Goal: Transaction & Acquisition: Purchase product/service

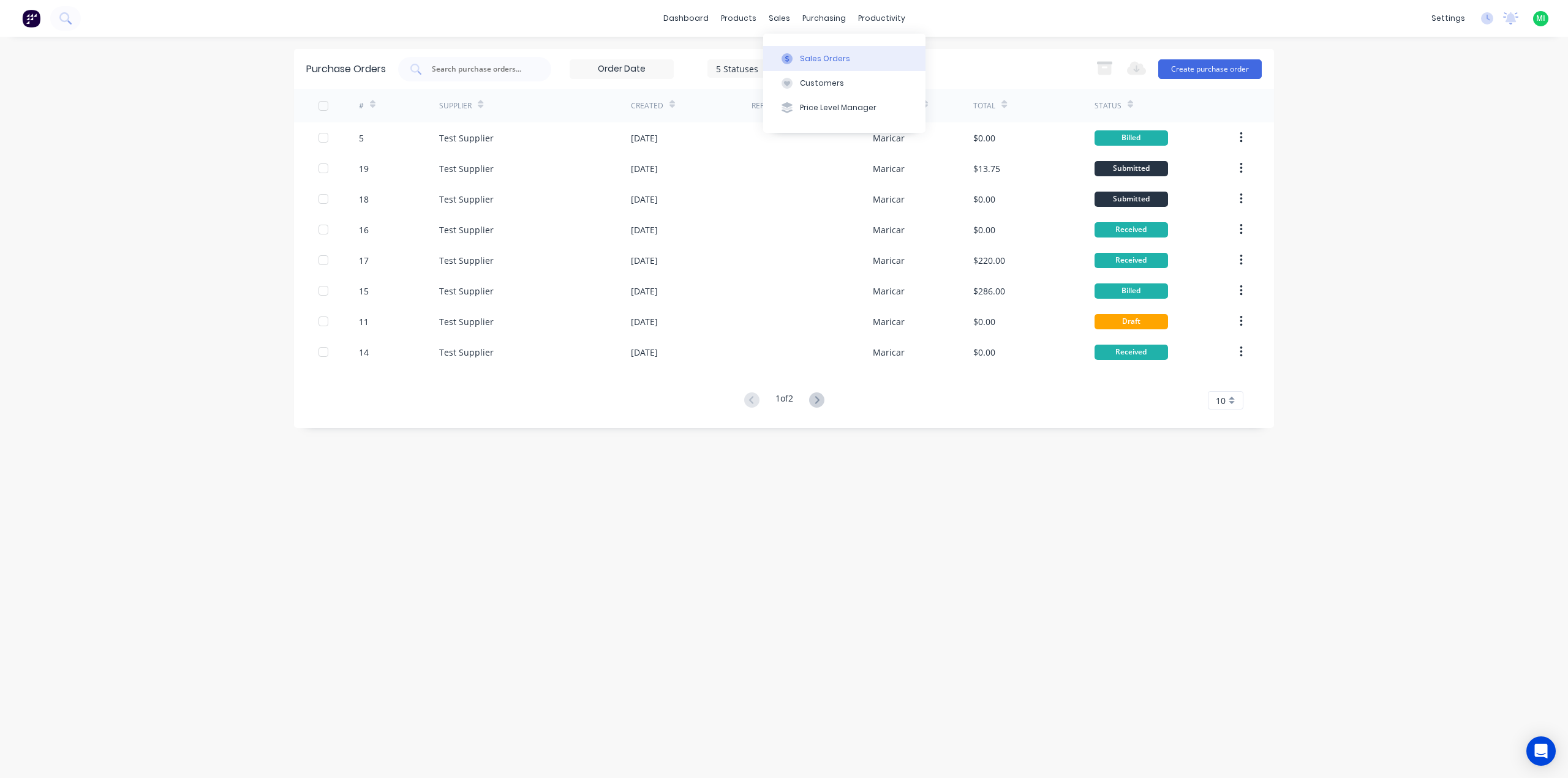
click at [816, 64] on div "Sales Orders" at bounding box center [825, 59] width 51 height 11
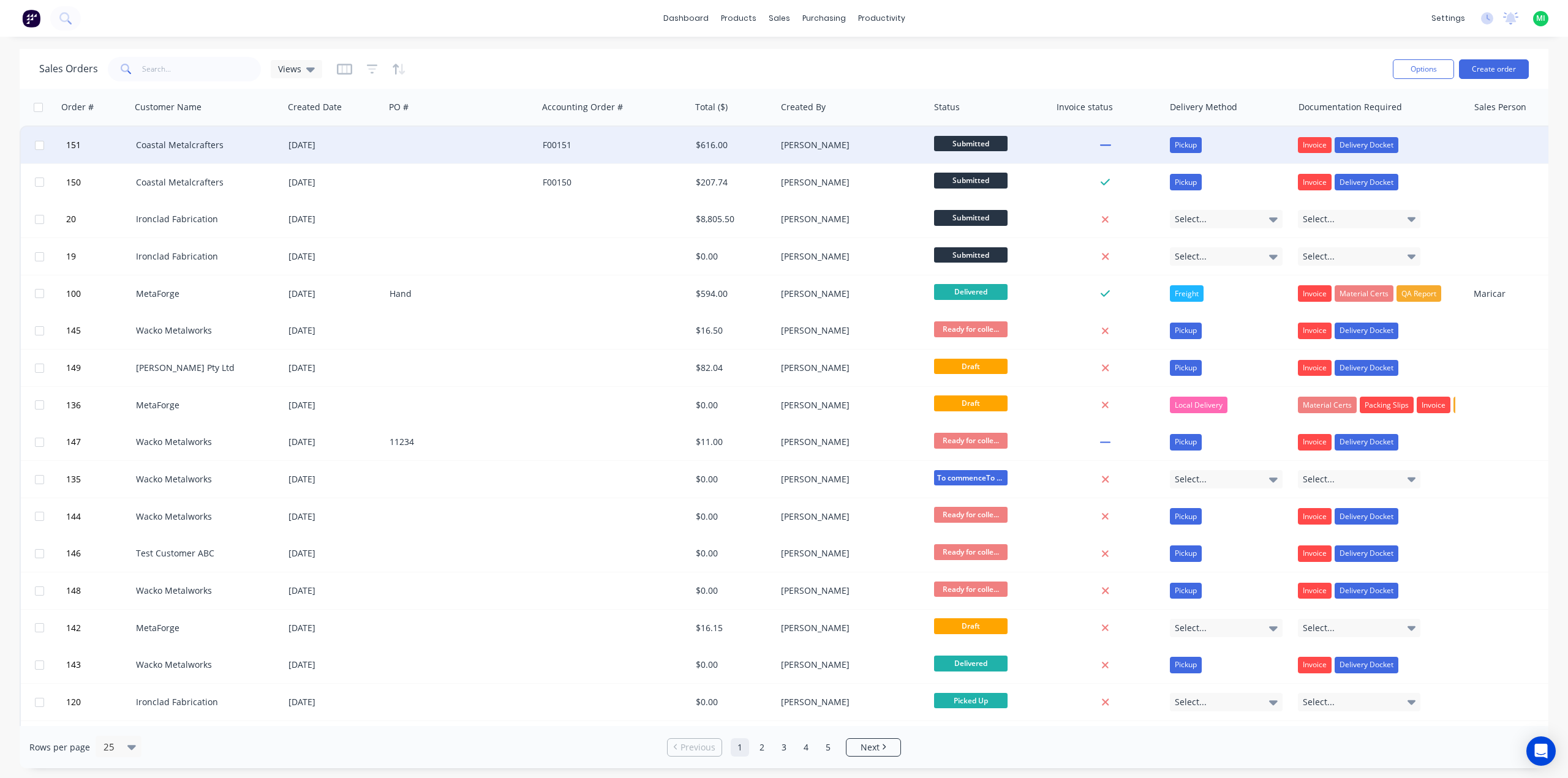
click at [573, 129] on div "F00151" at bounding box center [614, 145] width 153 height 37
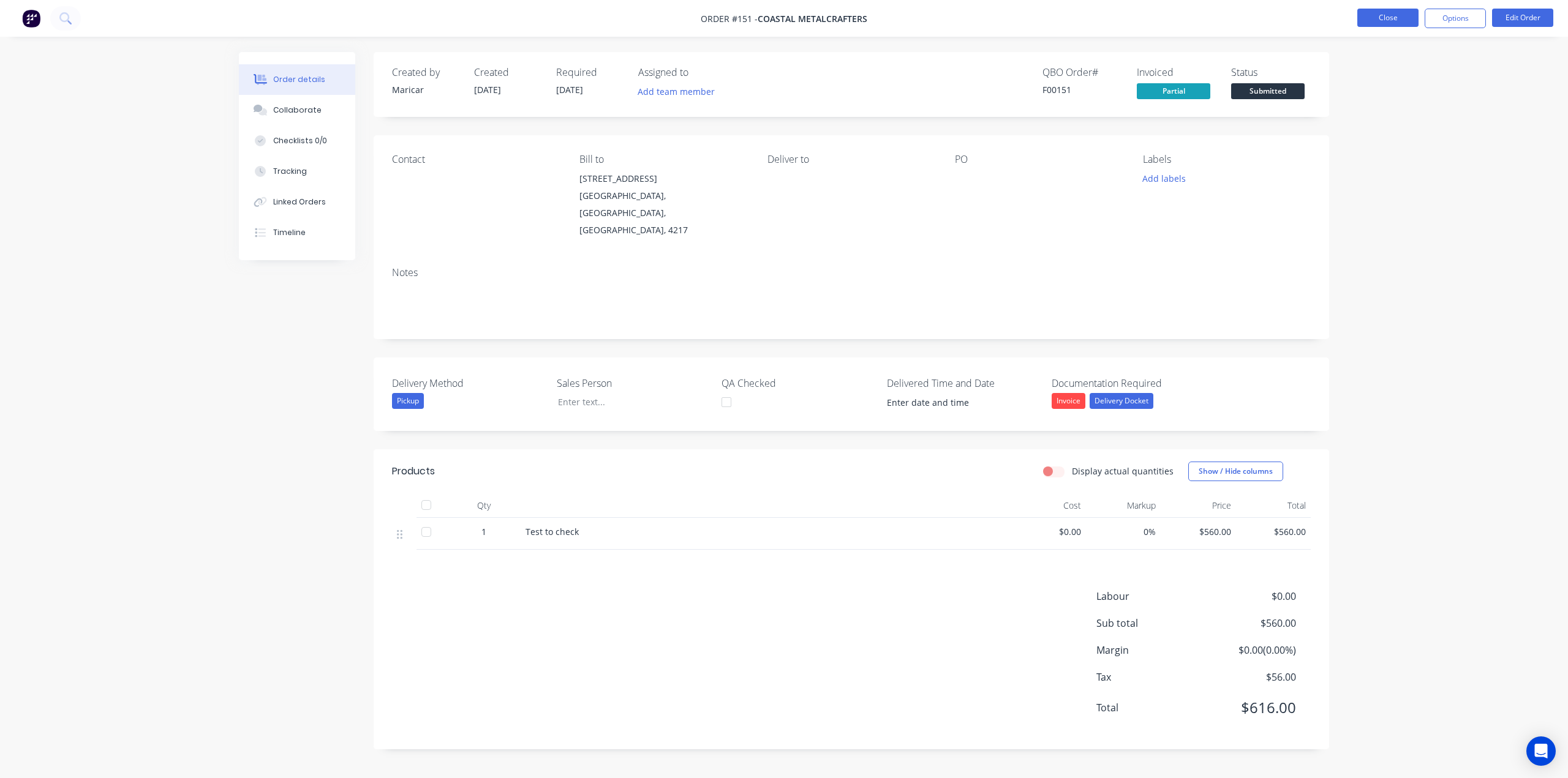
click at [1392, 24] on button "Close" at bounding box center [1388, 17] width 61 height 19
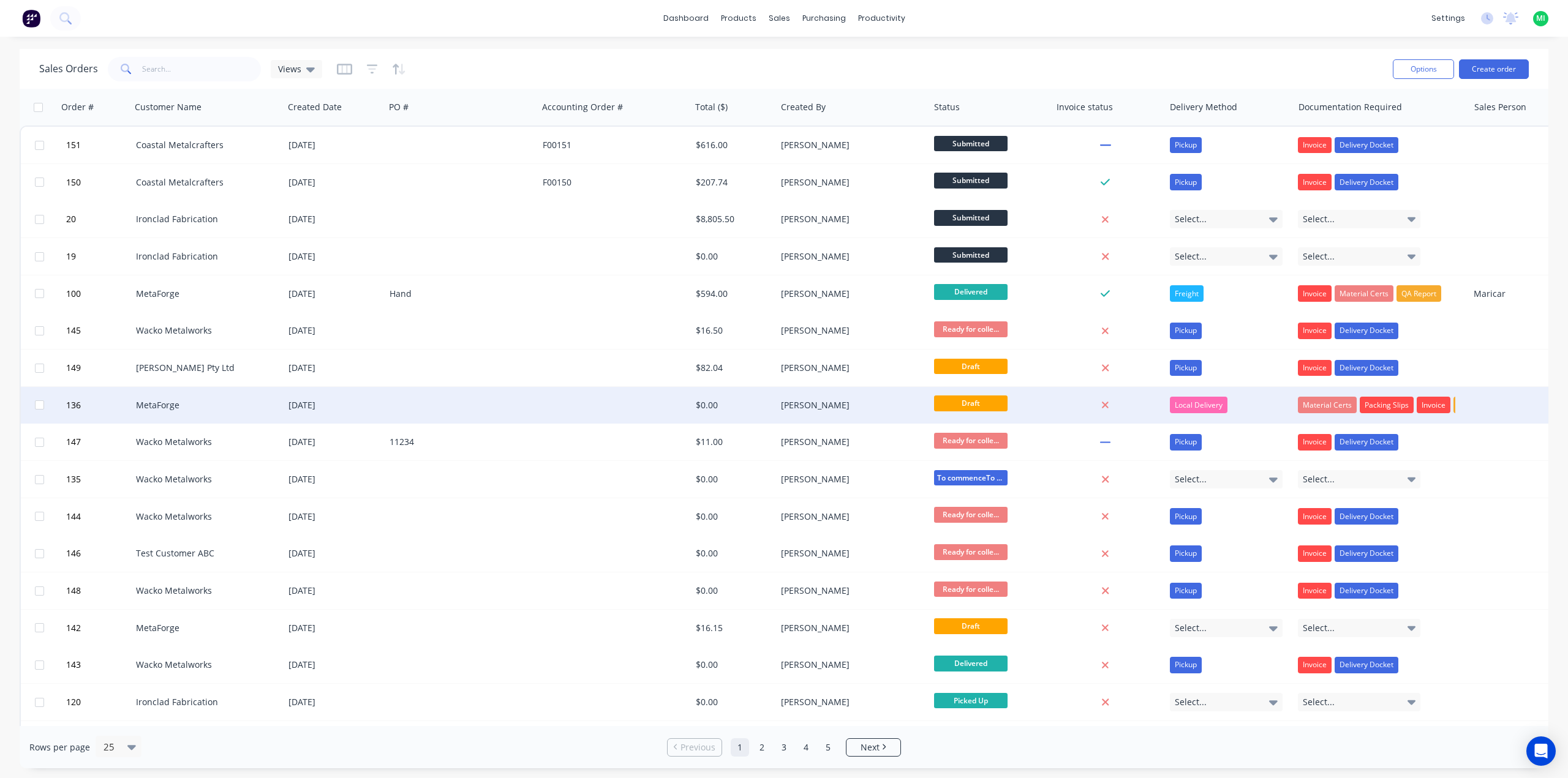
click at [599, 407] on div at bounding box center [614, 405] width 153 height 37
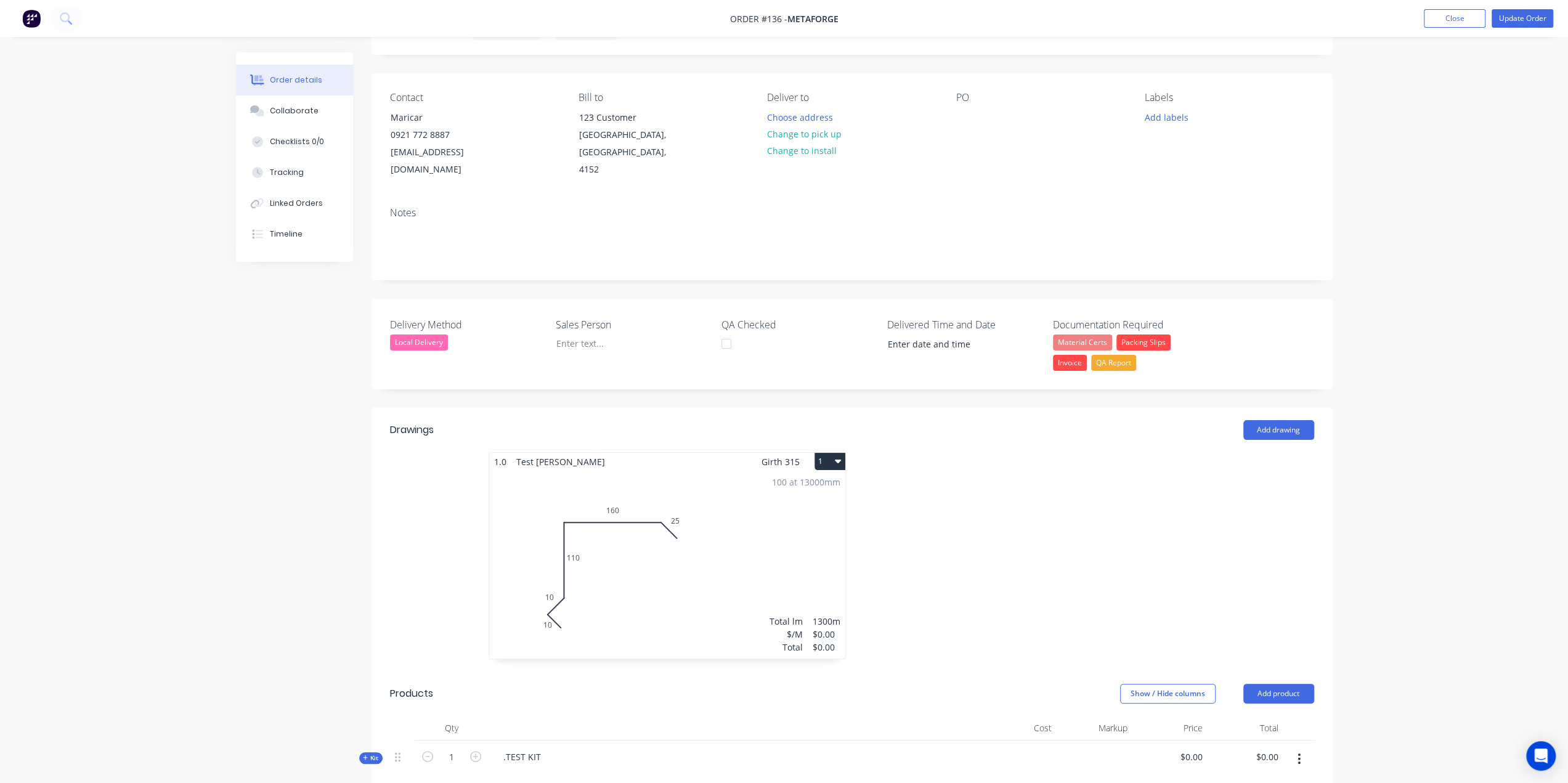
scroll to position [247, 0]
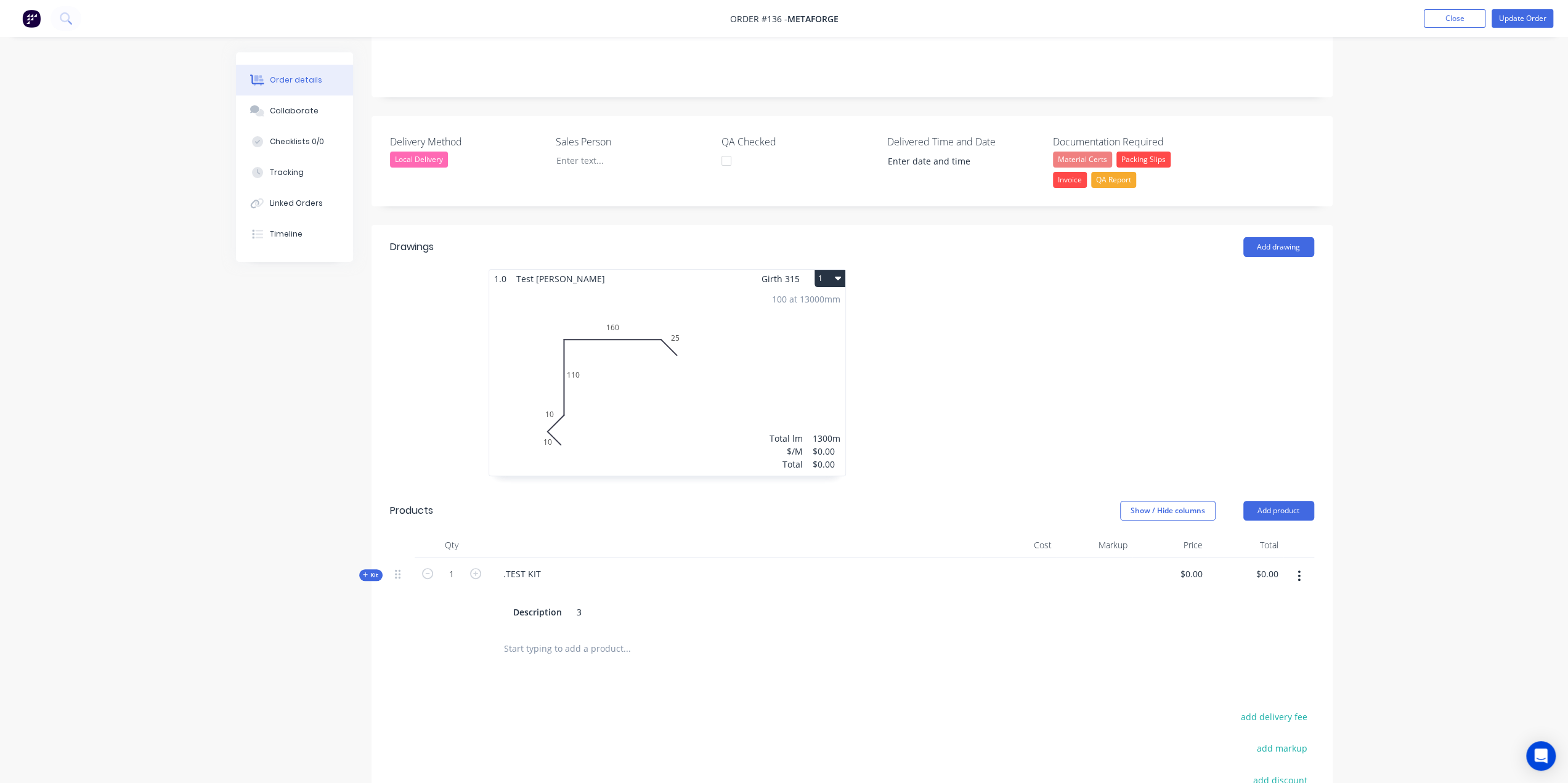
click at [527, 417] on div "100 at 13000mm Total lm $/M Total 1300m $0.00 $0.00" at bounding box center [667, 382] width 356 height 188
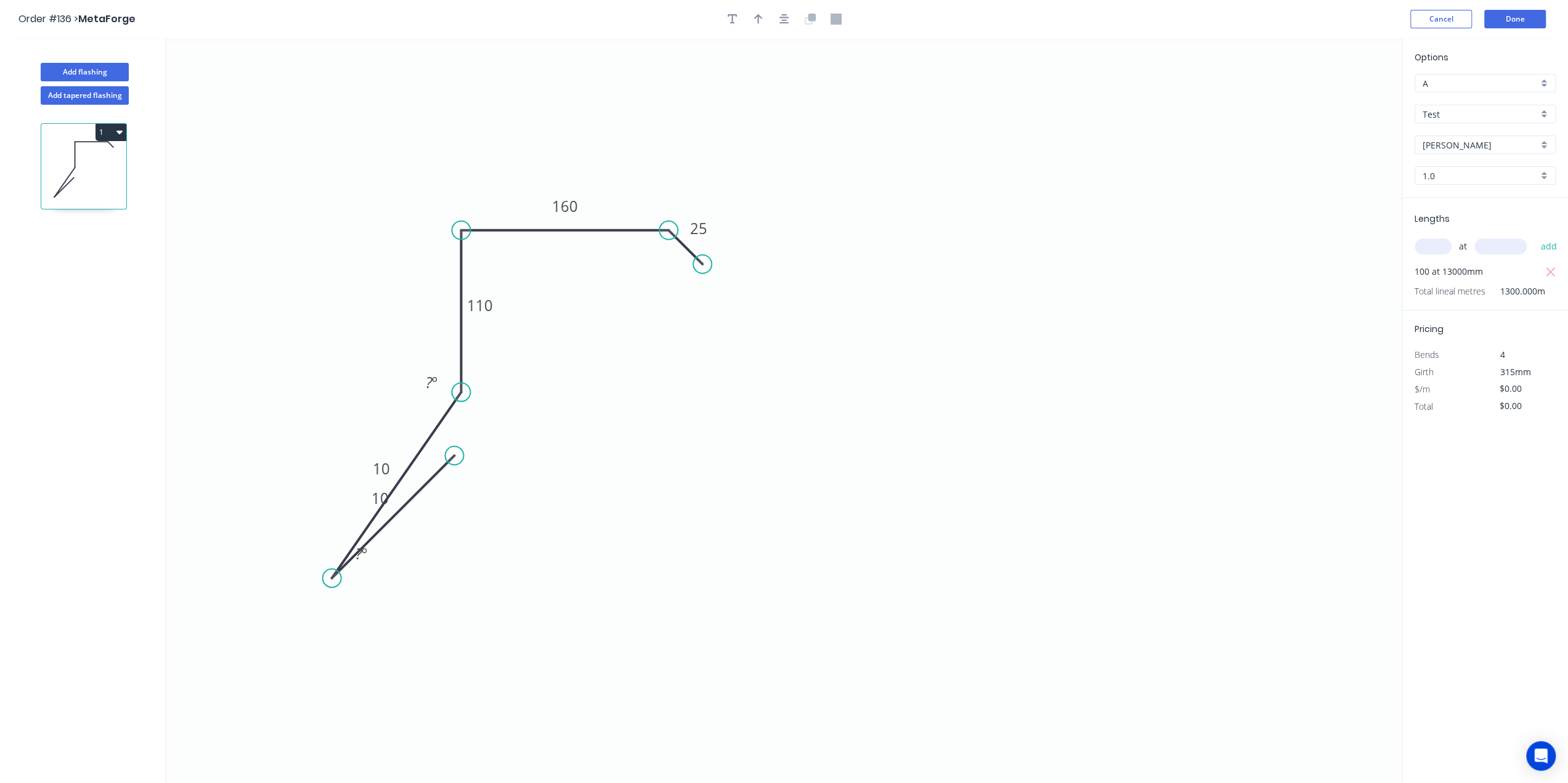
drag, startPoint x: 426, startPoint y: 426, endPoint x: 354, endPoint y: 498, distance: 101.8
click at [340, 568] on circle at bounding box center [332, 577] width 19 height 19
drag, startPoint x: 458, startPoint y: 456, endPoint x: 398, endPoint y: 553, distance: 114.1
click at [547, 589] on circle at bounding box center [538, 579] width 19 height 19
drag, startPoint x: 396, startPoint y: 449, endPoint x: 373, endPoint y: 453, distance: 23.3
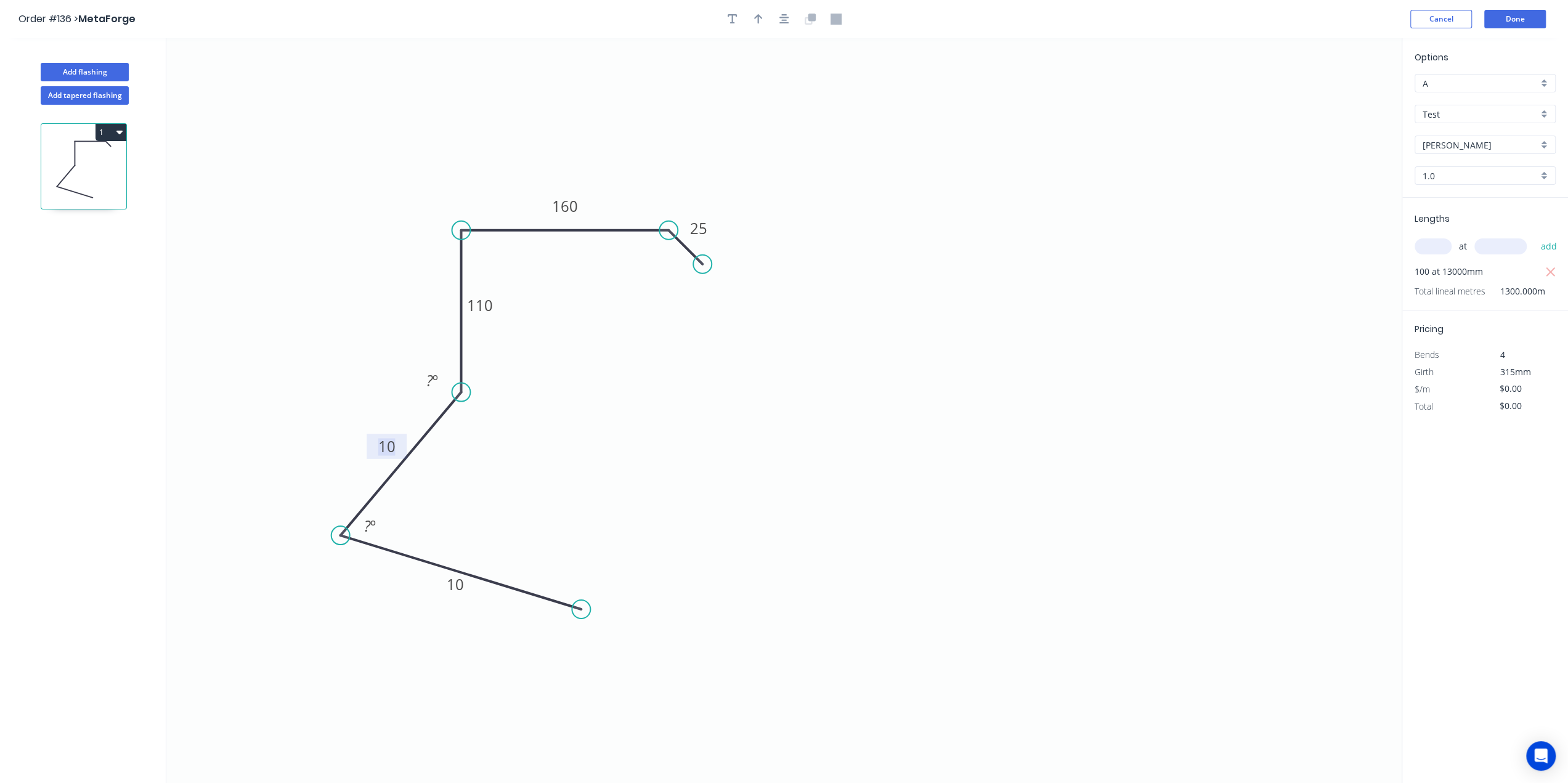
click at [465, 476] on icon "0 10 10 110 160 25 ? º ? º" at bounding box center [784, 410] width 1235 height 745
drag, startPoint x: 398, startPoint y: 441, endPoint x: 412, endPoint y: 432, distance: 16.6
click at [407, 456] on g "10" at bounding box center [401, 463] width 121 height 143
click at [400, 440] on rect at bounding box center [386, 447] width 40 height 25
drag, startPoint x: 399, startPoint y: 435, endPoint x: 407, endPoint y: 494, distance: 59.5
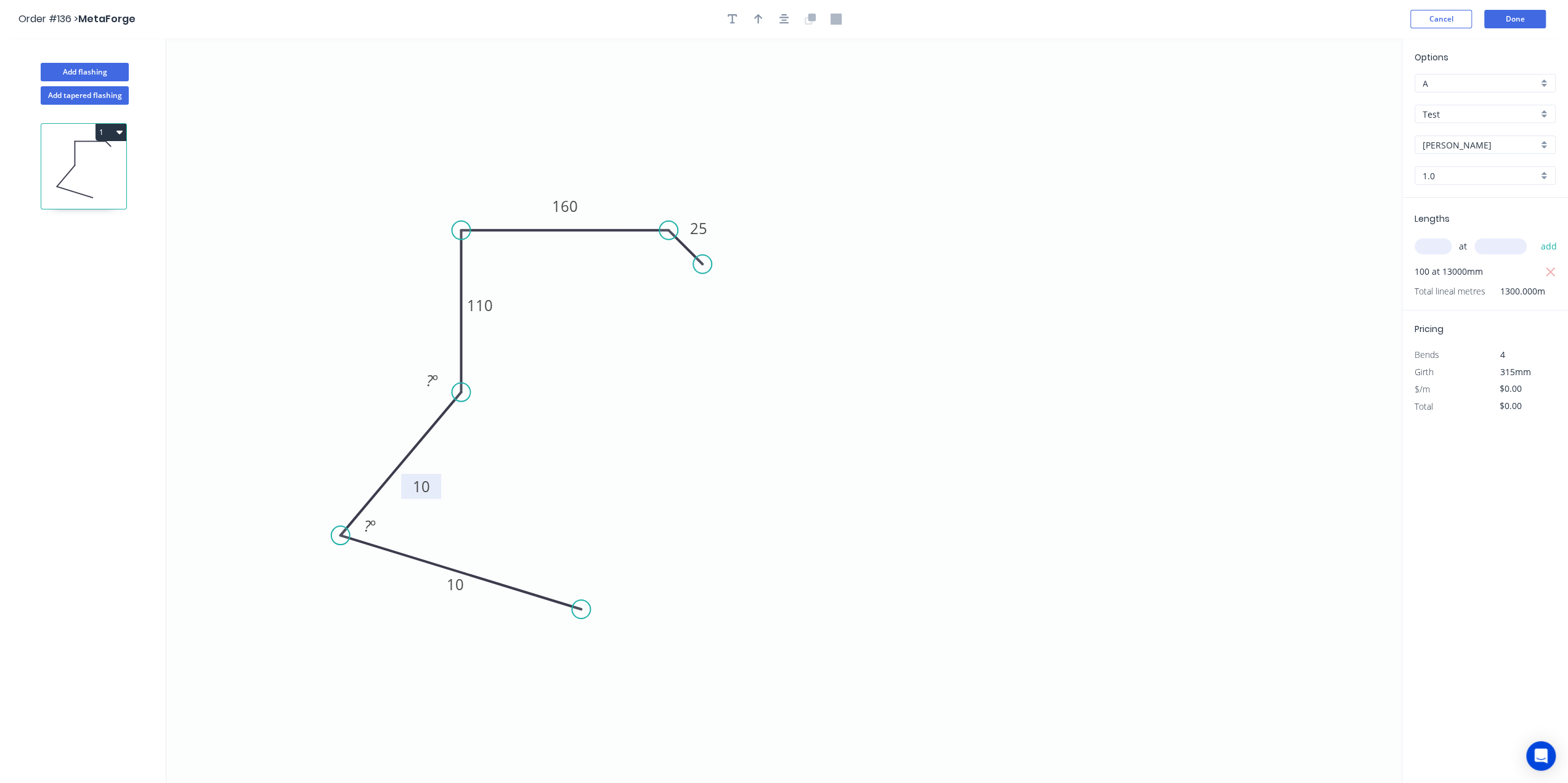
click at [427, 485] on g "10" at bounding box center [421, 486] width 40 height 25
drag, startPoint x: 377, startPoint y: 523, endPoint x: 381, endPoint y: 540, distance: 17.5
click at [381, 540] on icon "0 10 10 110 160 25 ? º ? º" at bounding box center [784, 410] width 1235 height 745
drag, startPoint x: 386, startPoint y: 525, endPoint x: 466, endPoint y: 525, distance: 80.0
click at [466, 525] on rect at bounding box center [449, 527] width 40 height 25
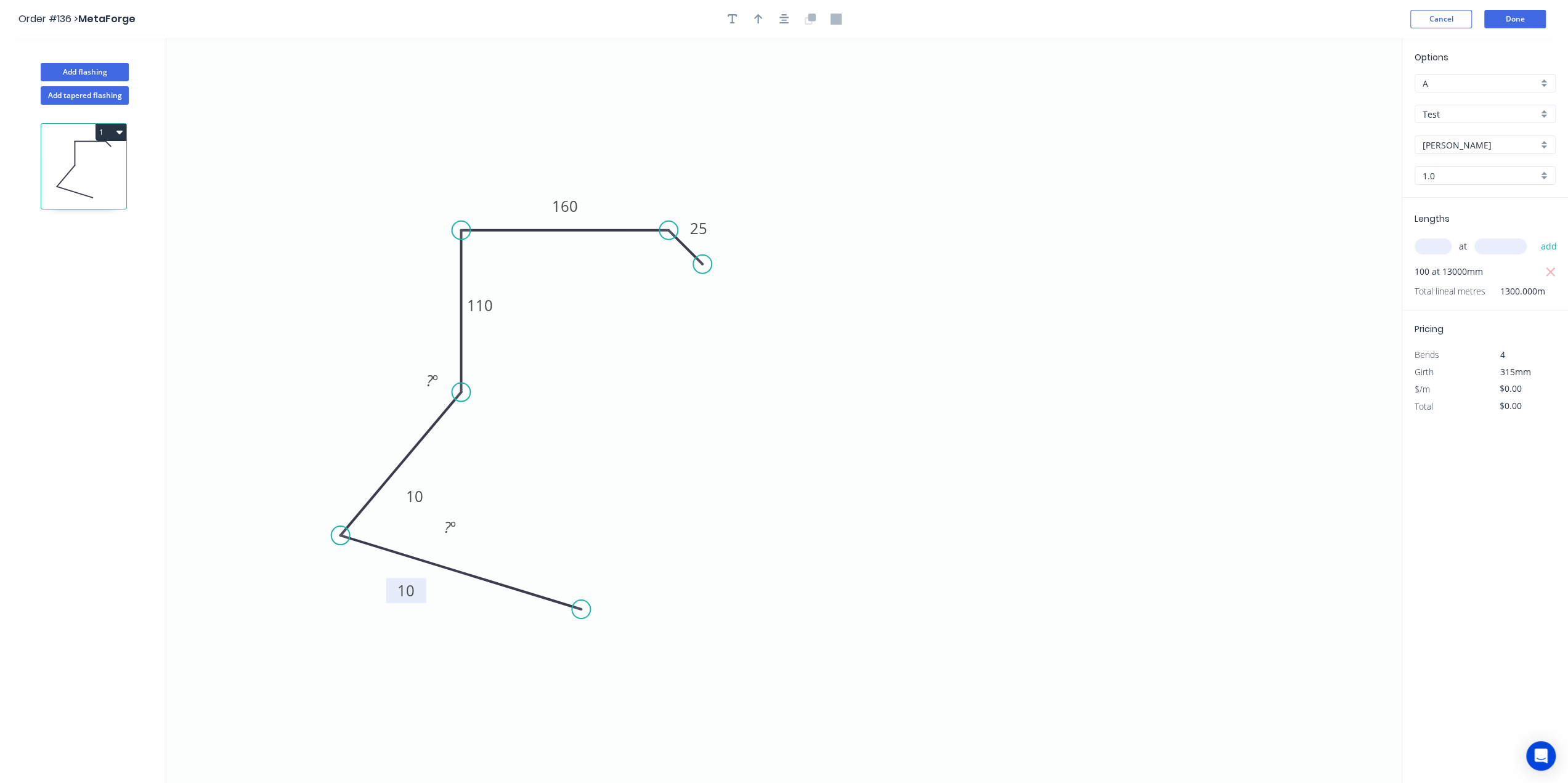
drag, startPoint x: 439, startPoint y: 580, endPoint x: 389, endPoint y: 586, distance: 50.4
click at [389, 586] on rect at bounding box center [405, 591] width 40 height 25
drag, startPoint x: 697, startPoint y: 261, endPoint x: 759, endPoint y: 280, distance: 64.8
click at [759, 280] on circle at bounding box center [759, 279] width 19 height 19
click at [759, 285] on circle at bounding box center [759, 279] width 19 height 19
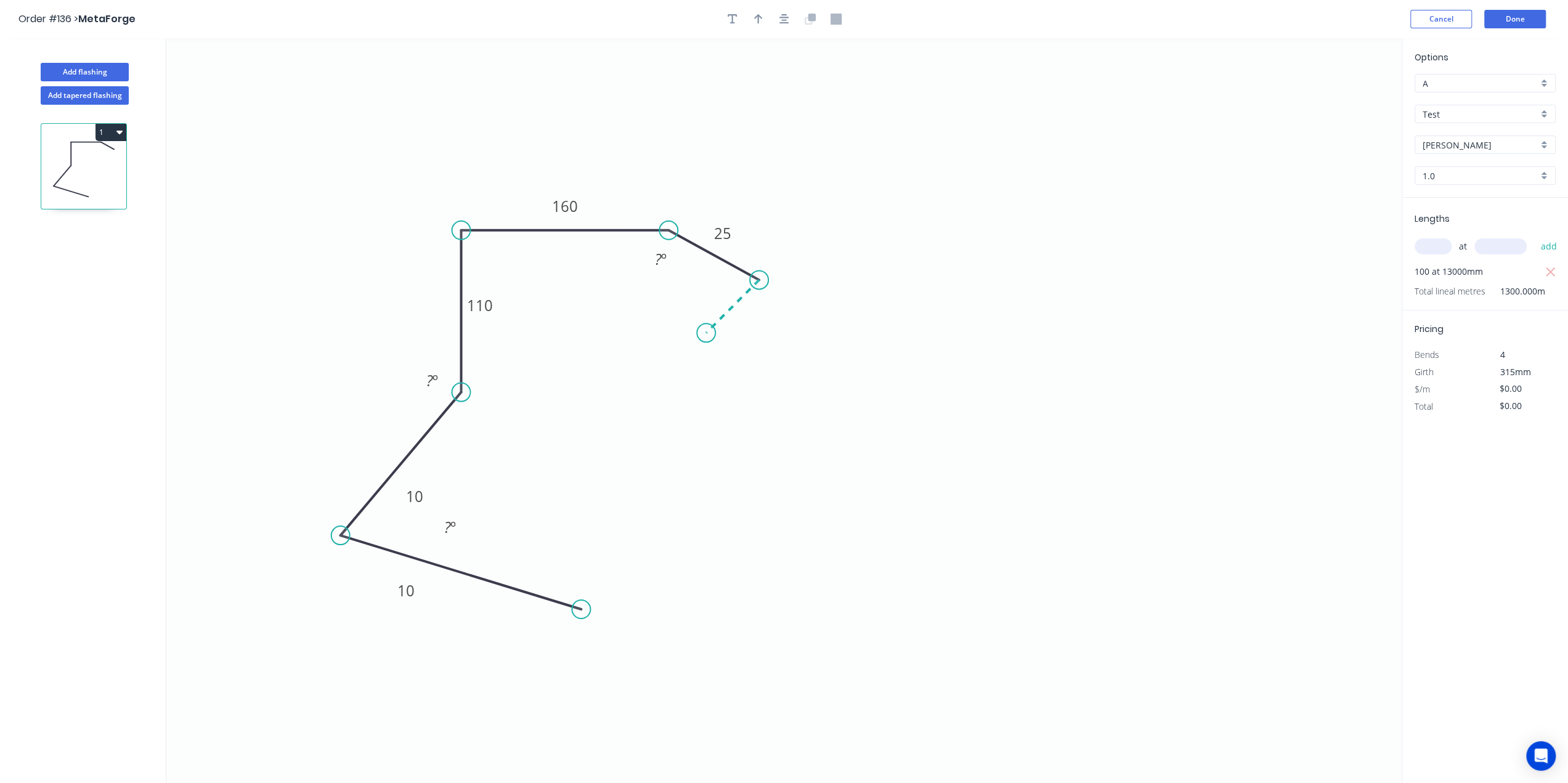
click at [706, 325] on icon "0 10 10 110 160 25 ? º ? º ? º" at bounding box center [784, 410] width 1235 height 745
click at [727, 374] on icon "0 10 10 110 160 25 ? ? º ? º ? º ? º" at bounding box center [784, 410] width 1235 height 745
click at [783, 375] on icon "0 10 10 110 160 25 ? ? ? º ? º ? º ? º ? º" at bounding box center [784, 410] width 1235 height 745
click at [806, 463] on icon "0 10 10 110 160 25 ? ? ? ? º ? º ? º ? º ? º ? º" at bounding box center [784, 410] width 1235 height 745
click at [742, 518] on icon "0 10 110 ? ? ? 10 ? 25 160 ? º ? º ? º ? º ? º ? º ? º" at bounding box center [784, 410] width 1235 height 745
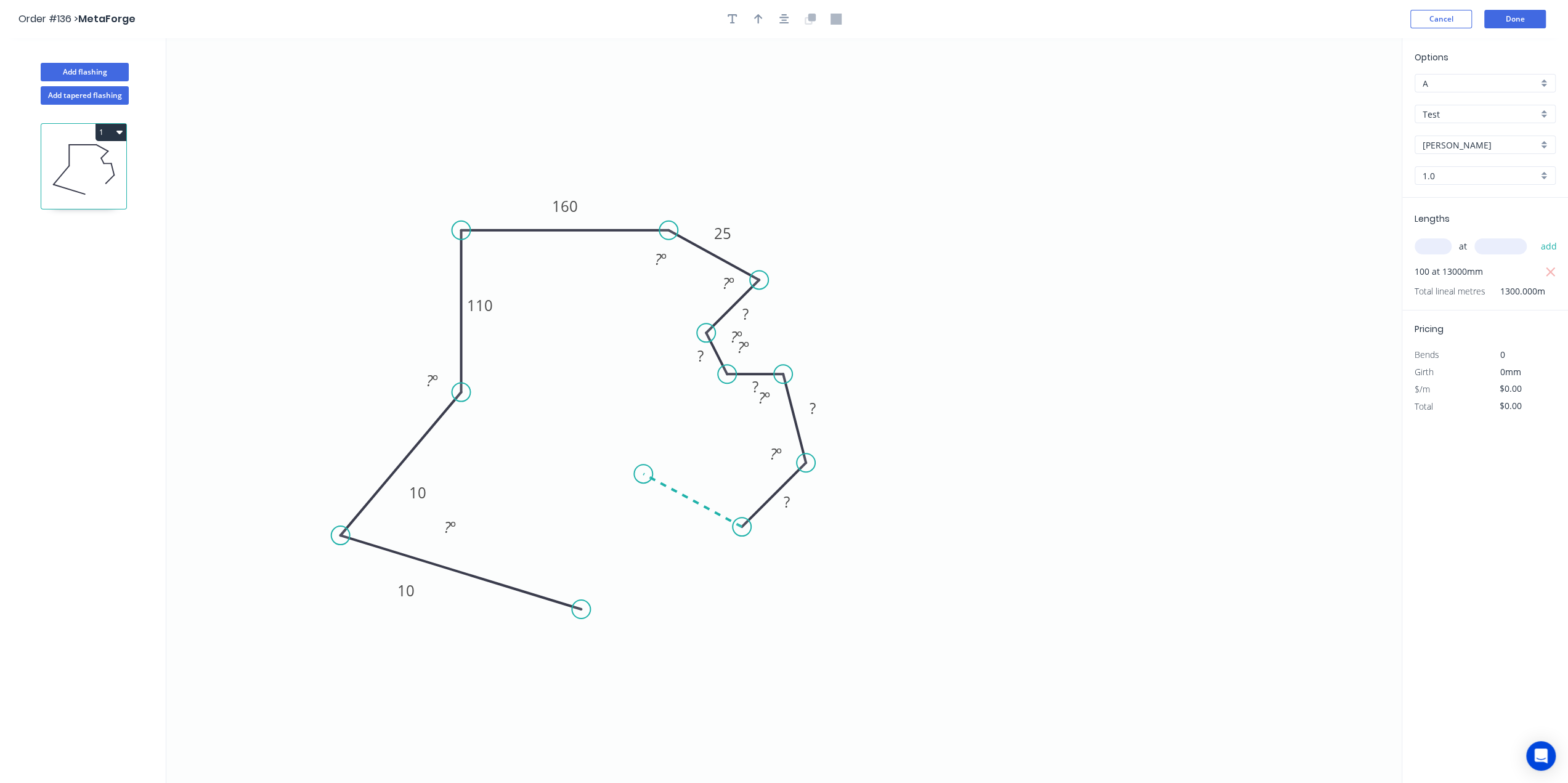
click at [643, 474] on icon at bounding box center [692, 500] width 98 height 53
drag, startPoint x: 793, startPoint y: 506, endPoint x: 814, endPoint y: 536, distance: 36.6
click at [814, 536] on icon "0 10 110 ? ? ? ? ? 10 ? 25 160 ? º ? º ? º ? º ? º ? º ? º ? º ? º" at bounding box center [784, 410] width 1235 height 745
drag, startPoint x: 805, startPoint y: 498, endPoint x: 817, endPoint y: 513, distance: 19.2
click at [817, 522] on rect at bounding box center [798, 526] width 40 height 25
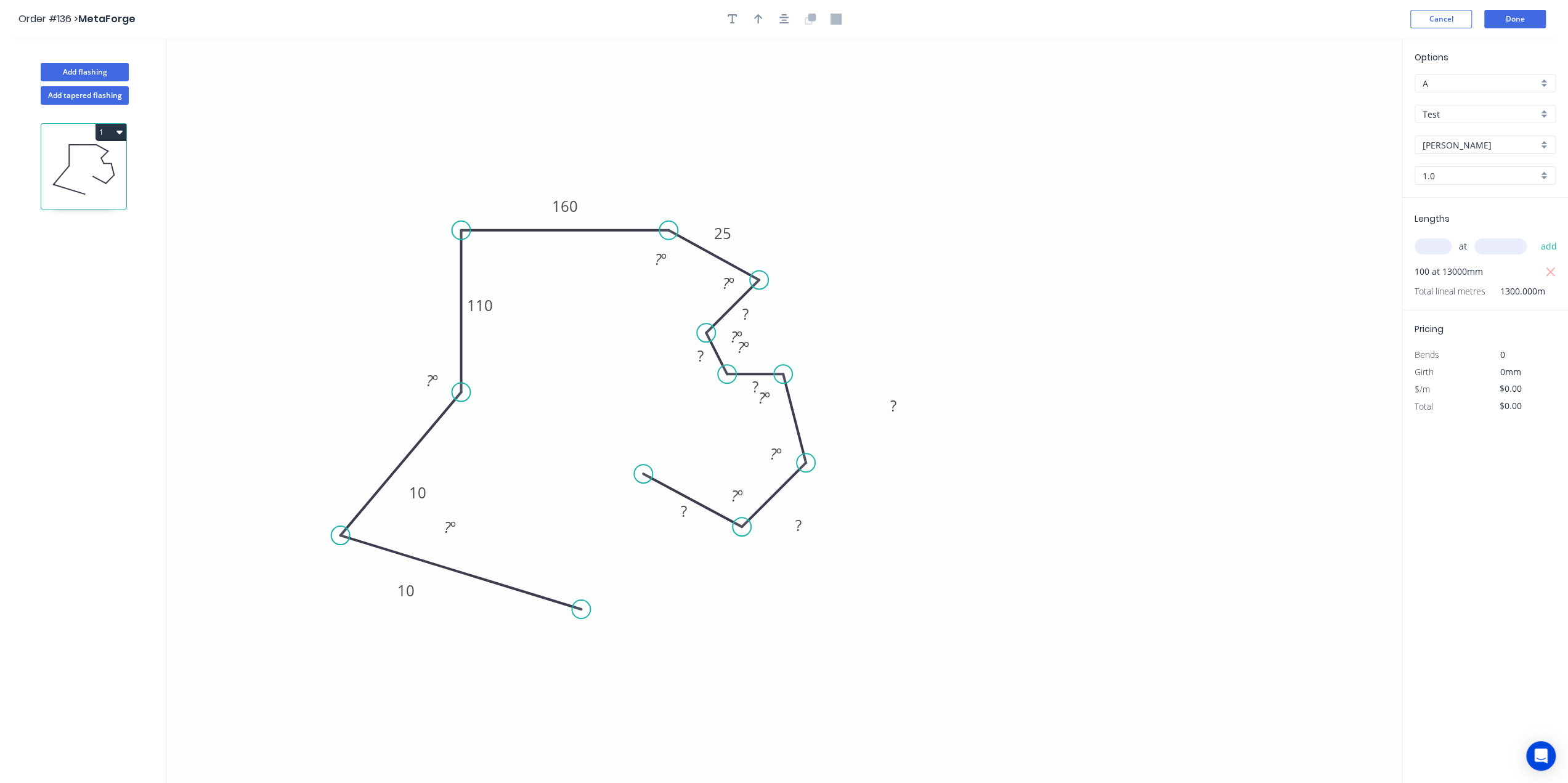
drag, startPoint x: 831, startPoint y: 408, endPoint x: 912, endPoint y: 405, distance: 81.1
click at [912, 405] on rect at bounding box center [892, 405] width 40 height 25
drag, startPoint x: 760, startPoint y: 455, endPoint x: 740, endPoint y: 439, distance: 25.6
click at [740, 439] on rect at bounding box center [759, 440] width 40 height 25
drag, startPoint x: 756, startPoint y: 493, endPoint x: 770, endPoint y: 467, distance: 29.5
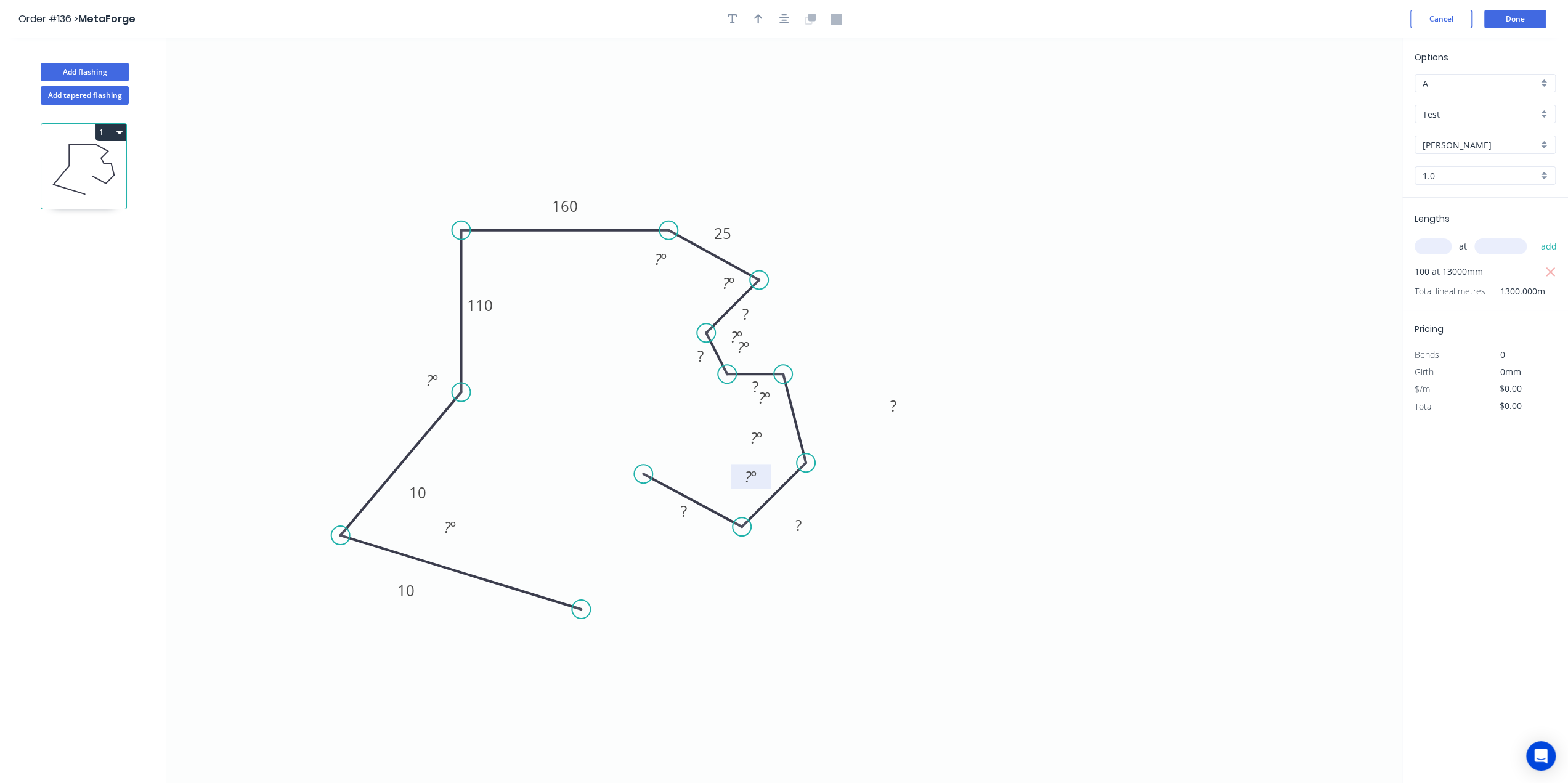
click at [770, 467] on rect at bounding box center [750, 476] width 40 height 25
drag, startPoint x: 666, startPoint y: 509, endPoint x: 628, endPoint y: 515, distance: 38.5
click at [627, 515] on rect at bounding box center [644, 518] width 40 height 25
click at [770, 465] on icon "0 10 110 ? ? ? ? ? 10 ? 25 160 ? º ? º ? º ? º ? º ? º ? º ? º ? º" at bounding box center [784, 410] width 1235 height 745
drag, startPoint x: 765, startPoint y: 467, endPoint x: 700, endPoint y: 460, distance: 65.4
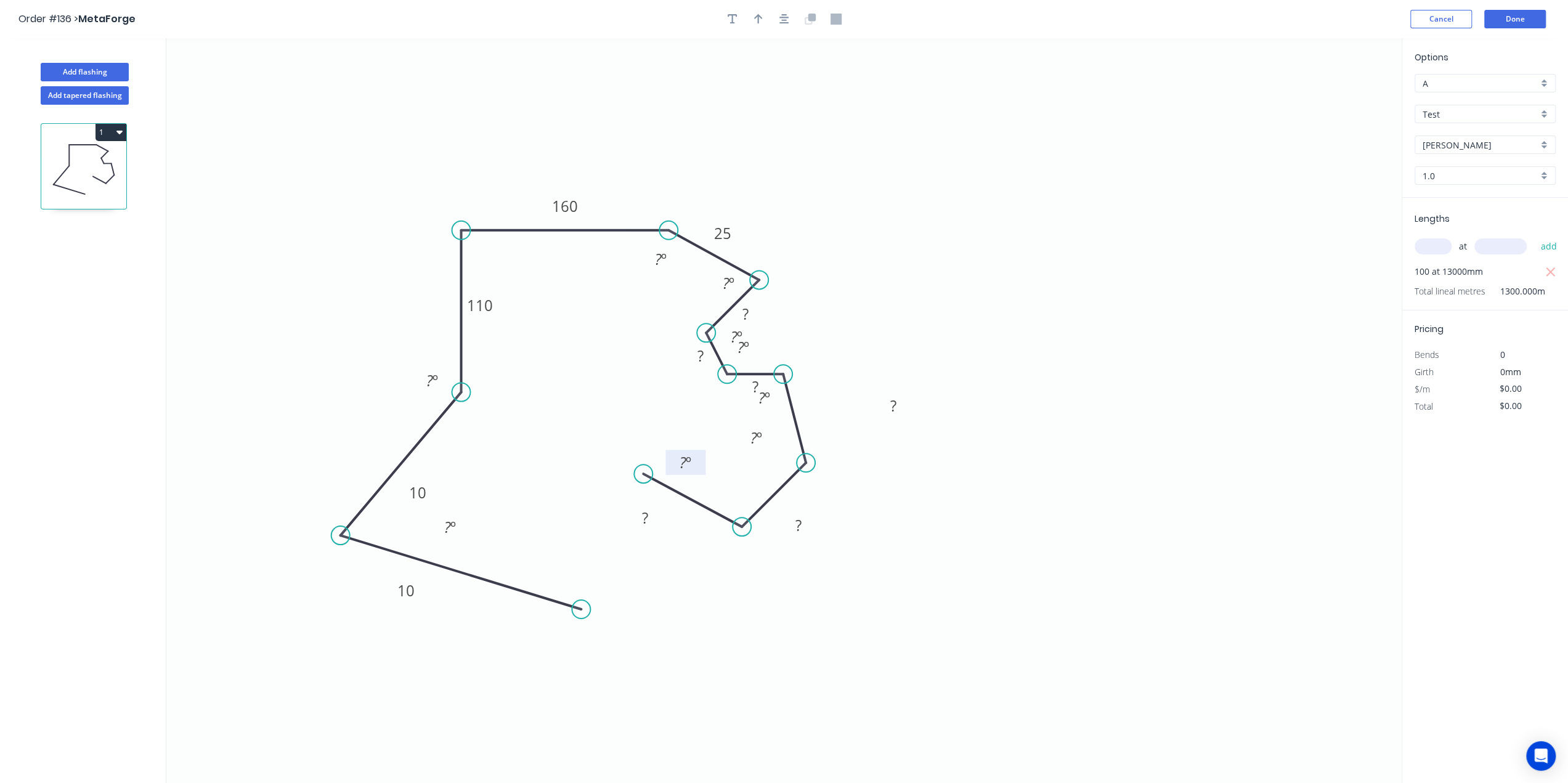
click at [700, 460] on rect at bounding box center [685, 463] width 40 height 25
drag, startPoint x: 770, startPoint y: 438, endPoint x: 766, endPoint y: 464, distance: 26.3
click at [766, 464] on rect at bounding box center [752, 464] width 40 height 25
click at [1441, 13] on button "Cancel" at bounding box center [1441, 19] width 61 height 19
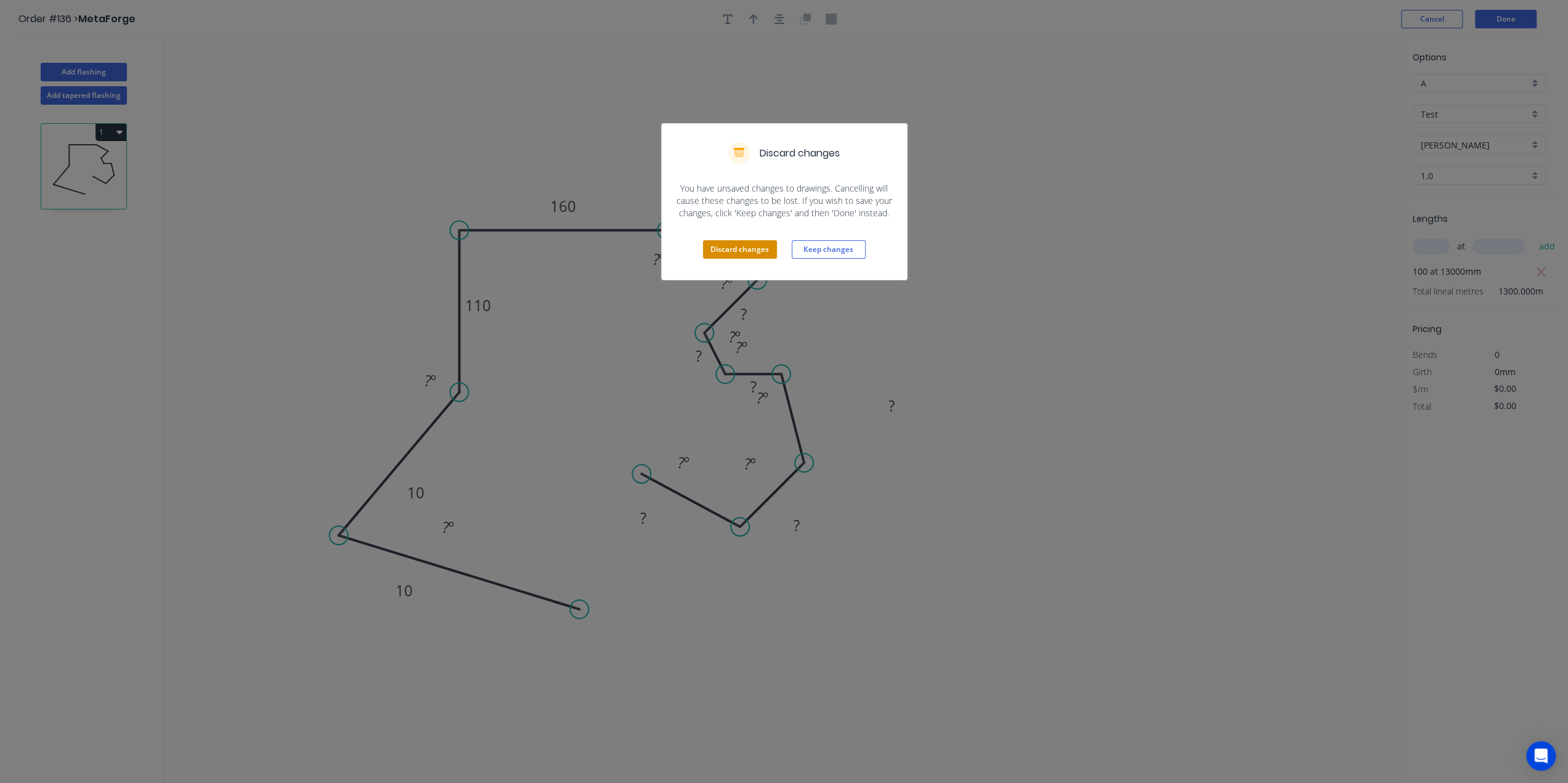
click at [736, 251] on button "Discard changes" at bounding box center [740, 249] width 74 height 19
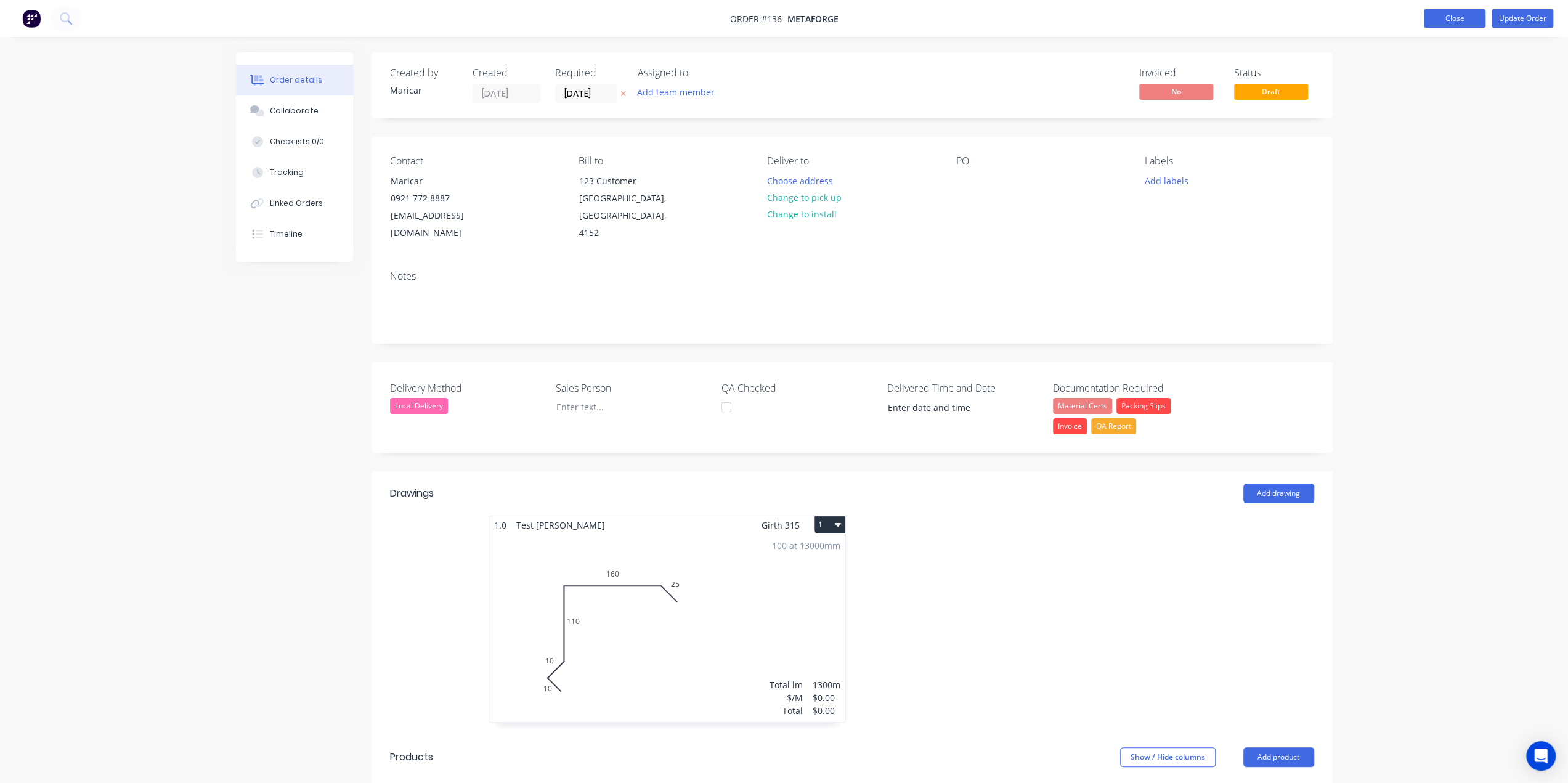
click at [1429, 20] on button "Close" at bounding box center [1454, 18] width 61 height 19
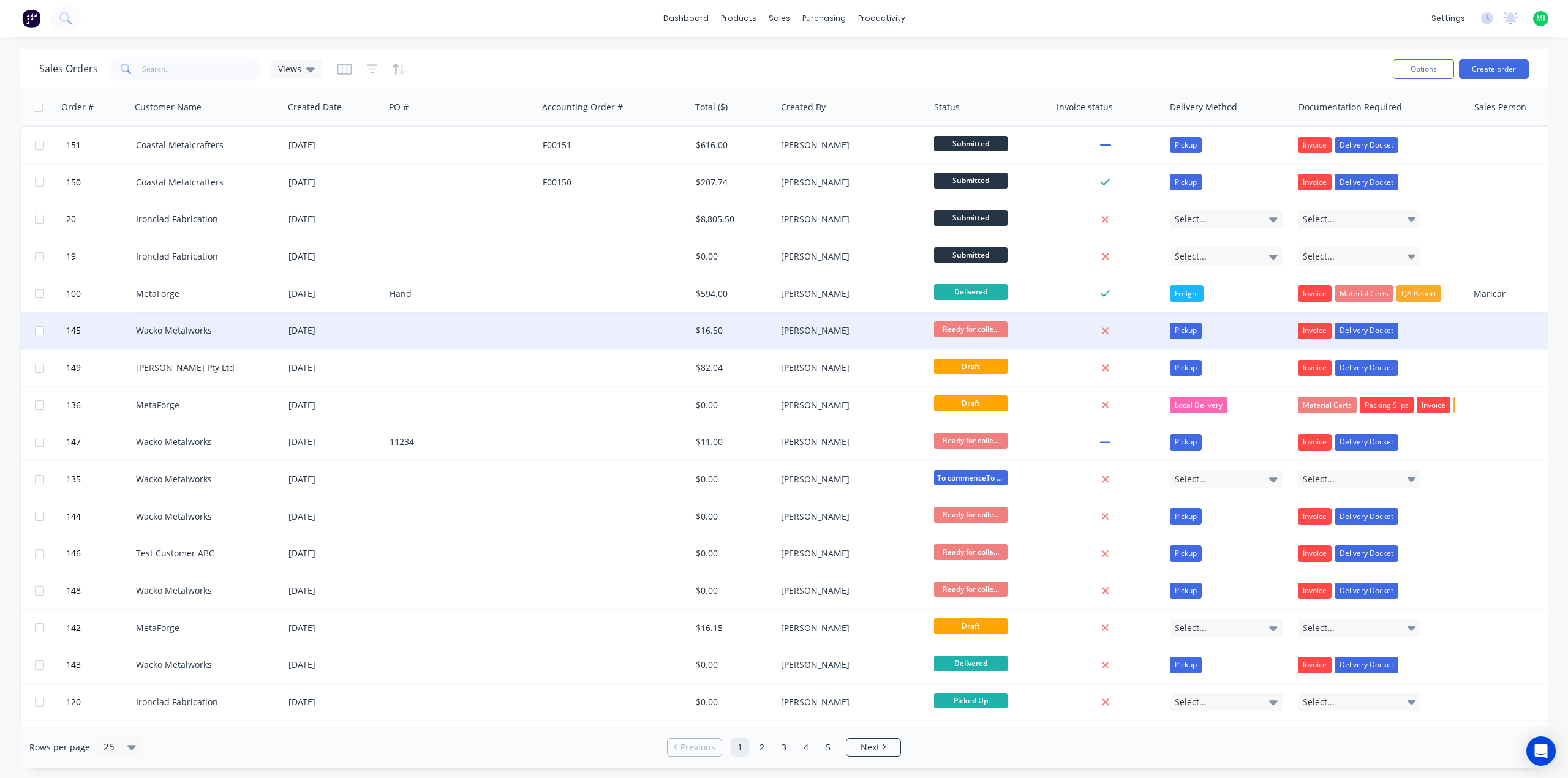
click at [685, 336] on div at bounding box center [614, 330] width 153 height 37
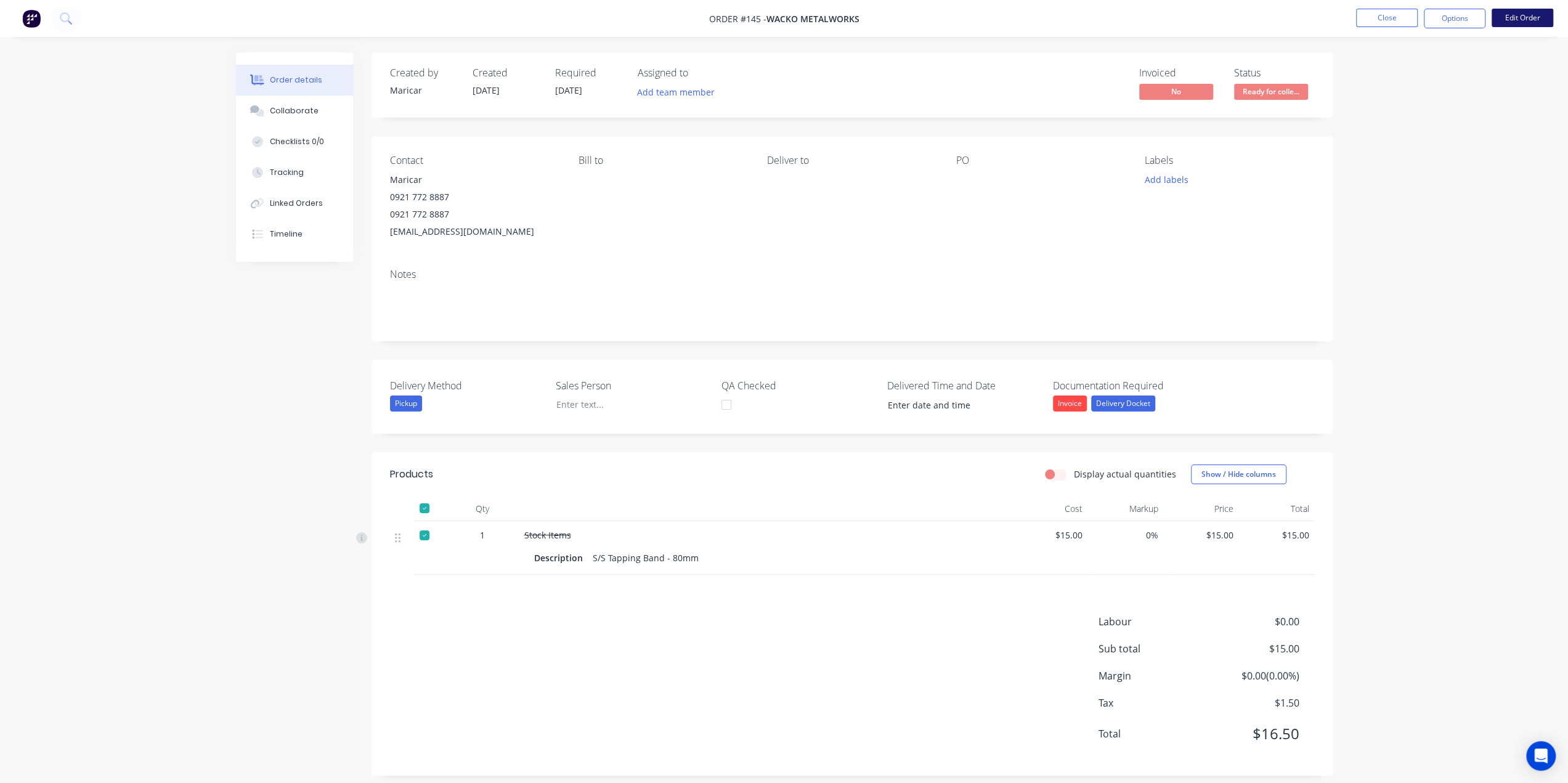
click at [1535, 18] on button "Edit Order" at bounding box center [1522, 17] width 61 height 19
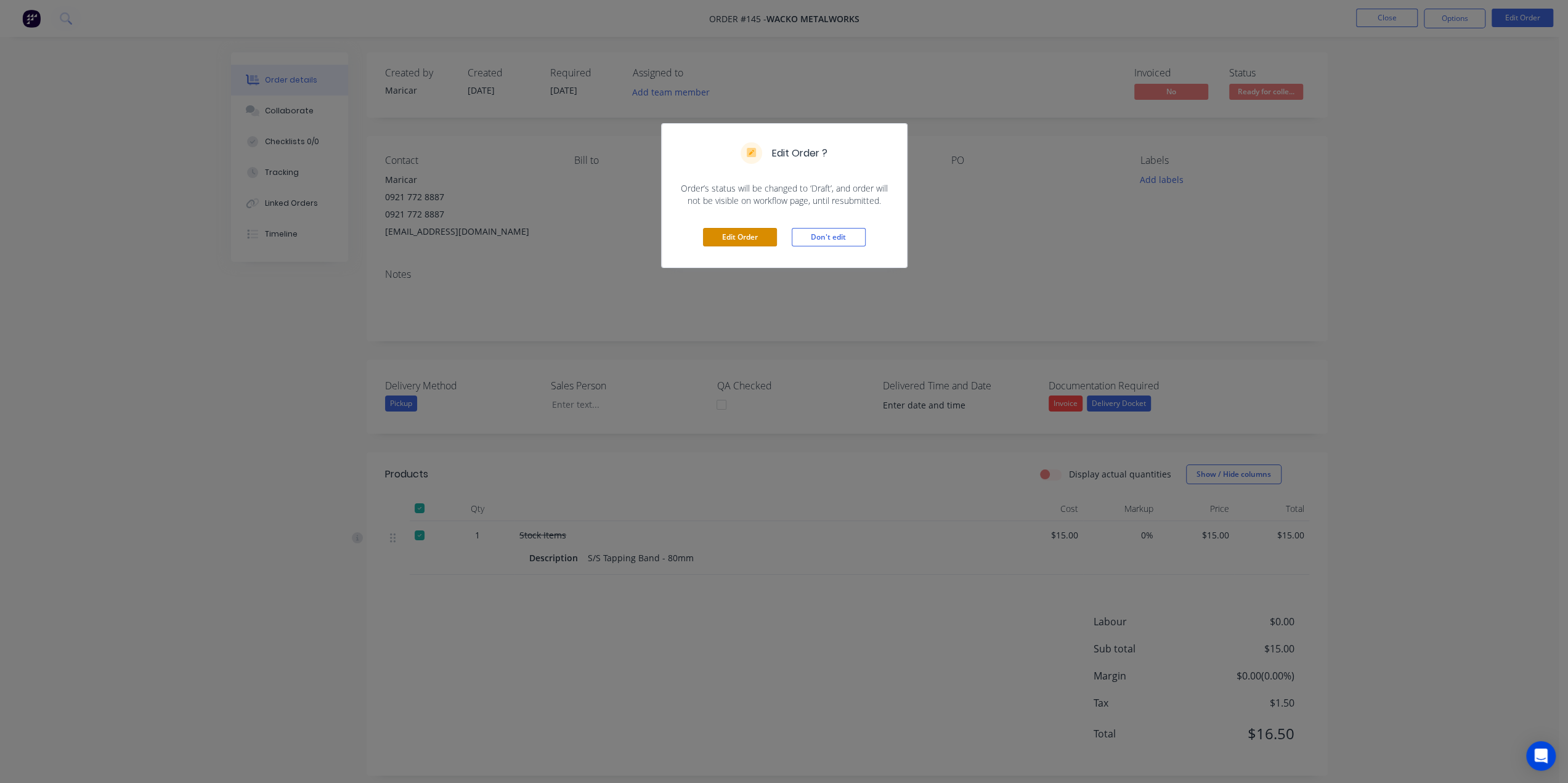
drag, startPoint x: 749, startPoint y: 234, endPoint x: 1443, endPoint y: 45, distance: 719.3
click at [750, 234] on button "Edit Order" at bounding box center [740, 237] width 74 height 19
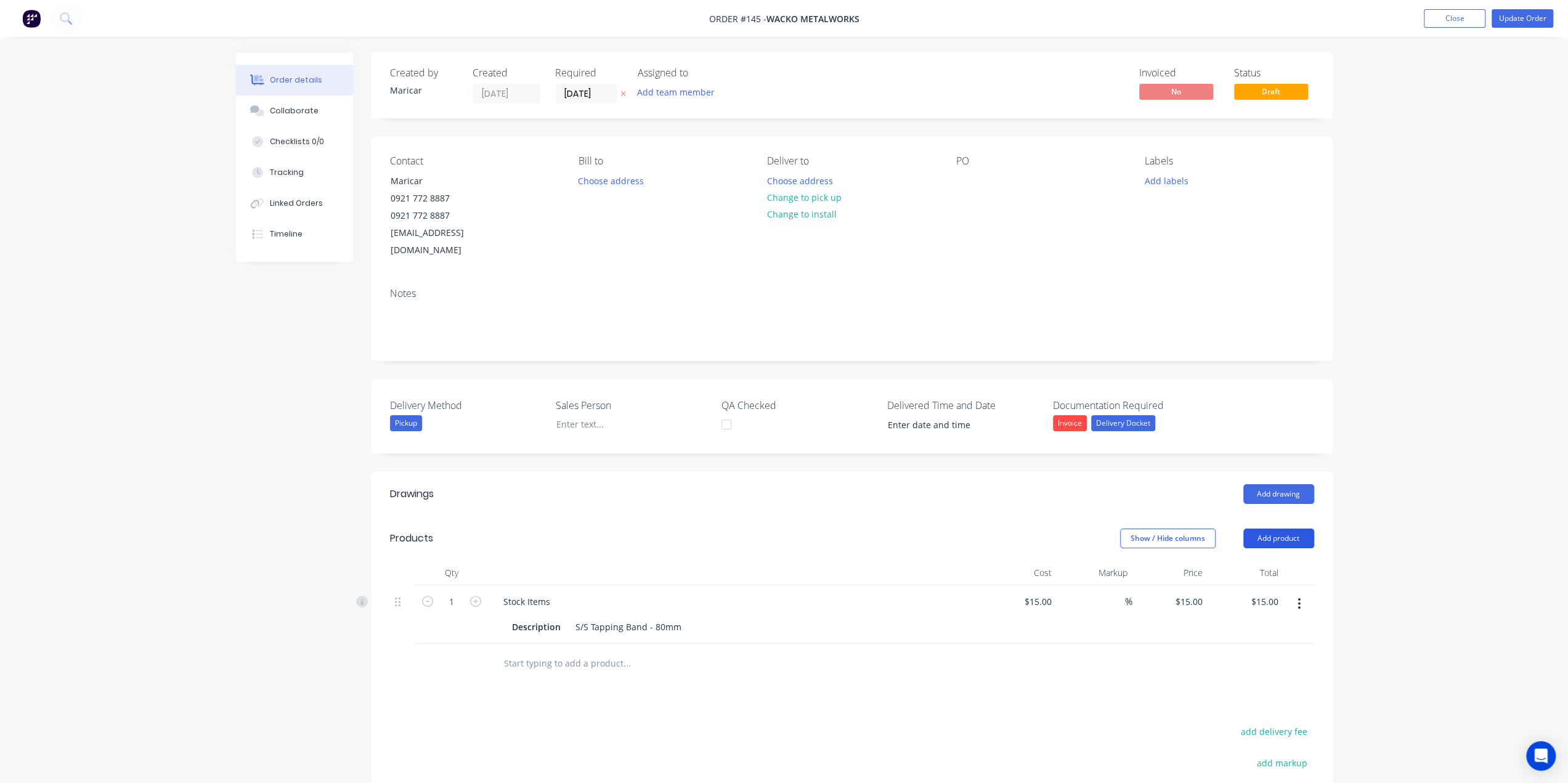
click at [1294, 529] on button "Add product" at bounding box center [1279, 538] width 71 height 20
click at [1255, 561] on div "Product catalogue" at bounding box center [1255, 570] width 95 height 18
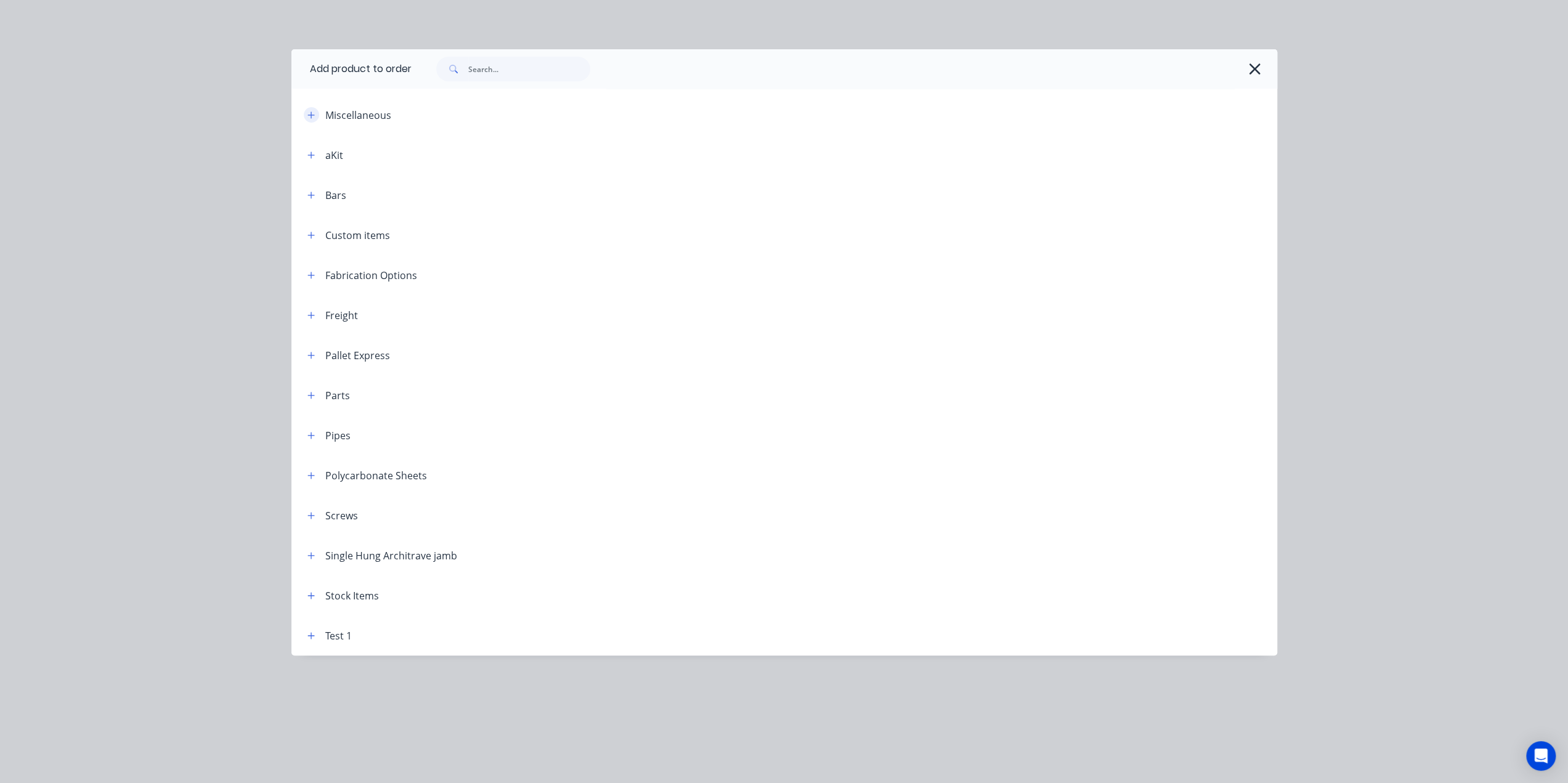
click at [309, 114] on icon "button" at bounding box center [311, 115] width 7 height 7
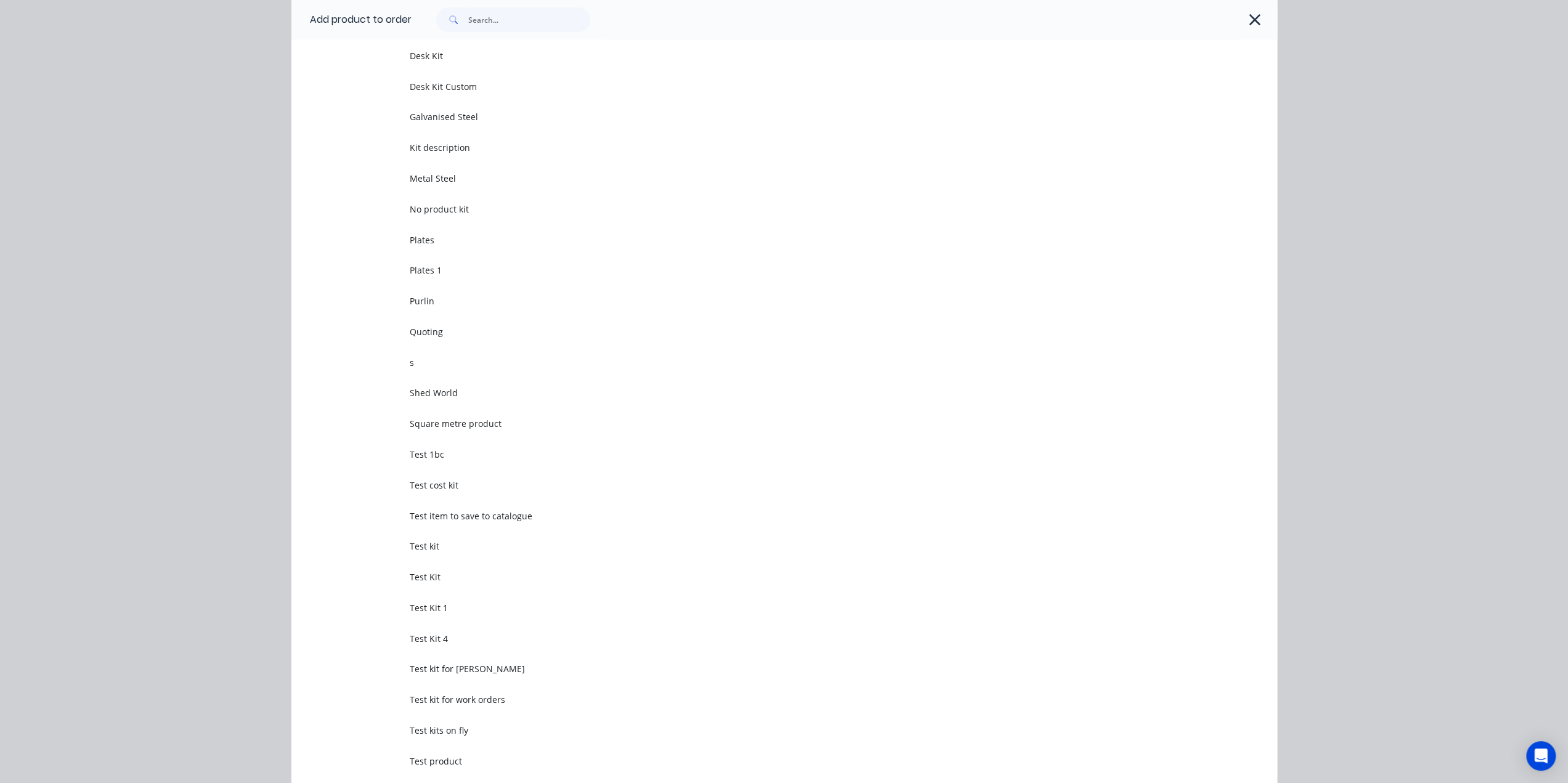
scroll to position [370, 0]
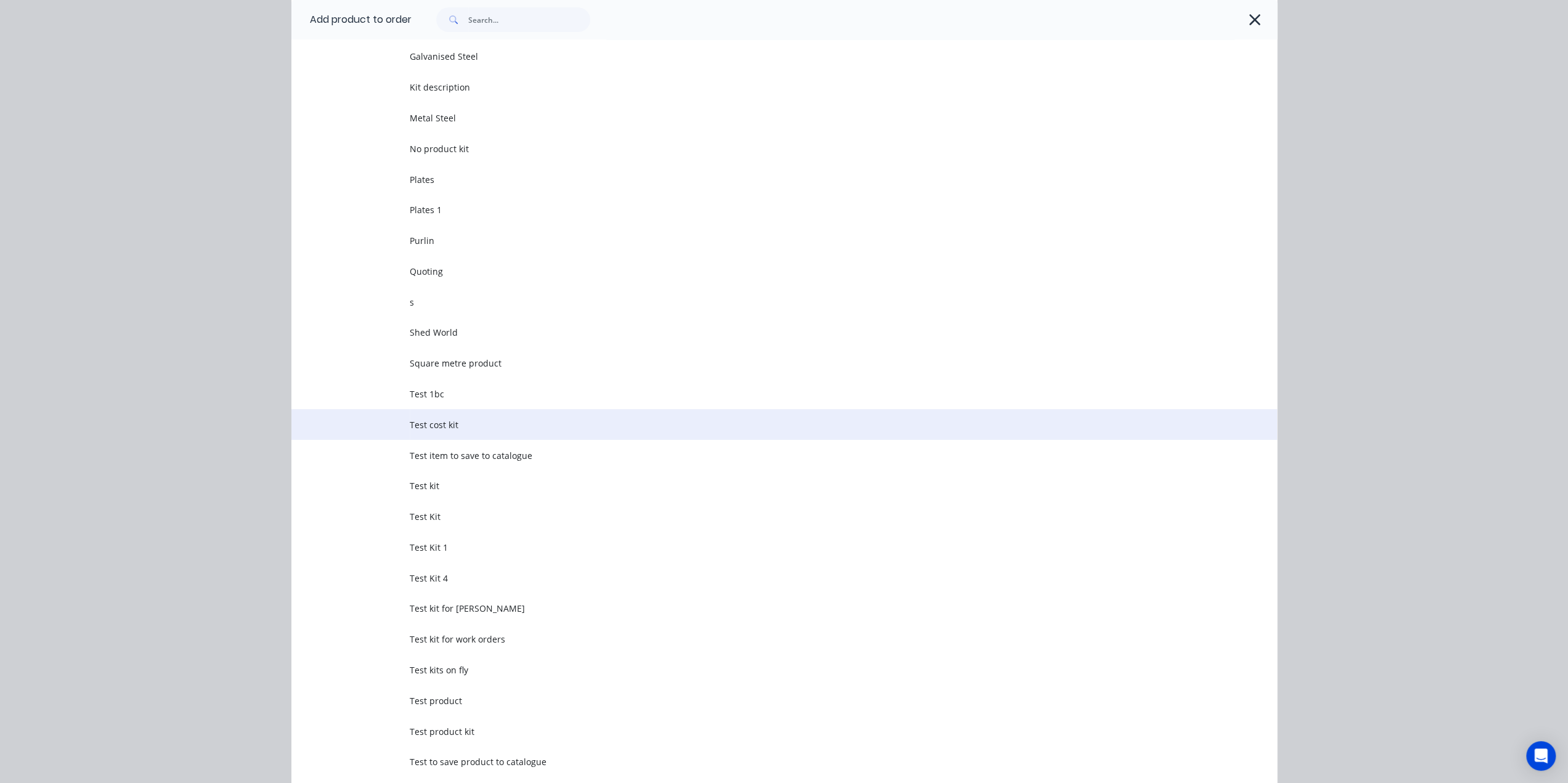
click at [446, 421] on span "Test cost kit" at bounding box center [756, 424] width 694 height 13
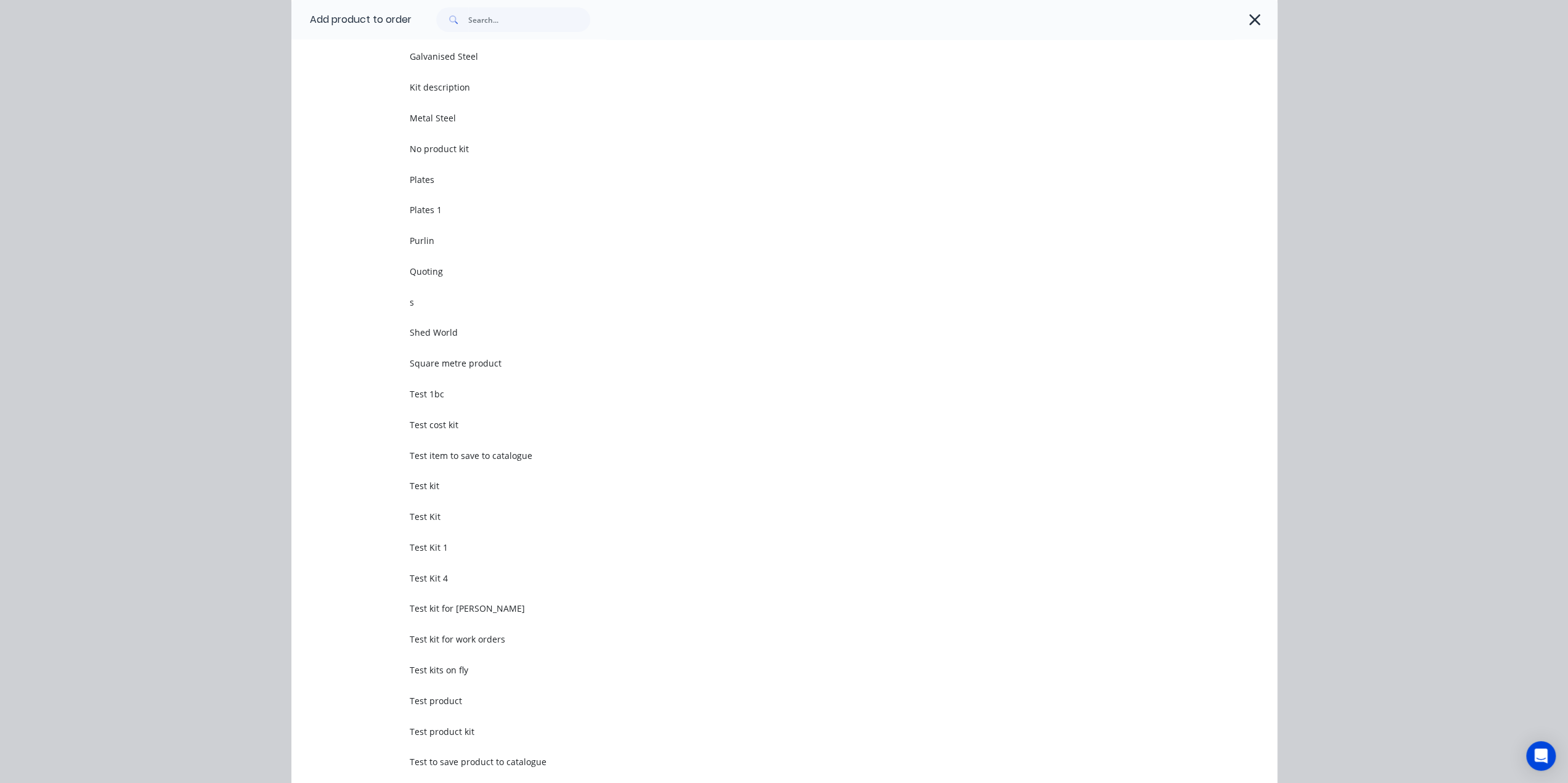
scroll to position [0, 0]
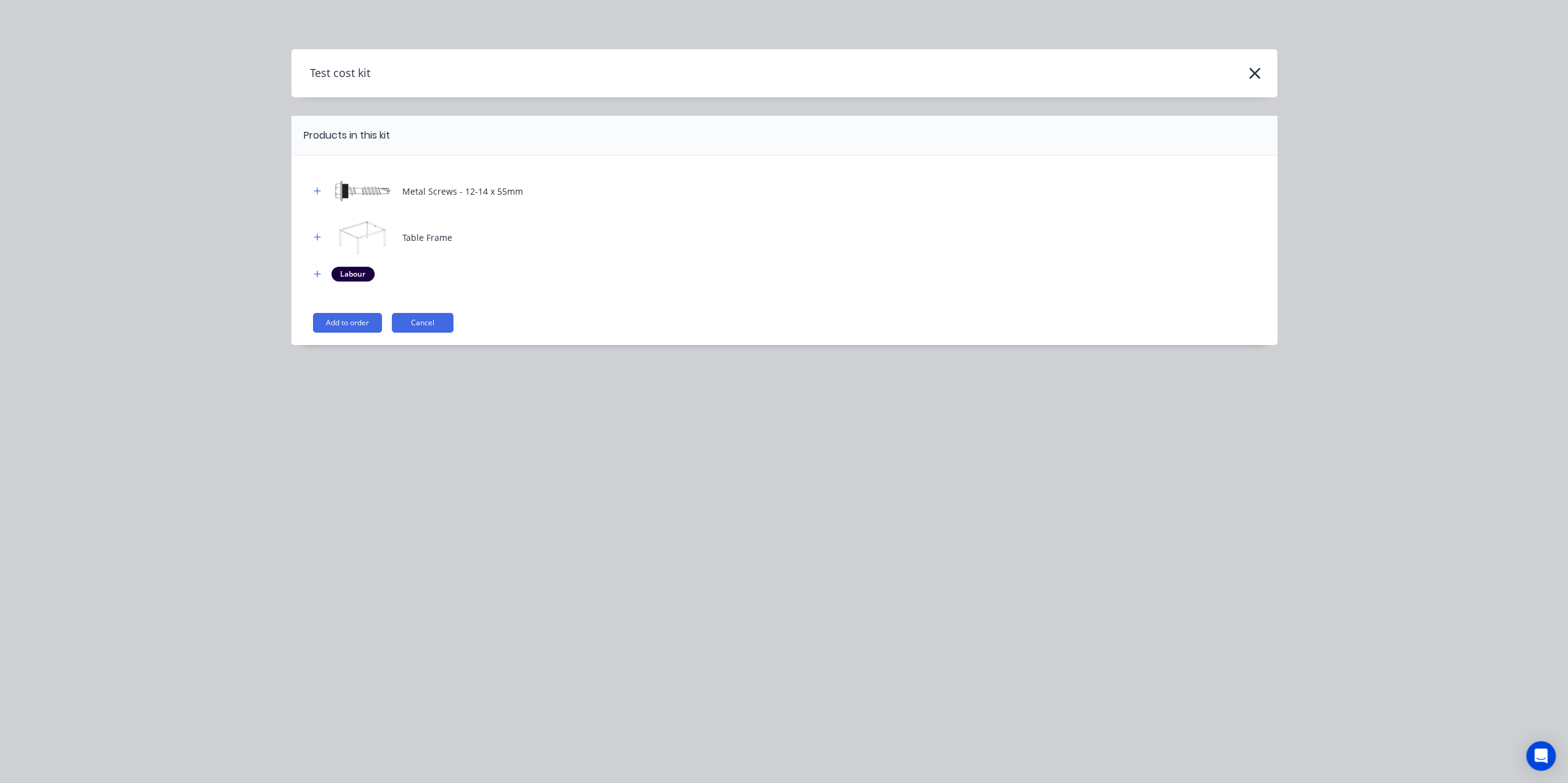
drag, startPoint x: 334, startPoint y: 328, endPoint x: 349, endPoint y: 307, distance: 25.8
click at [336, 325] on button "Add to order" at bounding box center [347, 323] width 69 height 20
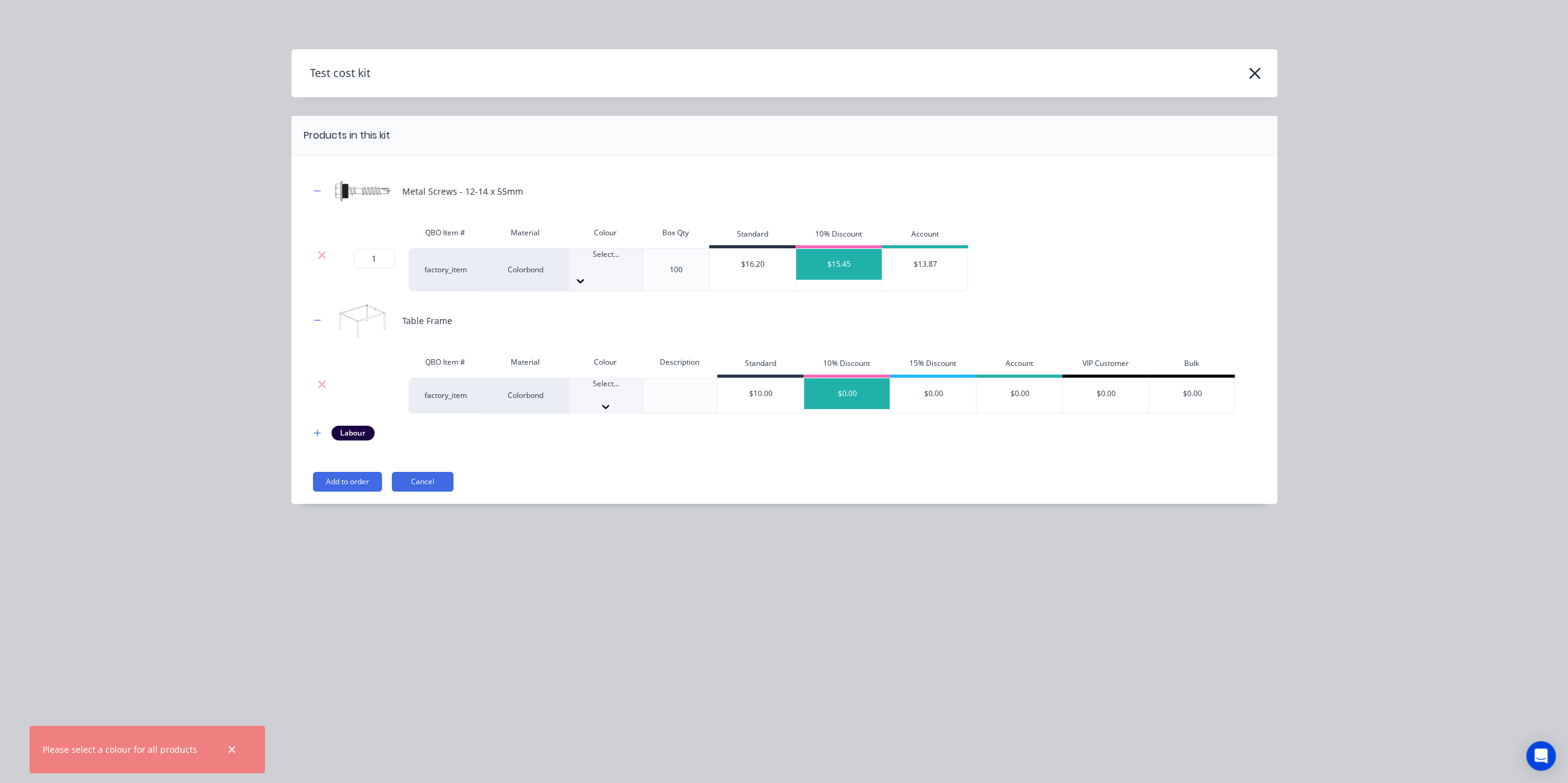
drag, startPoint x: 600, startPoint y: 371, endPoint x: 596, endPoint y: 421, distance: 50.2
click at [600, 379] on div "Select..." at bounding box center [605, 396] width 73 height 35
drag, startPoint x: 604, startPoint y: 438, endPoint x: 600, endPoint y: 318, distance: 120.1
drag, startPoint x: 595, startPoint y: 437, endPoint x: 592, endPoint y: 400, distance: 37.1
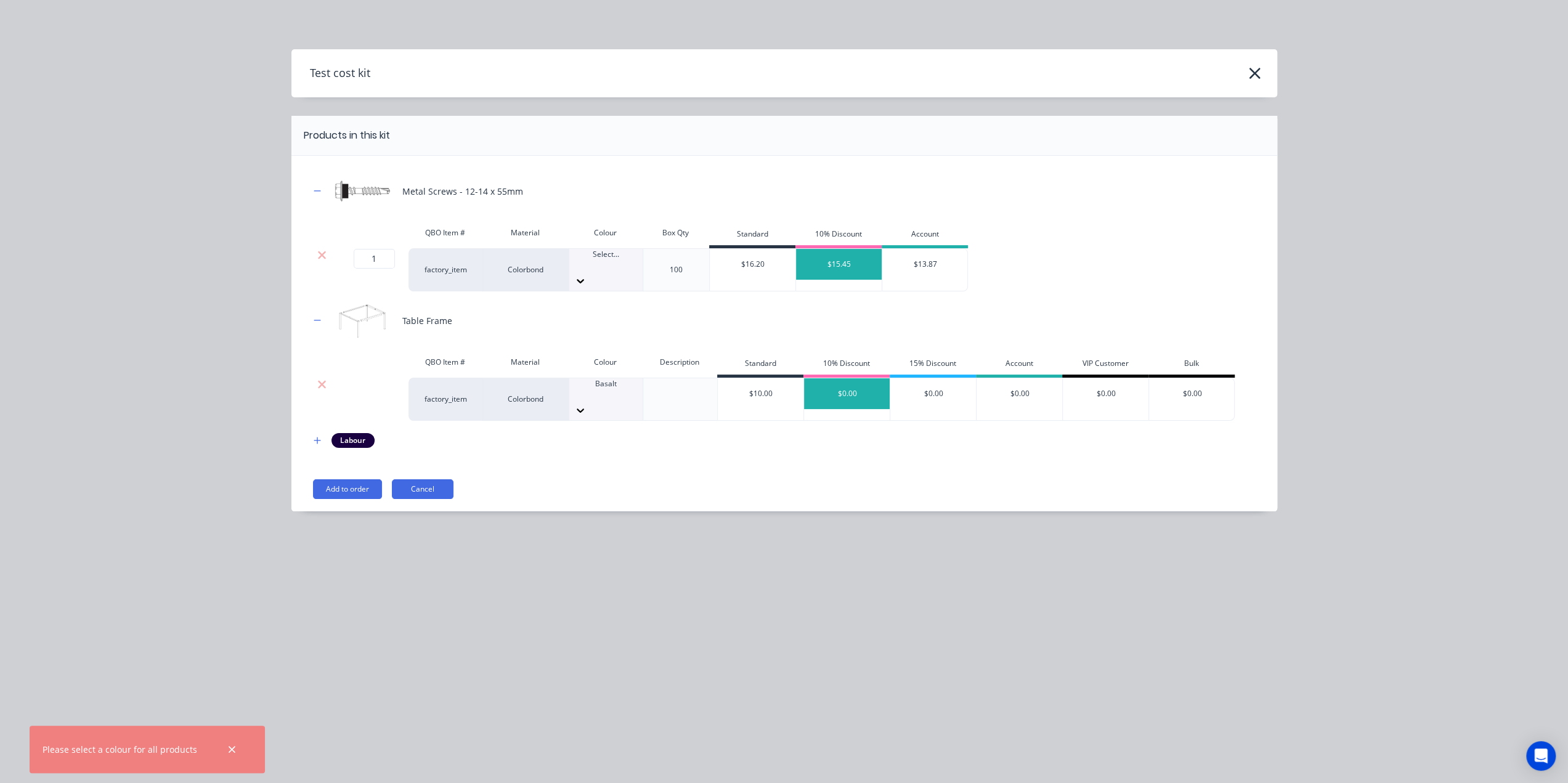
click at [611, 264] on div at bounding box center [605, 265] width 73 height 11
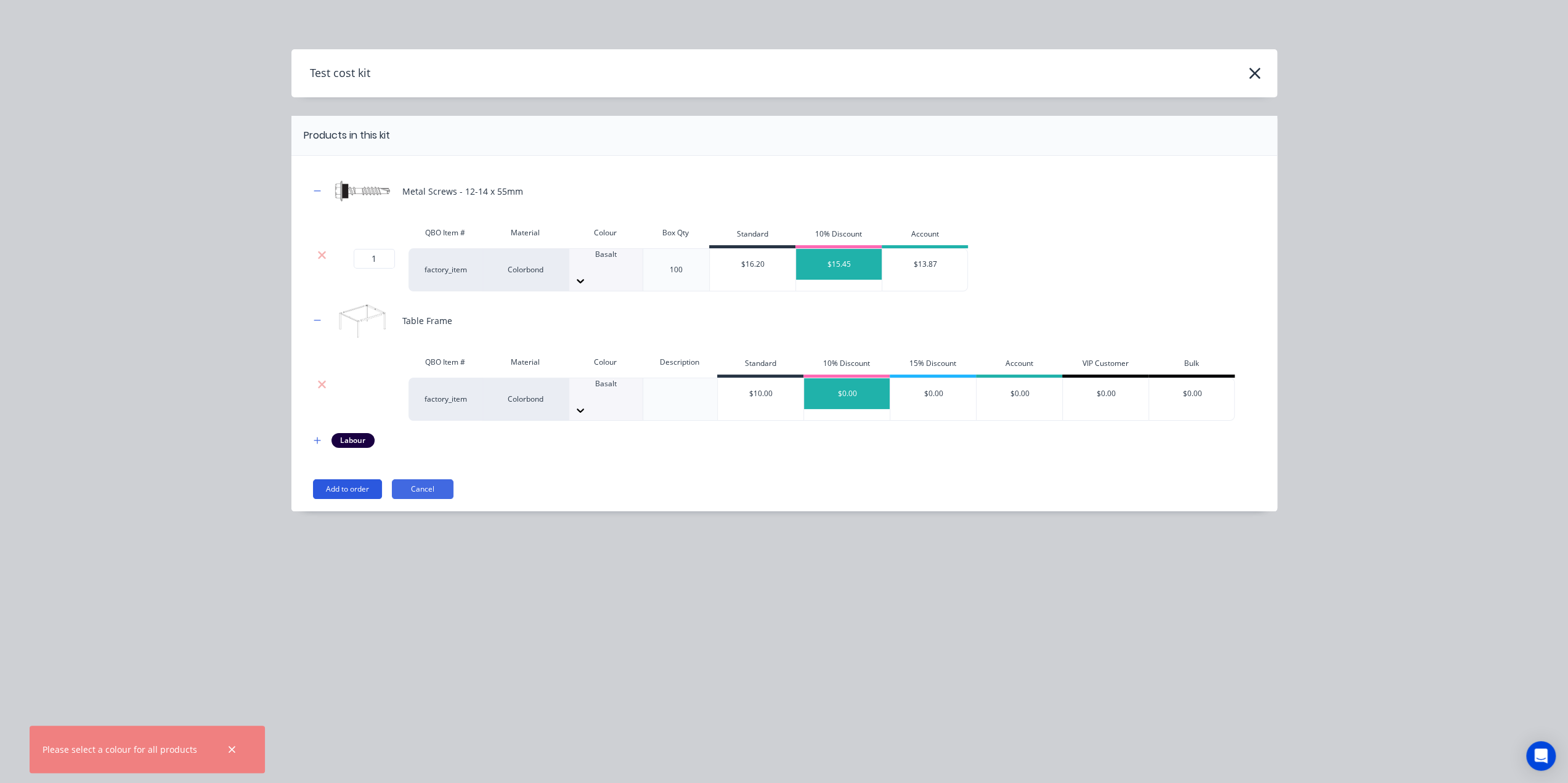
drag, startPoint x: 356, startPoint y: 469, endPoint x: 364, endPoint y: 472, distance: 8.5
click at [357, 479] on button "Add to order" at bounding box center [347, 489] width 69 height 20
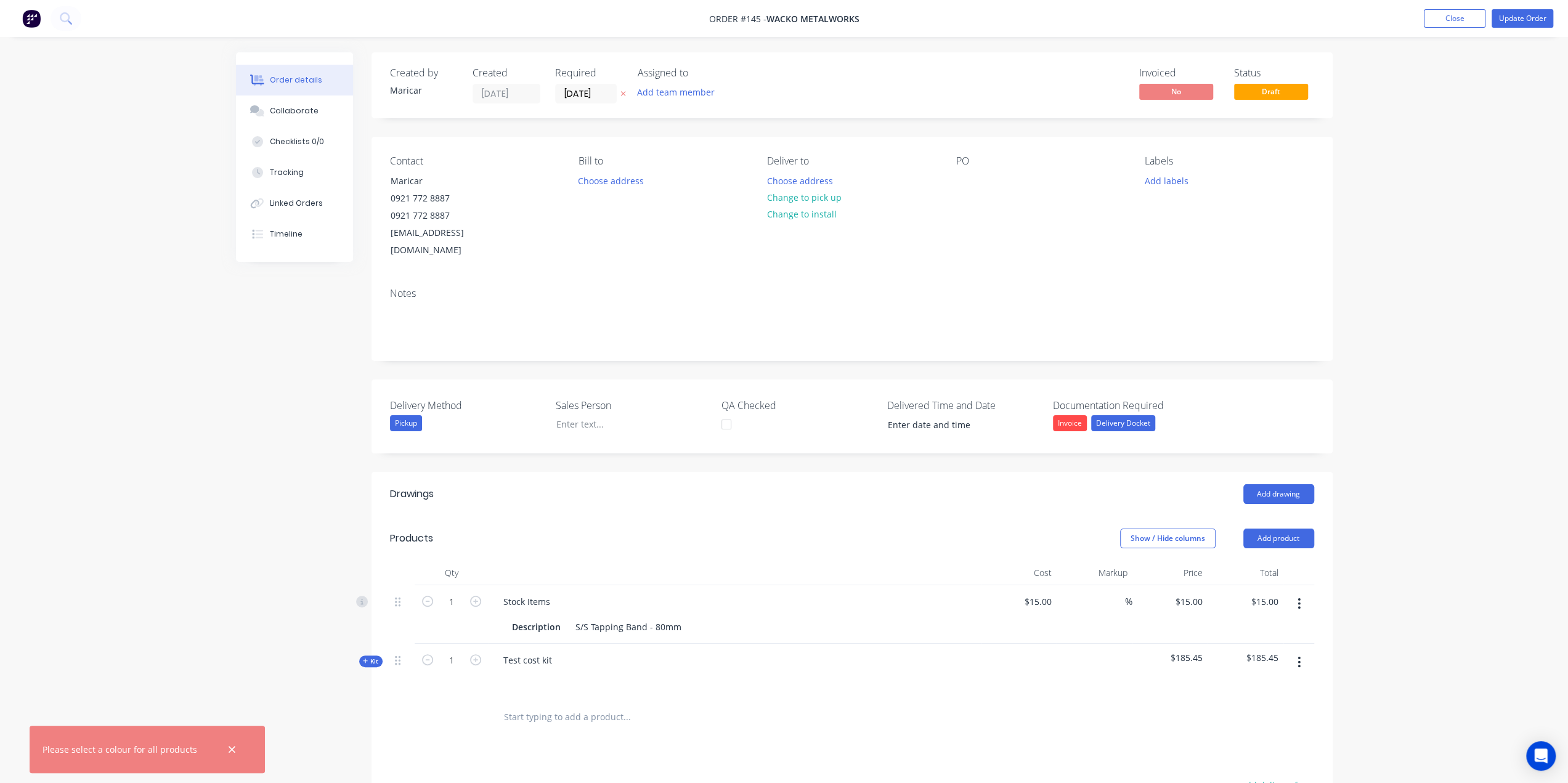
click at [1521, 6] on nav "Order #145 - Wacko Metalworks Add product Close Update Order" at bounding box center [784, 18] width 1568 height 37
click at [1516, 17] on button "Update Order" at bounding box center [1522, 18] width 61 height 19
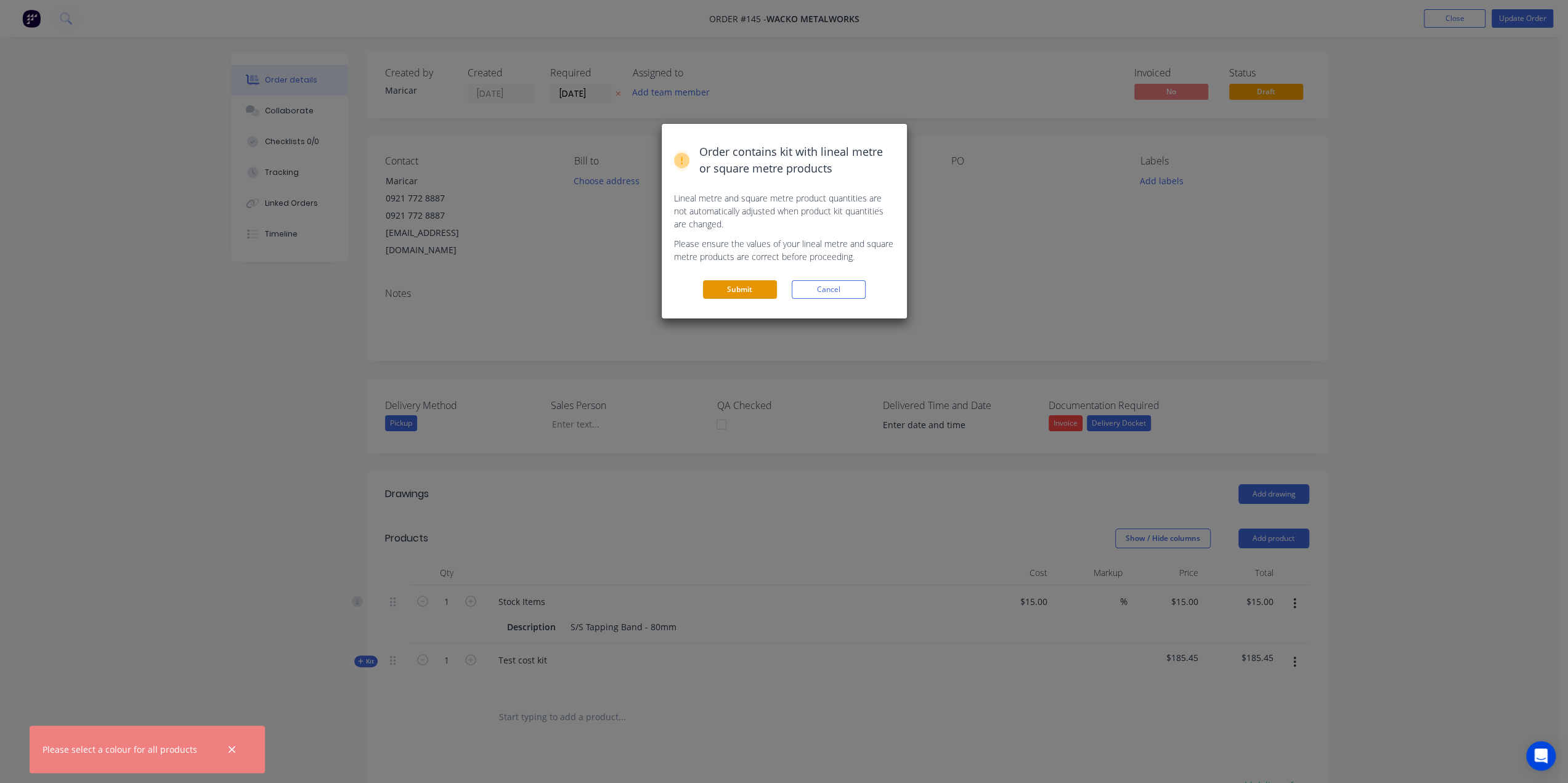
click at [736, 296] on button "Submit" at bounding box center [740, 289] width 74 height 19
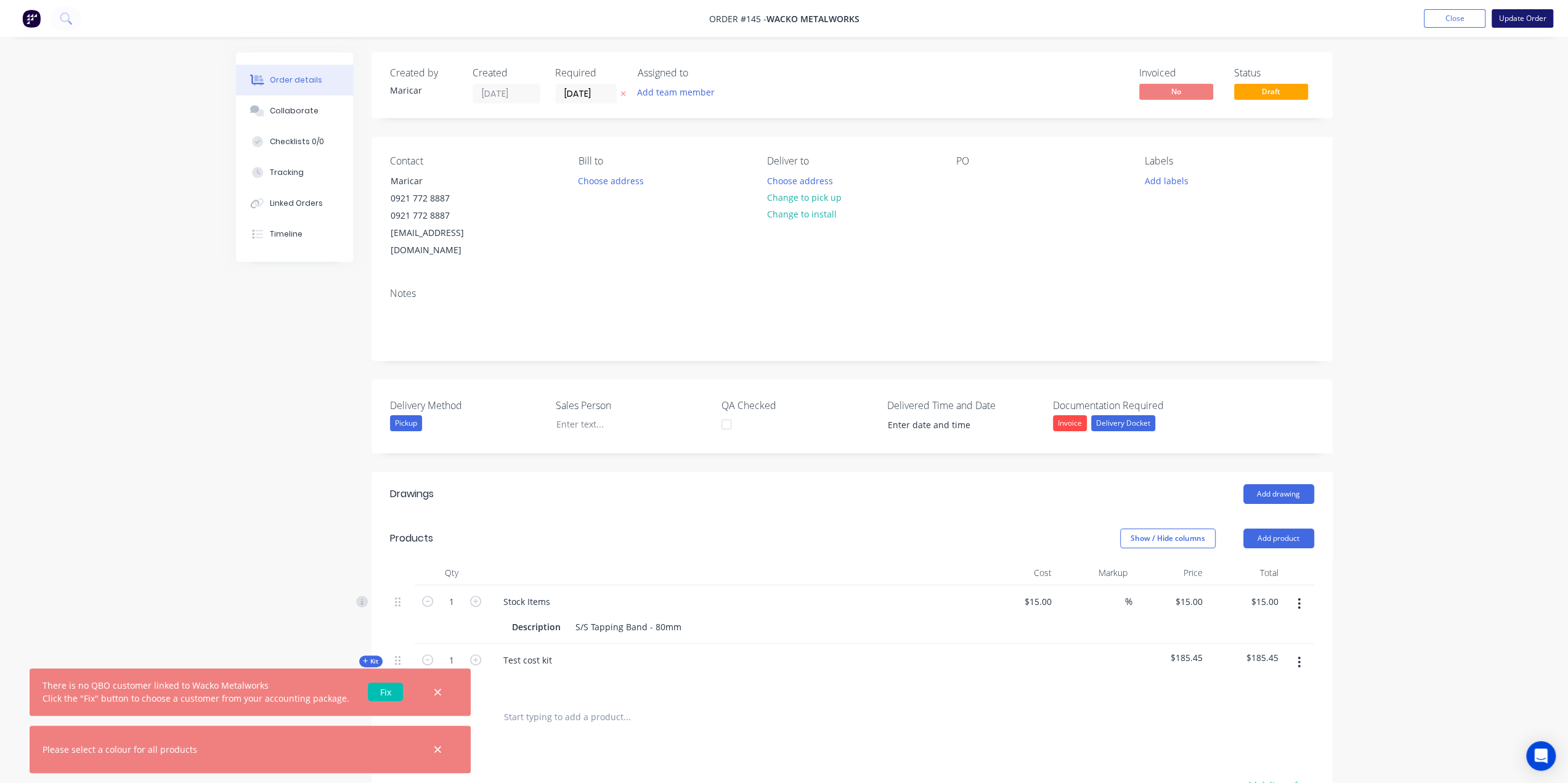
click at [1530, 15] on button "Update Order" at bounding box center [1522, 18] width 61 height 19
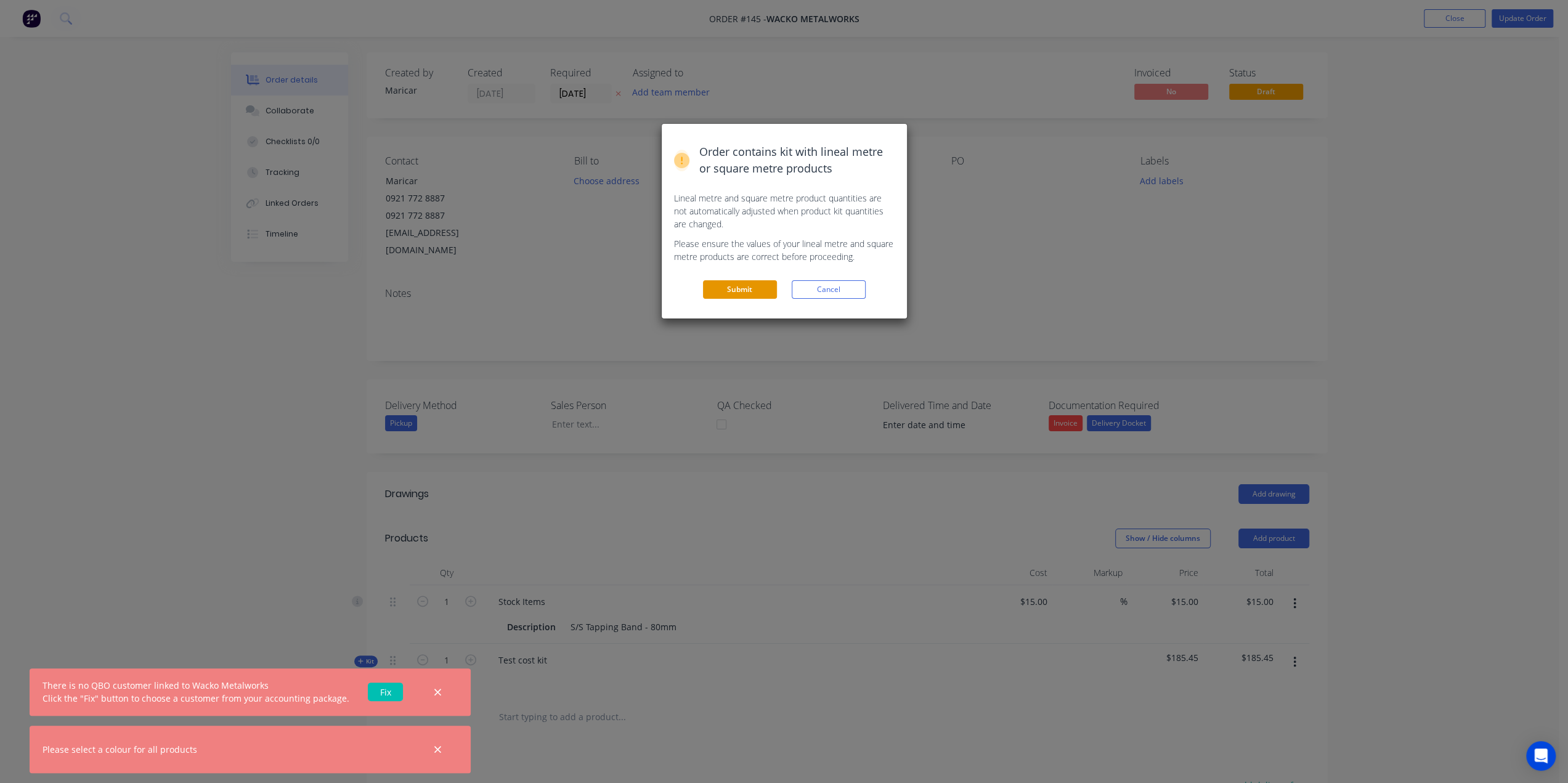
click at [753, 281] on button "Submit" at bounding box center [740, 289] width 74 height 19
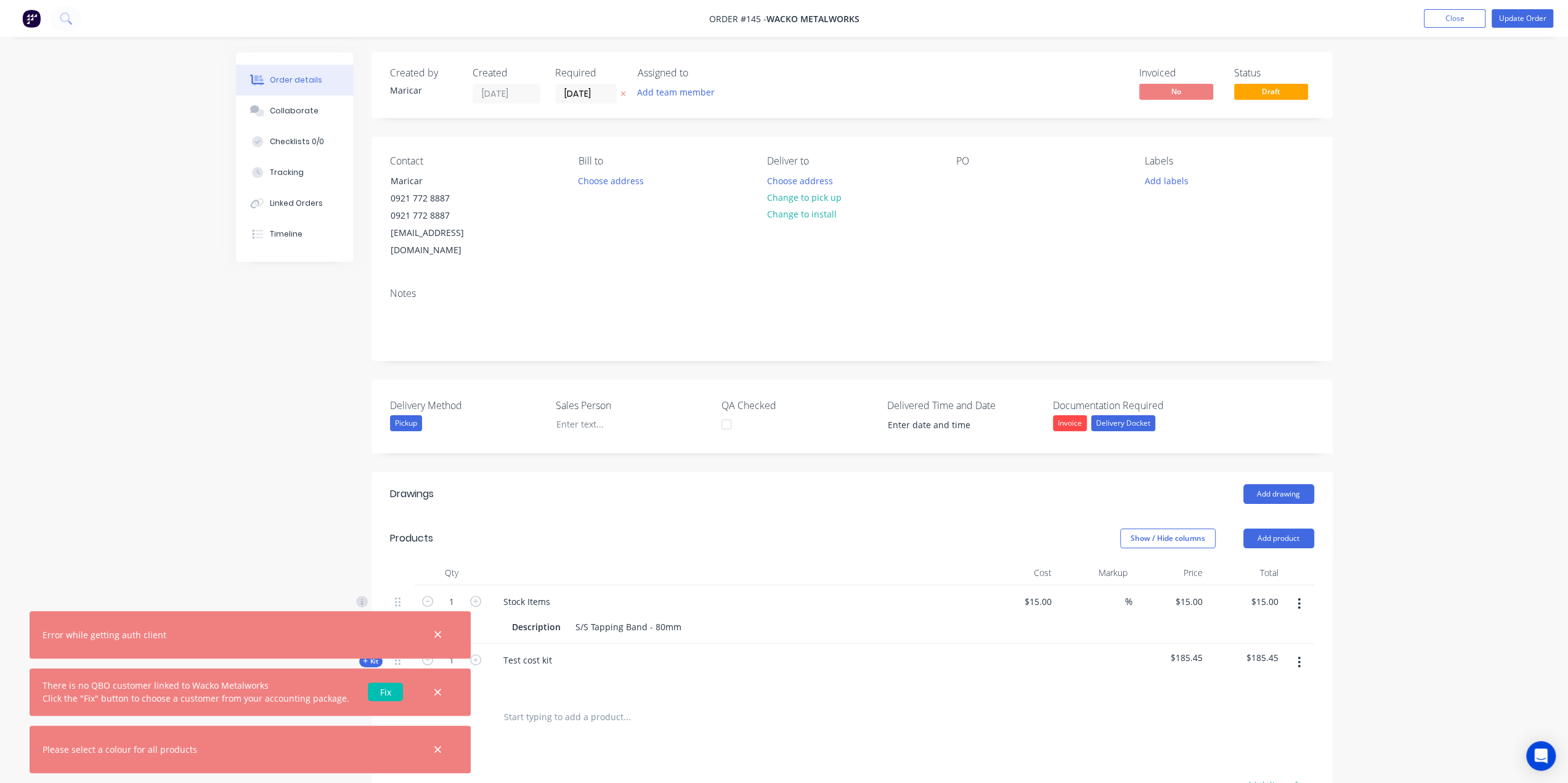
click at [375, 692] on link "Fix" at bounding box center [385, 692] width 35 height 19
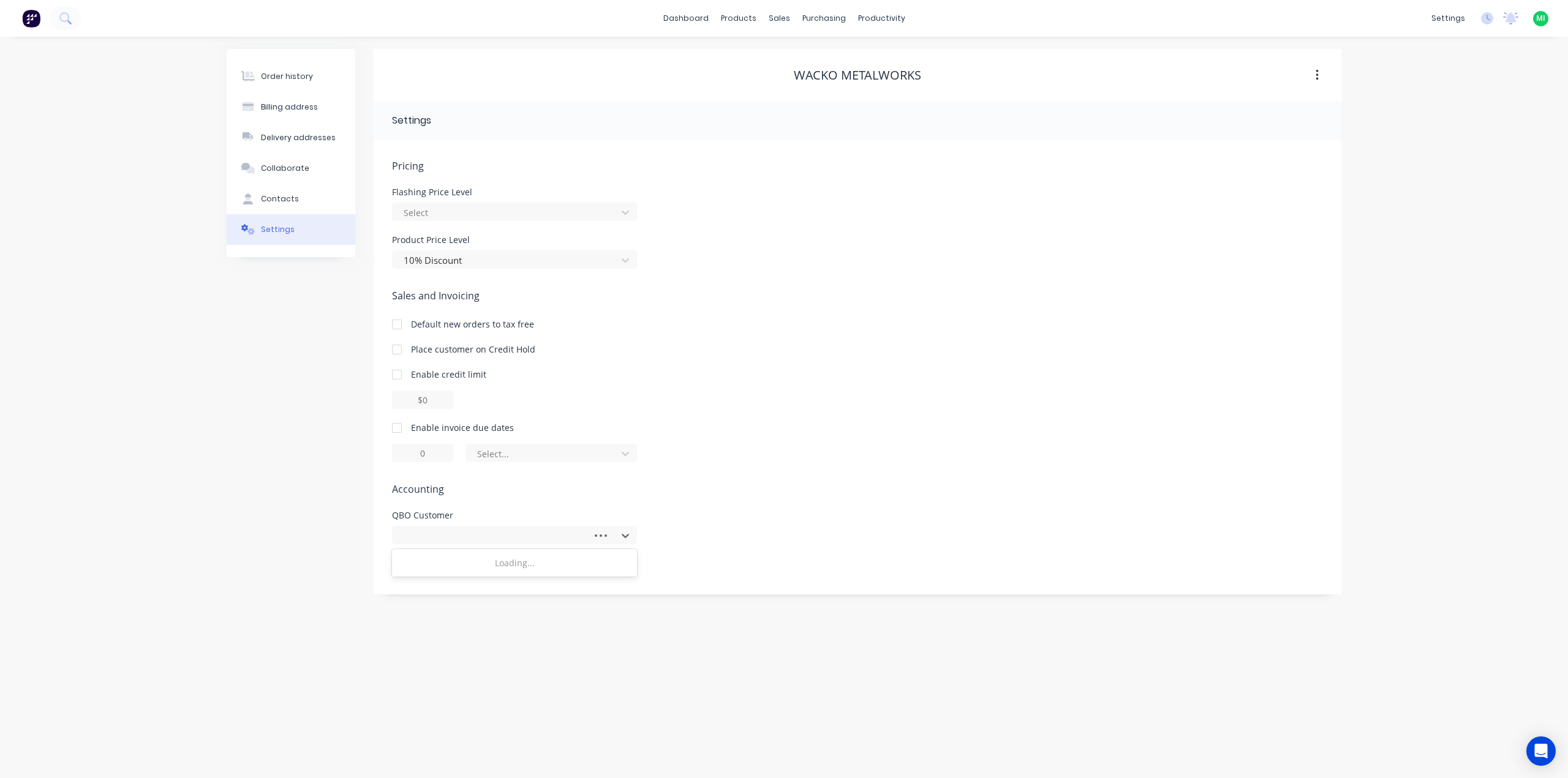
drag, startPoint x: 436, startPoint y: 533, endPoint x: 449, endPoint y: 553, distance: 23.9
click at [436, 533] on div at bounding box center [494, 536] width 184 height 15
click at [468, 583] on div "123 QBO" at bounding box center [515, 586] width 245 height 23
click at [262, 462] on div "Order history Billing address Delivery addresses Collaborate Contacts Settings" at bounding box center [291, 322] width 129 height 545
click at [273, 71] on div "Order history" at bounding box center [287, 77] width 52 height 11
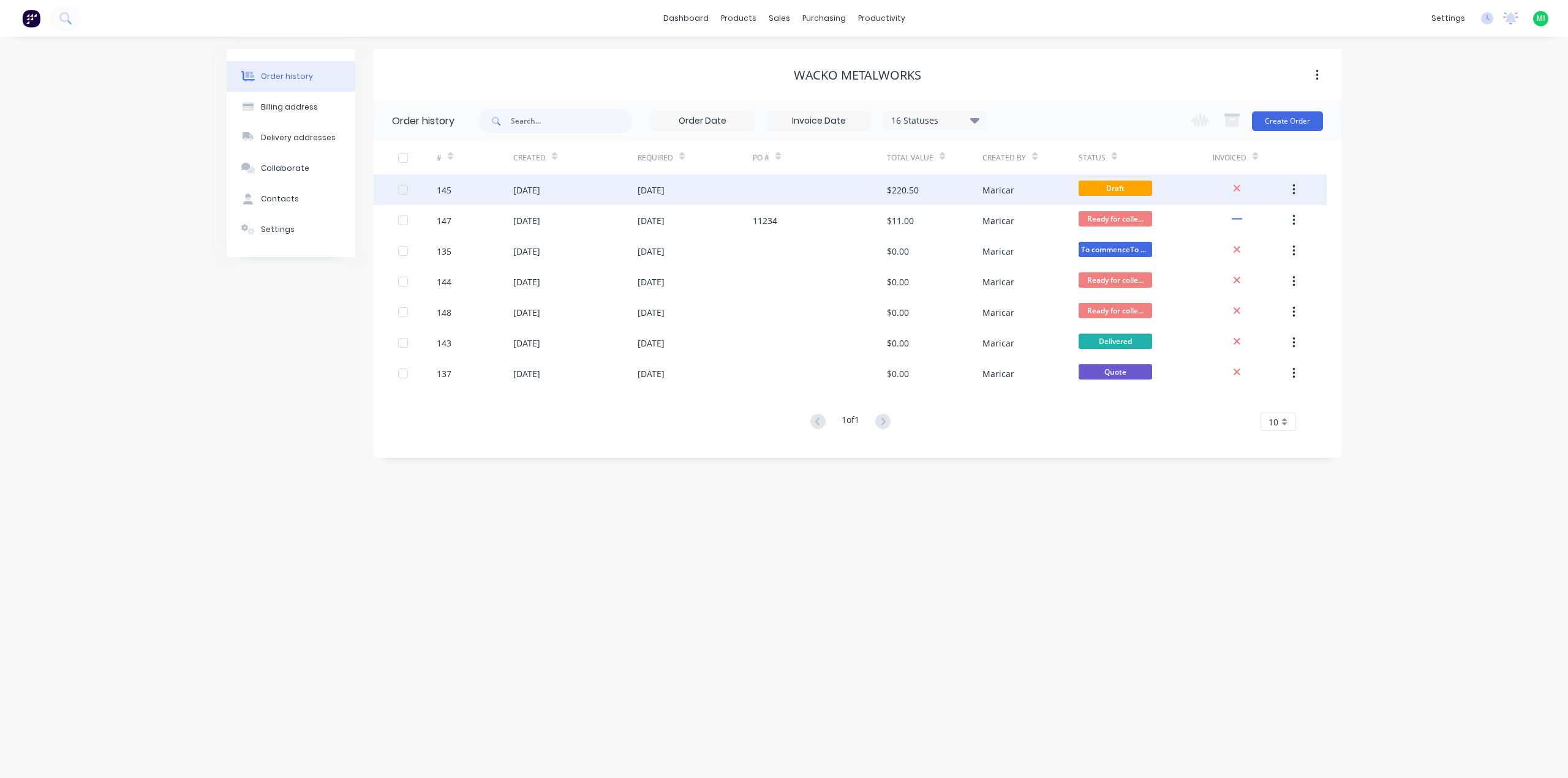
click at [648, 187] on div "[DATE]" at bounding box center [651, 190] width 27 height 13
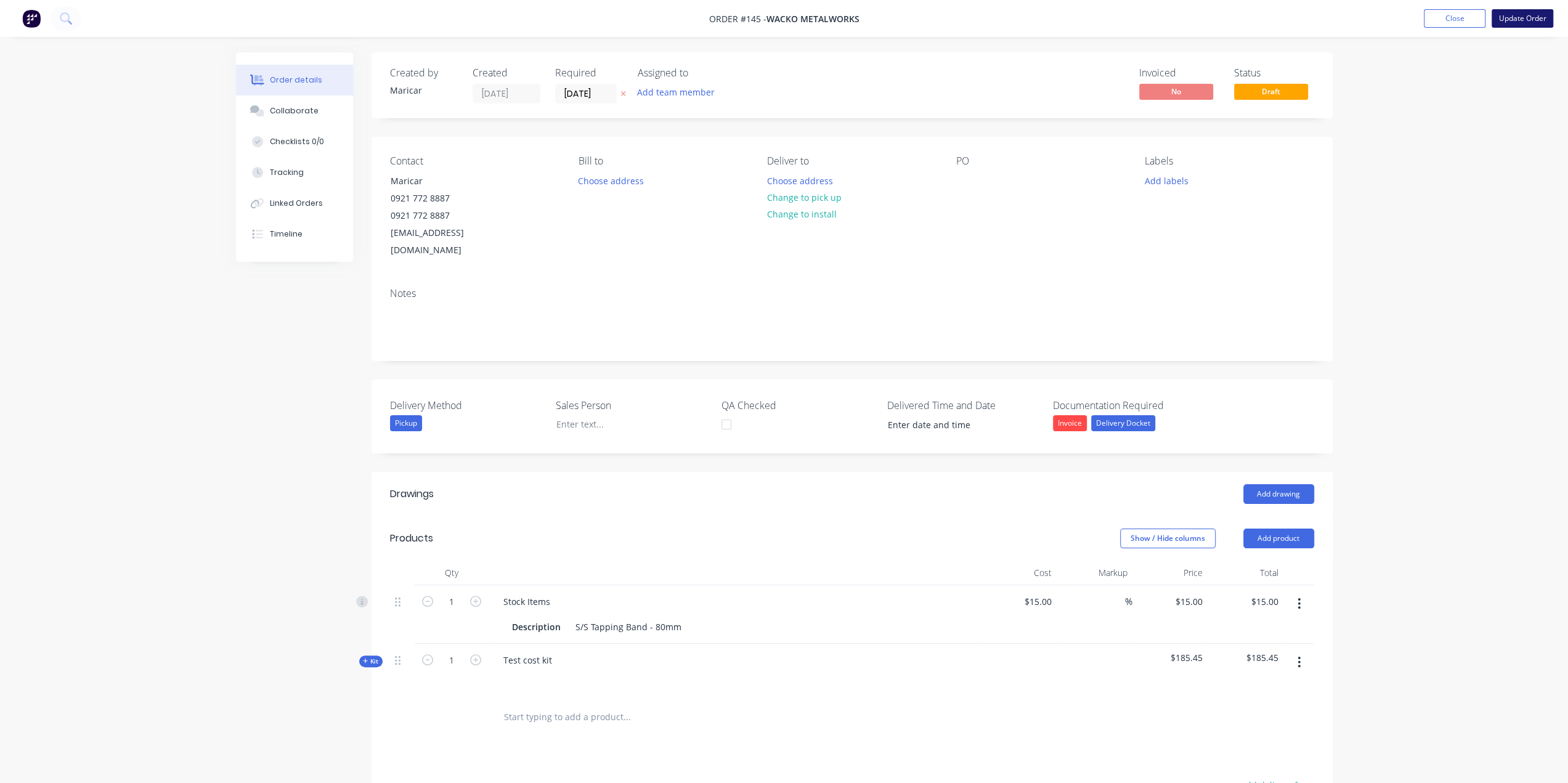
click at [1530, 23] on button "Update Order" at bounding box center [1522, 18] width 61 height 19
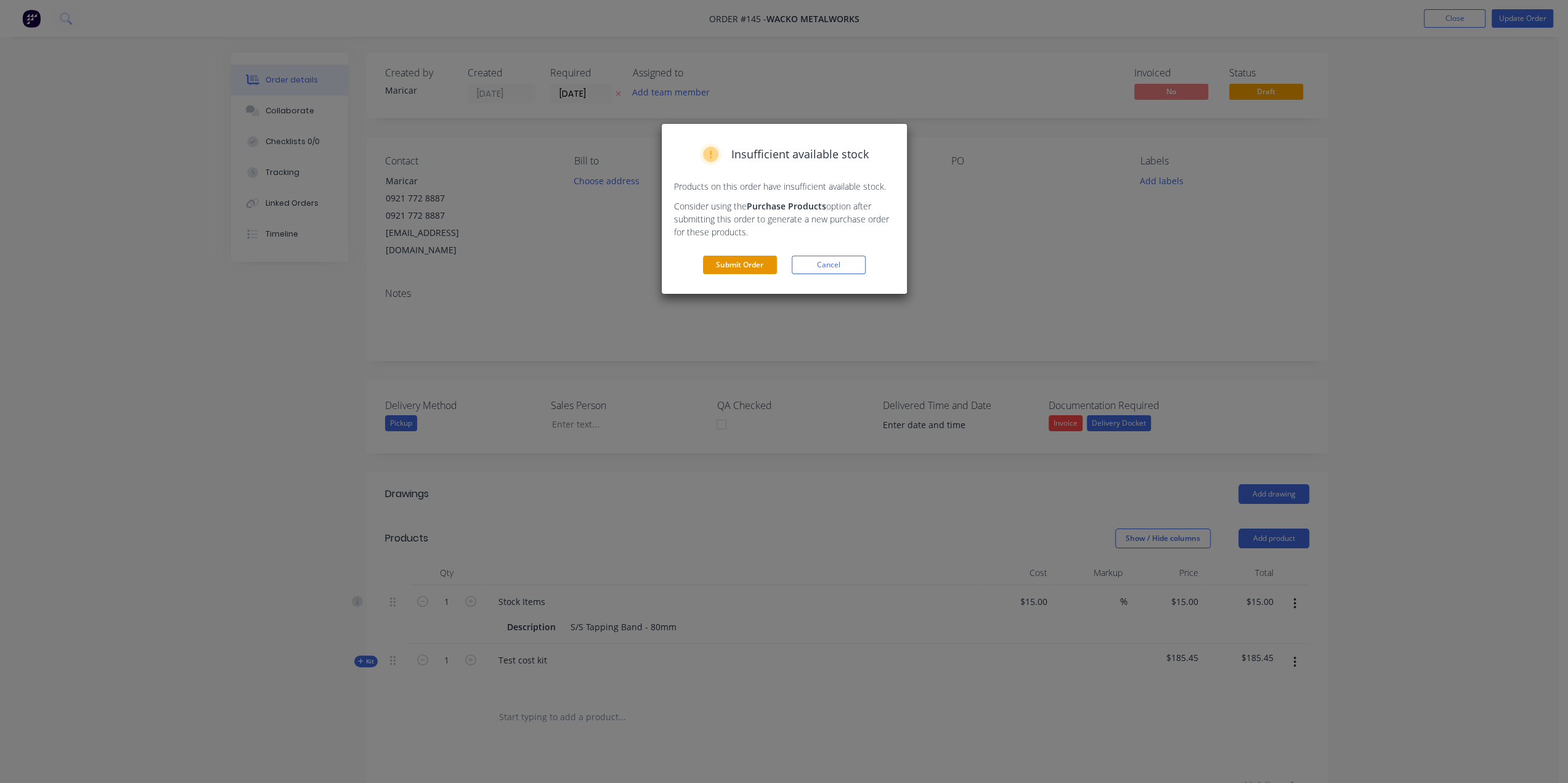
click at [756, 261] on button "Submit Order" at bounding box center [740, 265] width 74 height 19
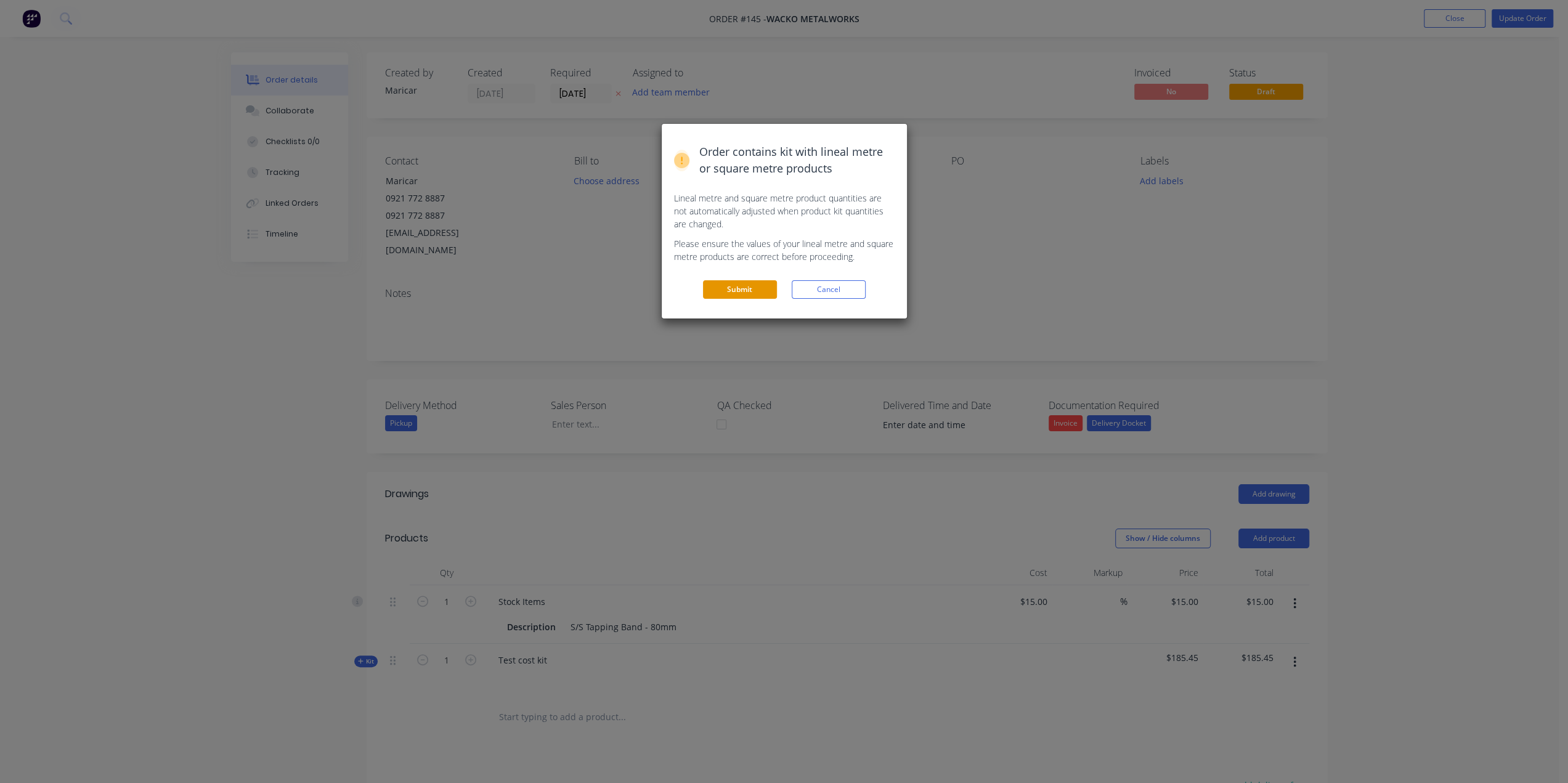
click at [738, 280] on div "Order contains kit with lineal metre or square metre products Lineal metre and …" at bounding box center [784, 221] width 245 height 194
click at [738, 287] on button "Submit" at bounding box center [740, 289] width 74 height 19
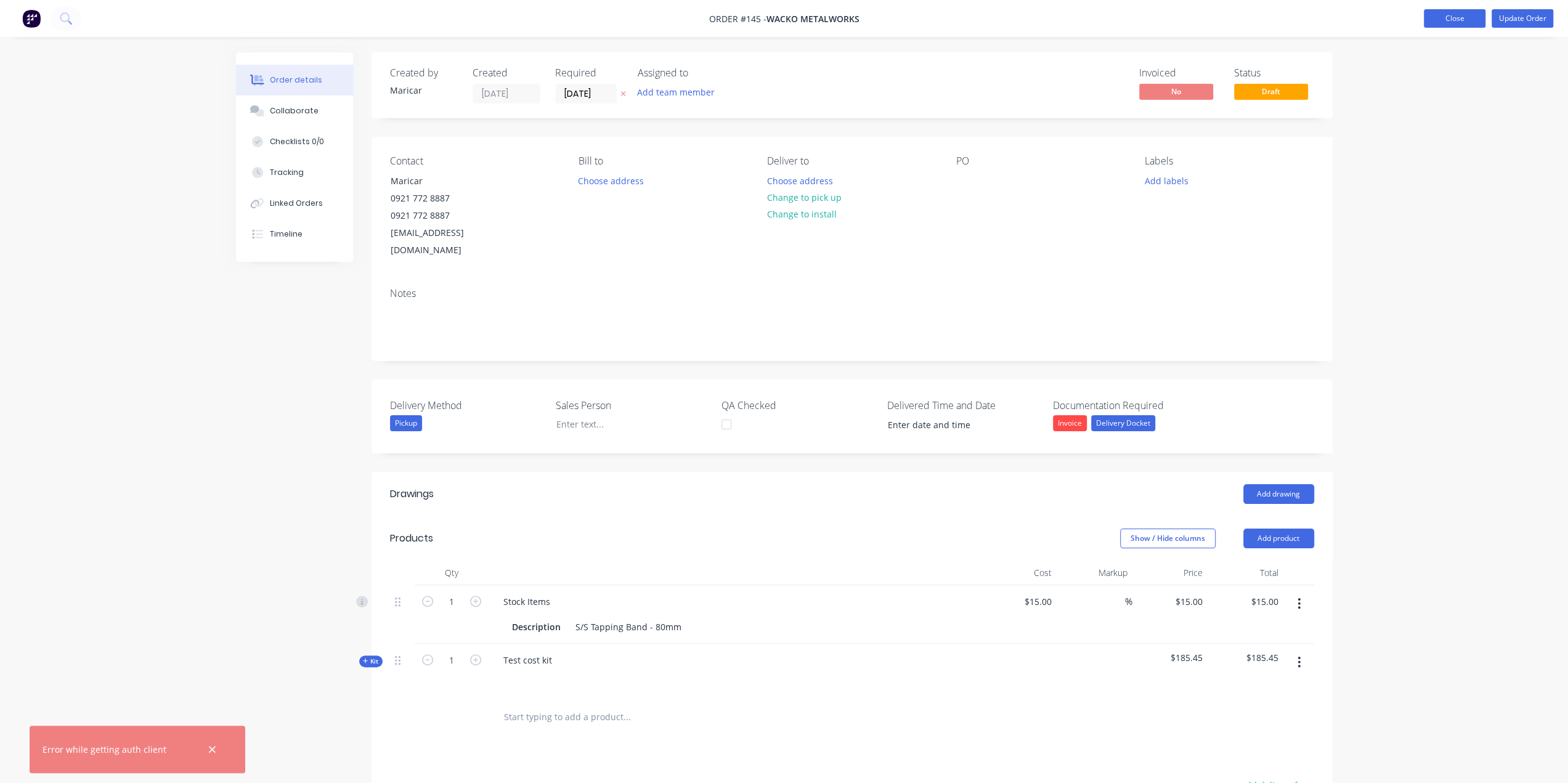
click at [1460, 14] on button "Close" at bounding box center [1454, 18] width 61 height 19
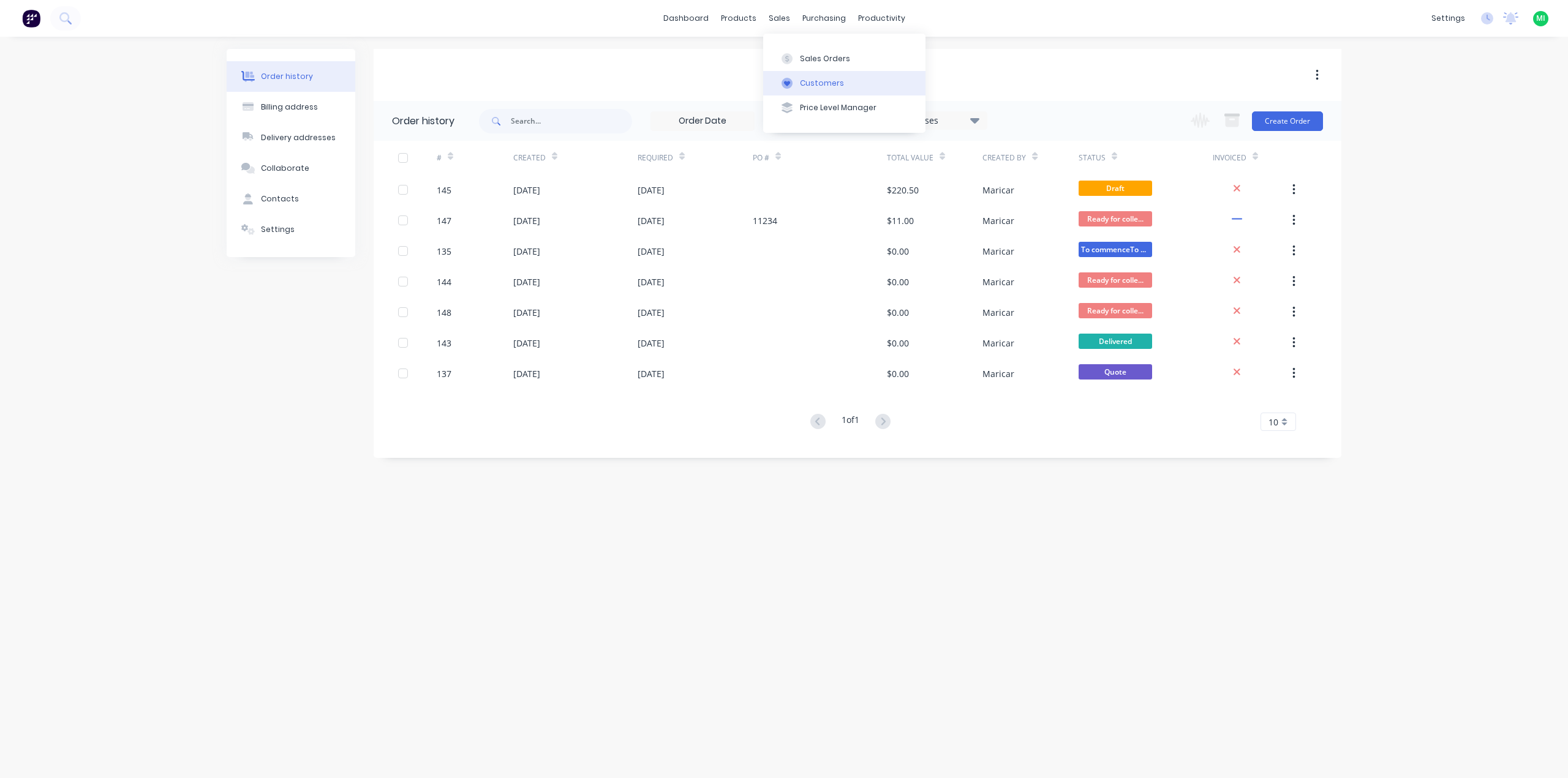
click at [793, 75] on button "Customers" at bounding box center [844, 83] width 162 height 24
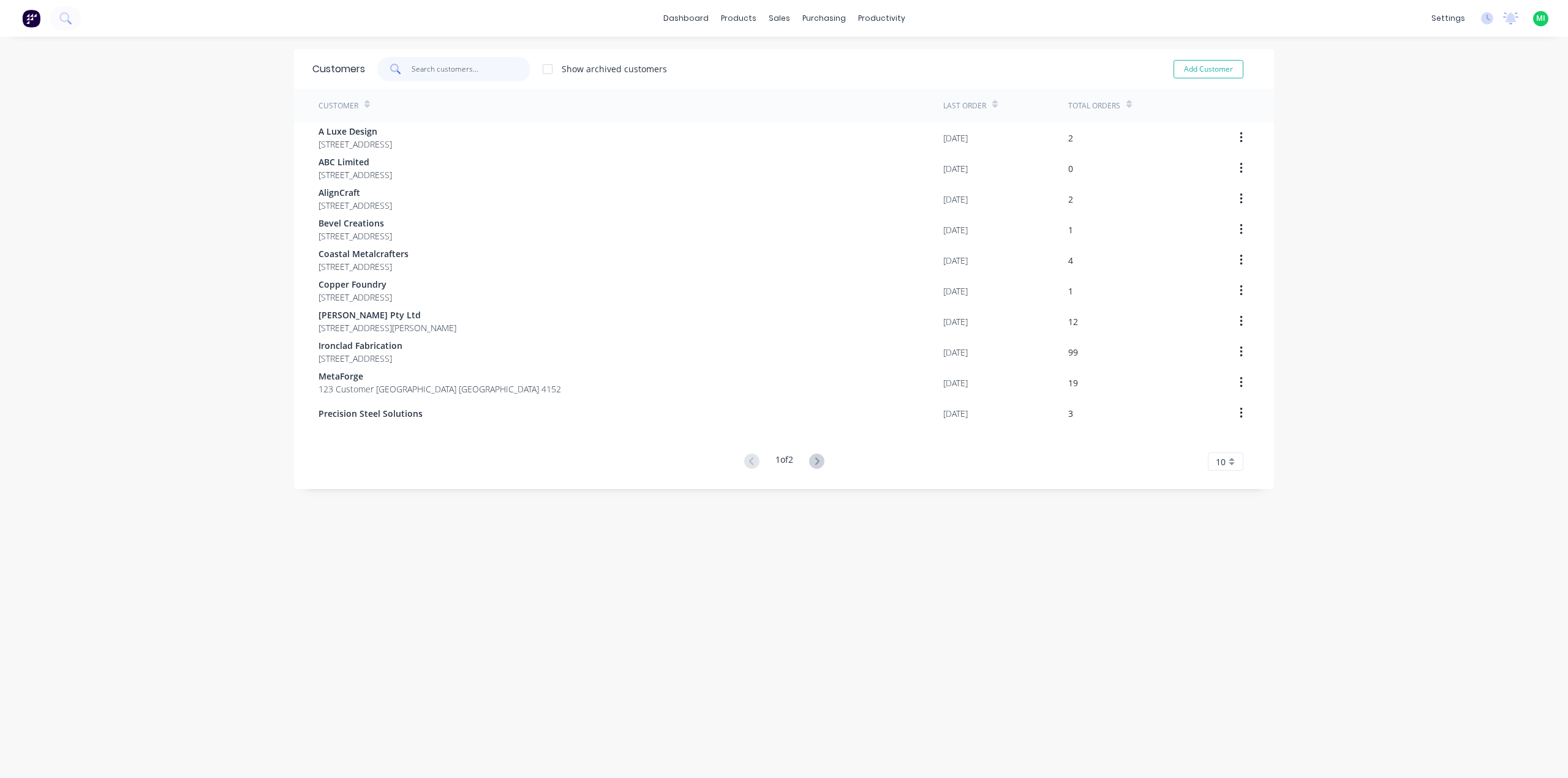
click at [456, 65] on input "text" at bounding box center [471, 69] width 119 height 24
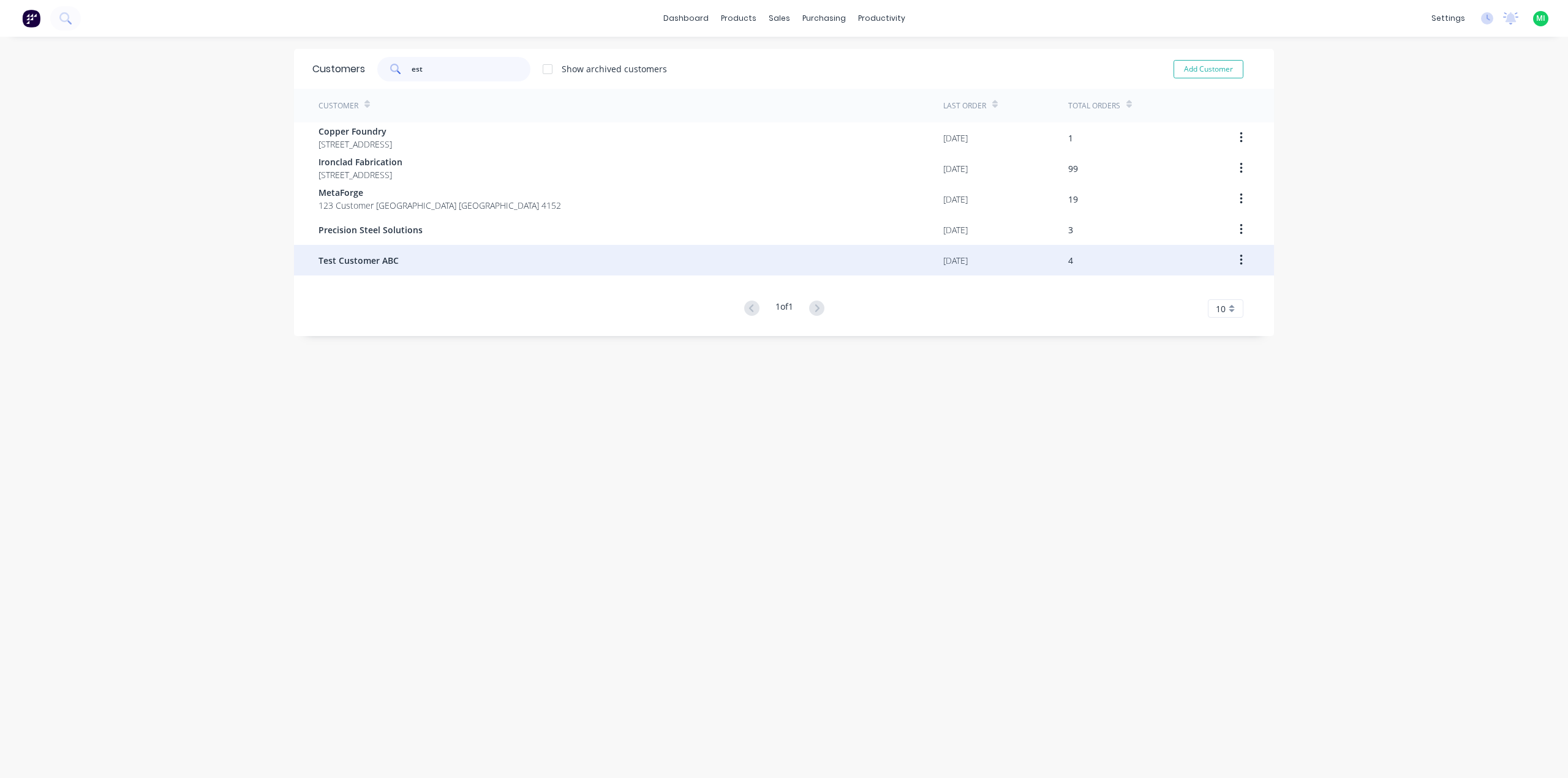
type input "est"
click at [424, 246] on div "Test Customer ABC" at bounding box center [631, 260] width 625 height 30
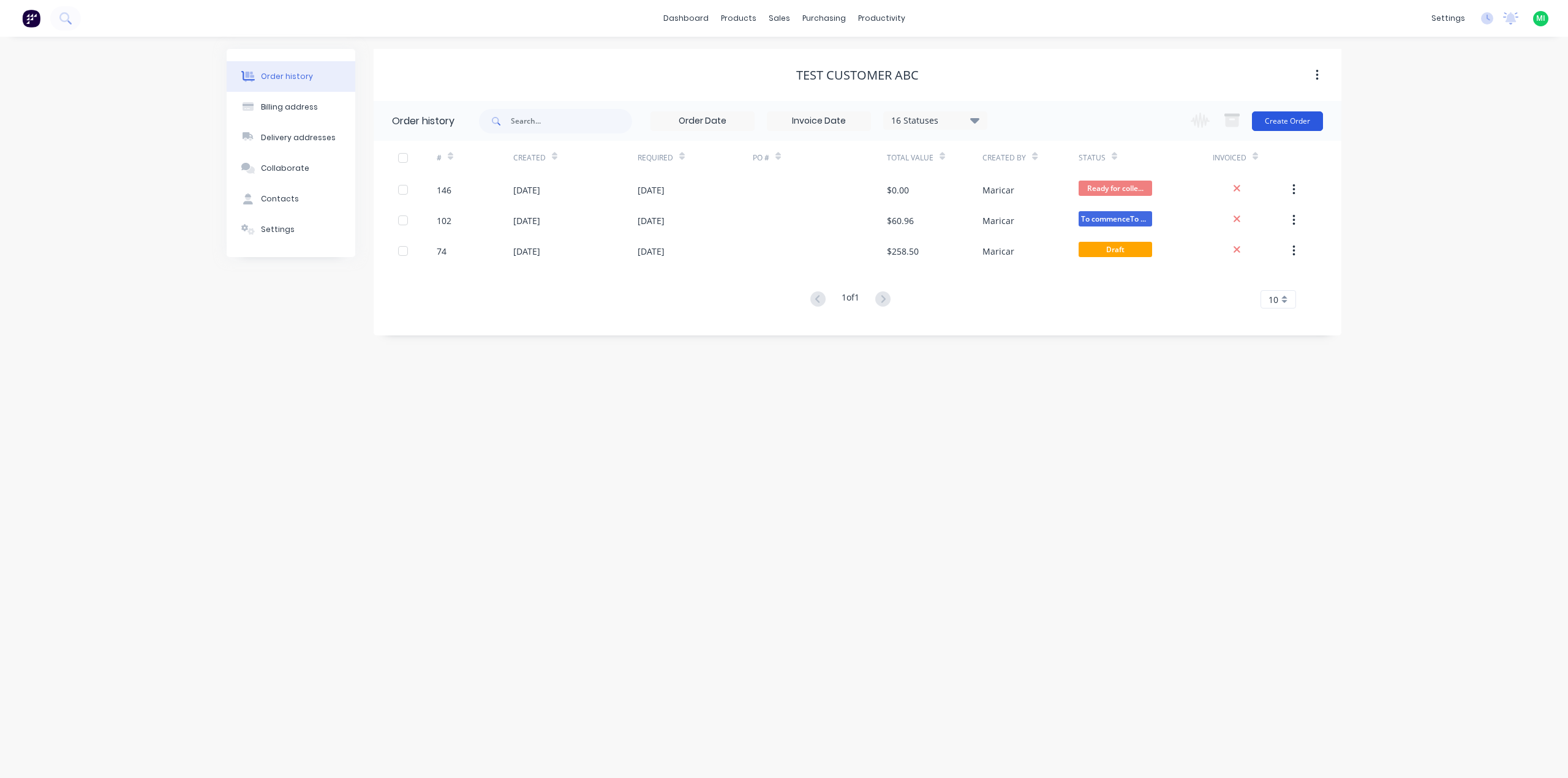
click at [1316, 114] on button "Create Order" at bounding box center [1288, 121] width 71 height 19
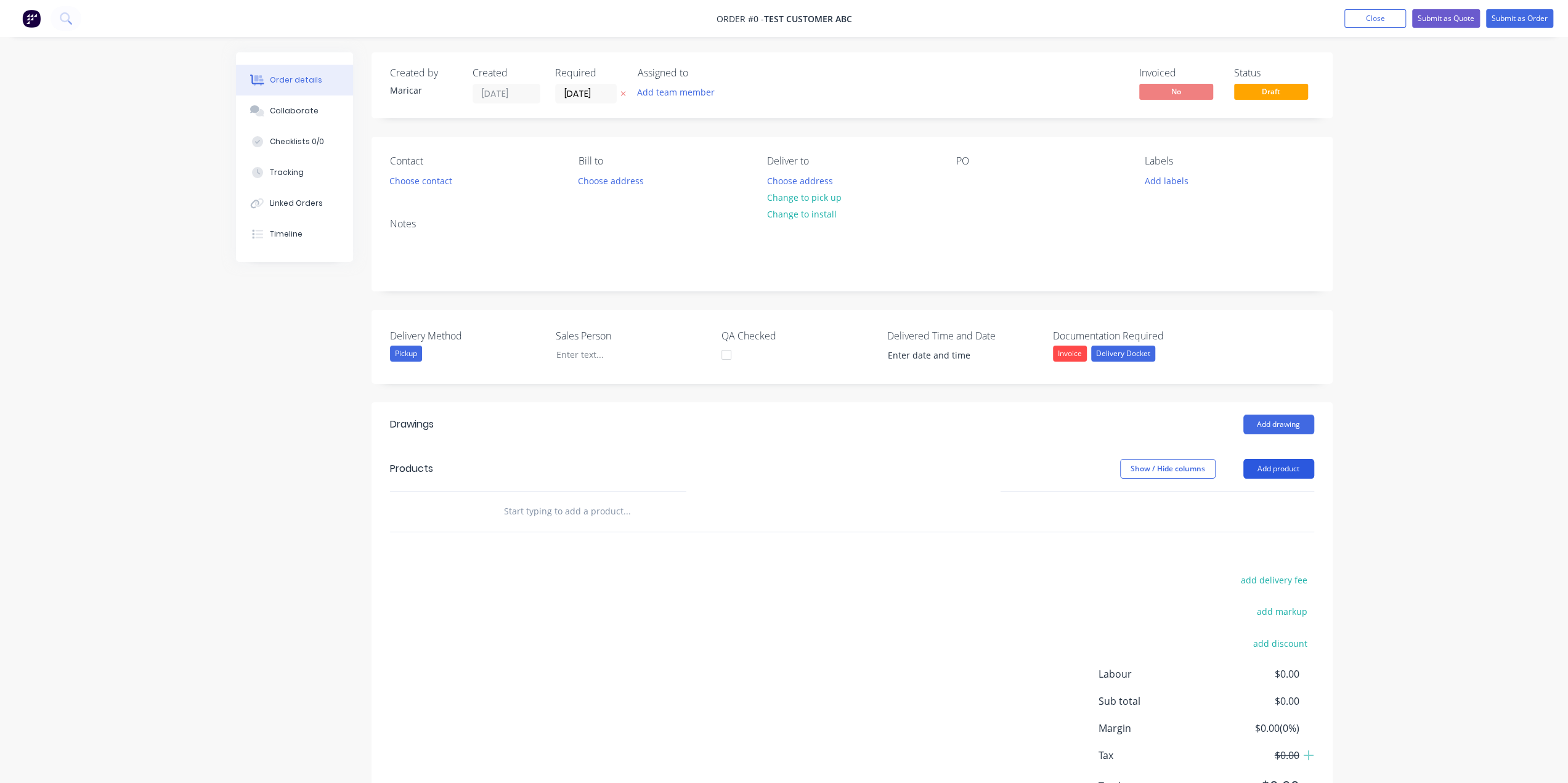
click at [1260, 472] on button "Add product" at bounding box center [1279, 469] width 71 height 20
click at [1254, 503] on div "Product catalogue" at bounding box center [1255, 500] width 95 height 18
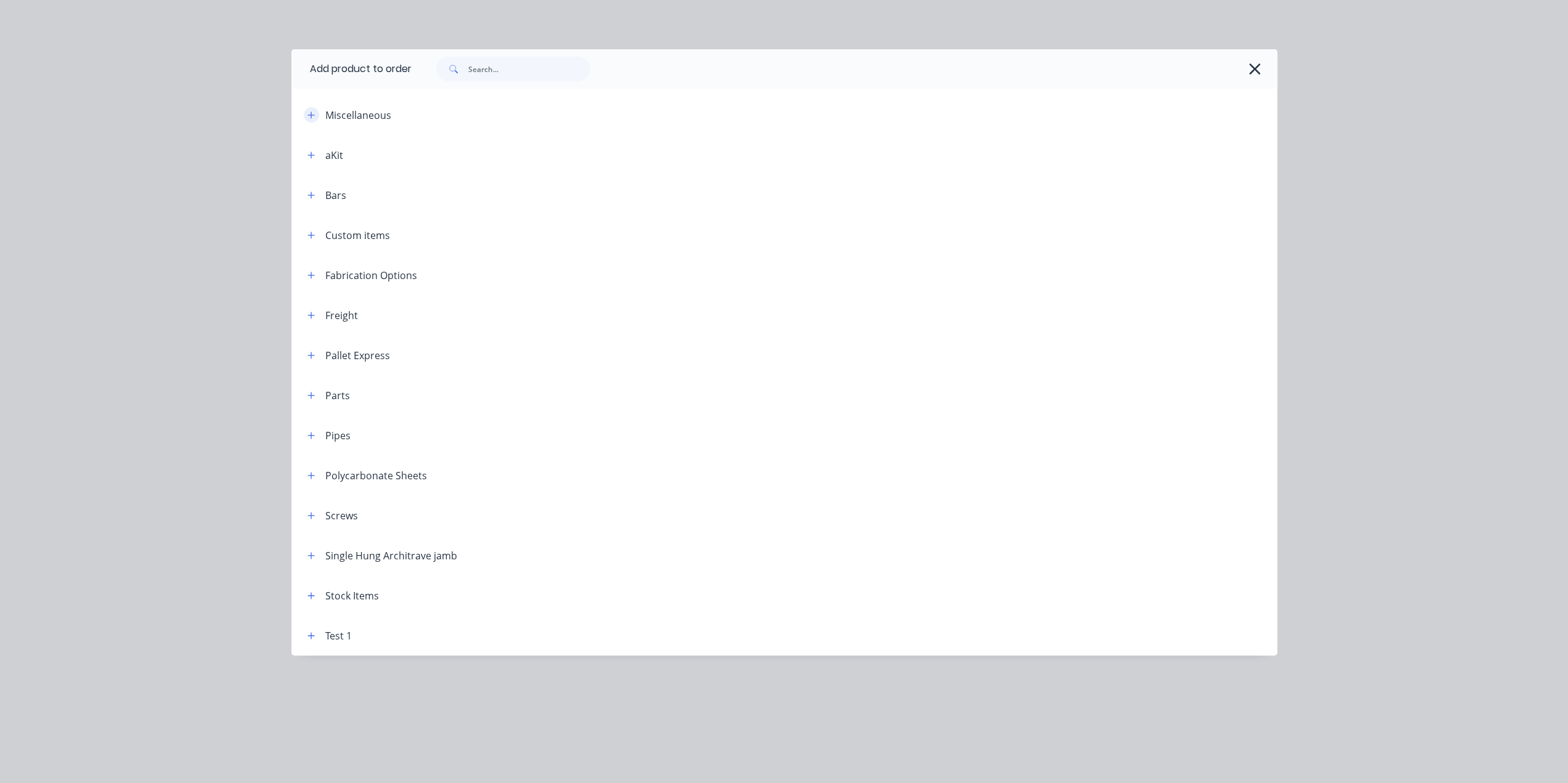
click at [311, 118] on icon "button" at bounding box center [311, 115] width 8 height 8
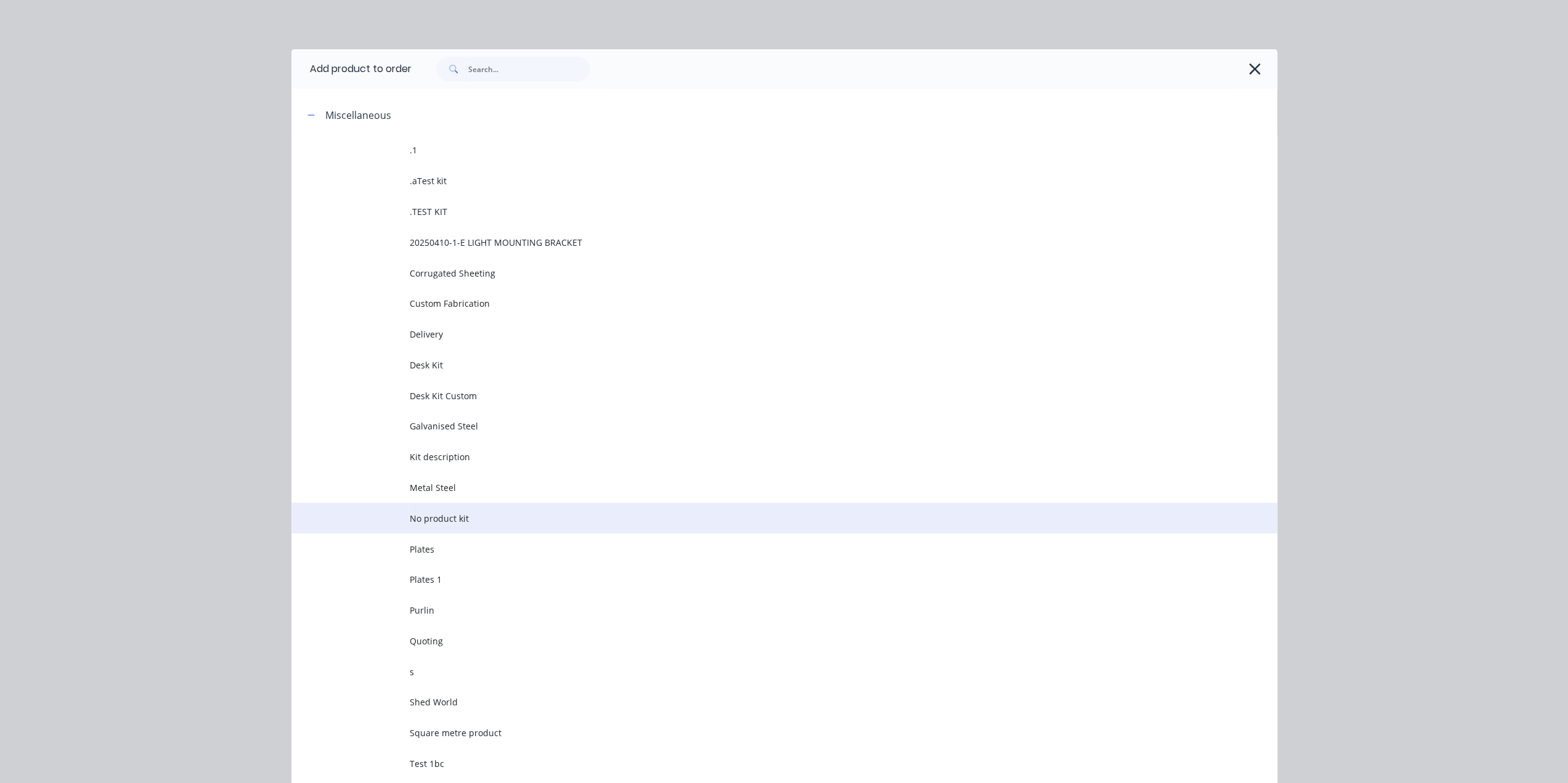
scroll to position [308, 0]
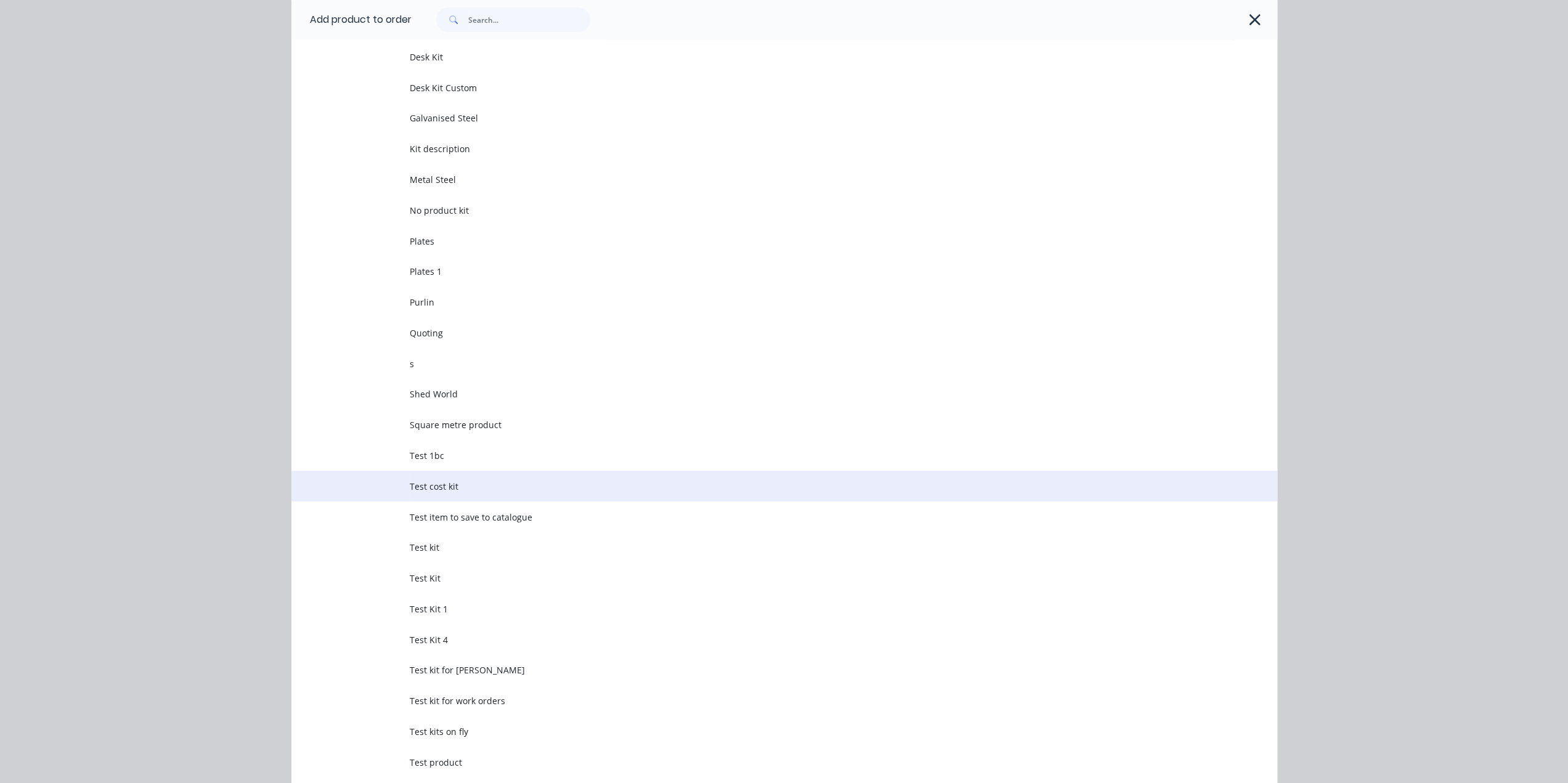
click at [495, 485] on span "Test cost kit" at bounding box center [756, 486] width 694 height 13
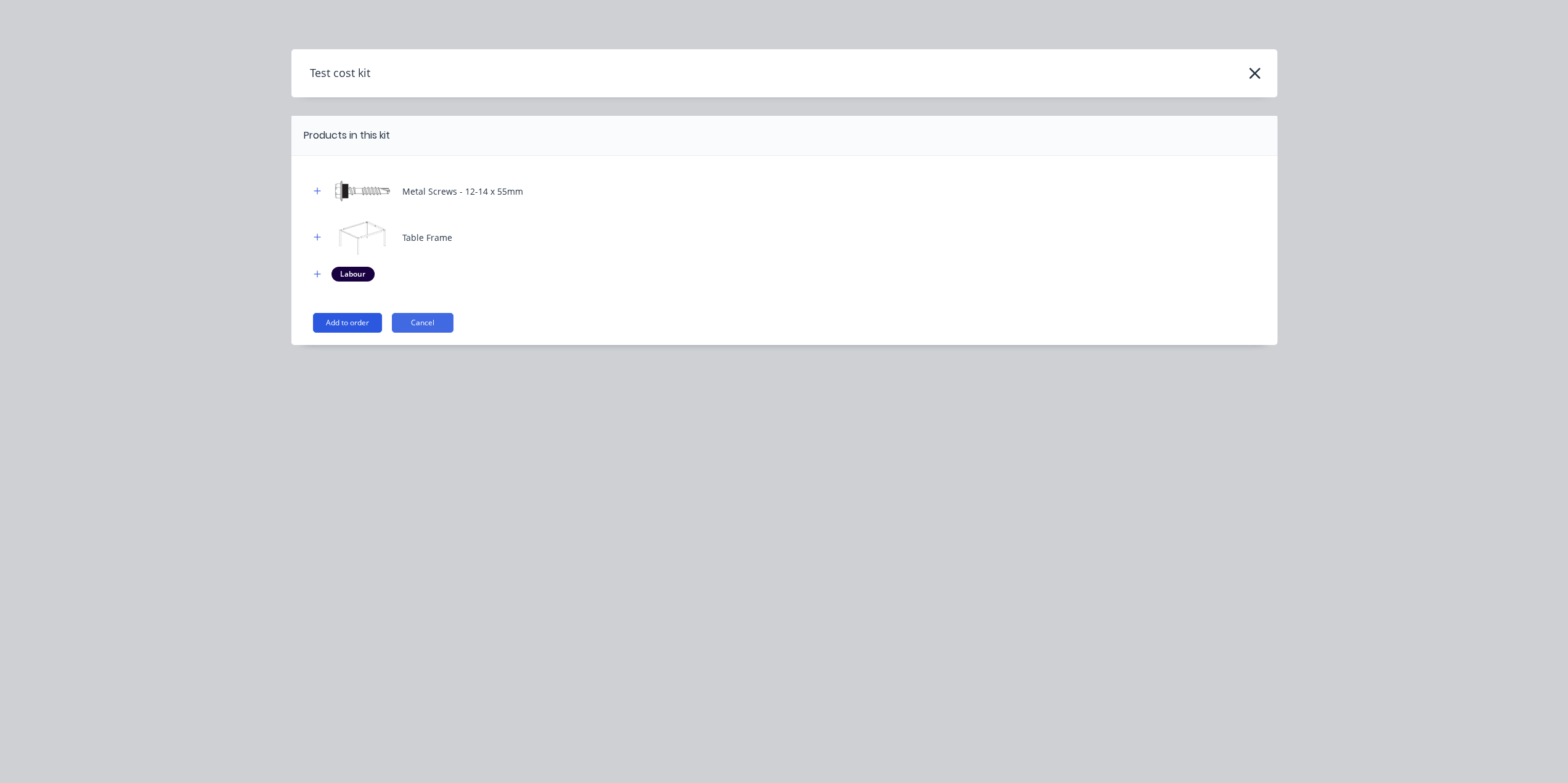
click at [343, 327] on button "Add to order" at bounding box center [347, 323] width 69 height 20
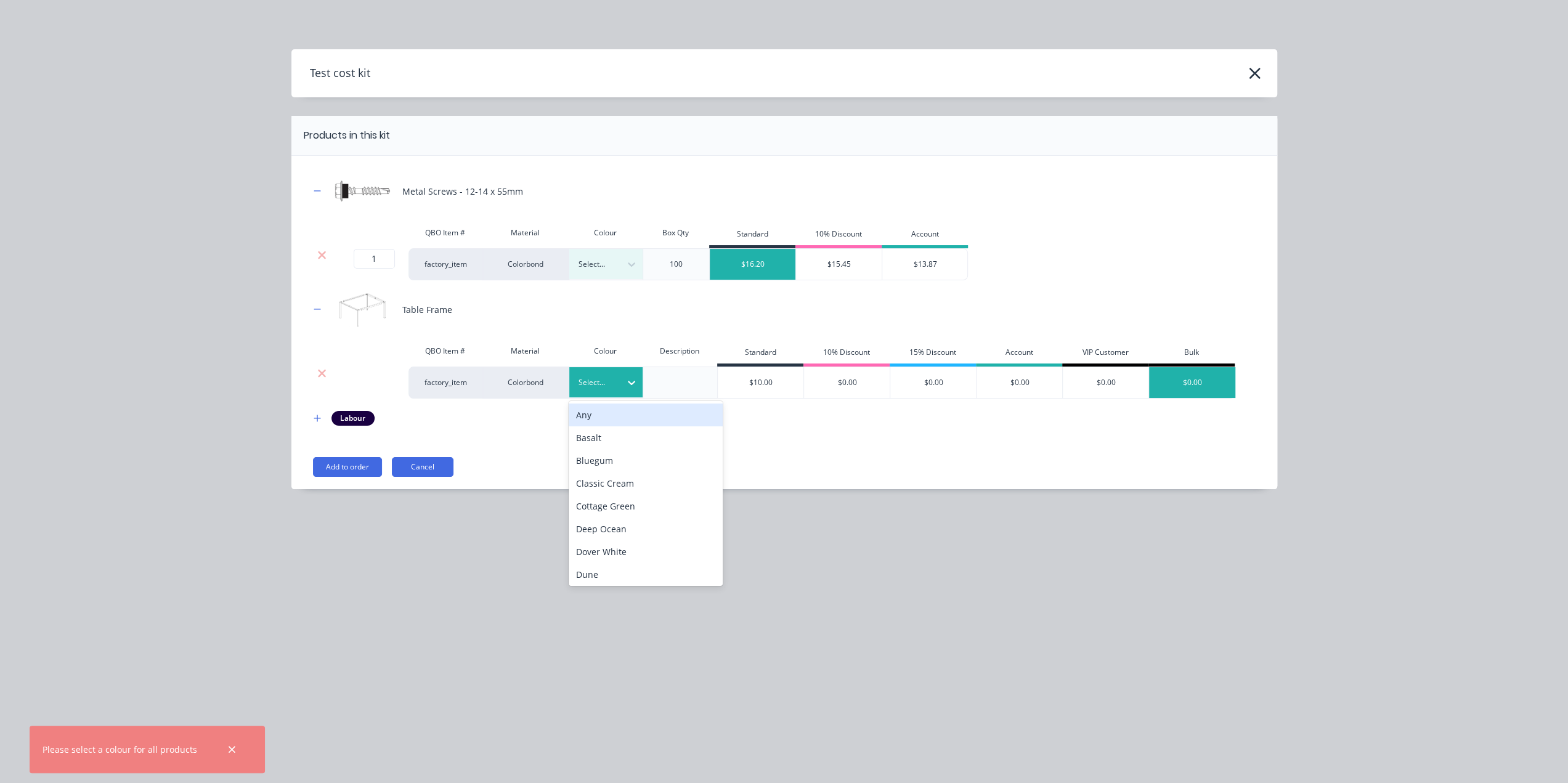
drag, startPoint x: 623, startPoint y: 382, endPoint x: 599, endPoint y: 419, distance: 44.1
drag, startPoint x: 599, startPoint y: 424, endPoint x: 598, endPoint y: 433, distance: 9.1
click at [599, 427] on div "Any Basalt Bluegum Classic Cream Cottage Green Deep Ocean Dover White Dune Even…" at bounding box center [645, 493] width 154 height 185
click at [598, 439] on div "Basalt" at bounding box center [645, 437] width 154 height 23
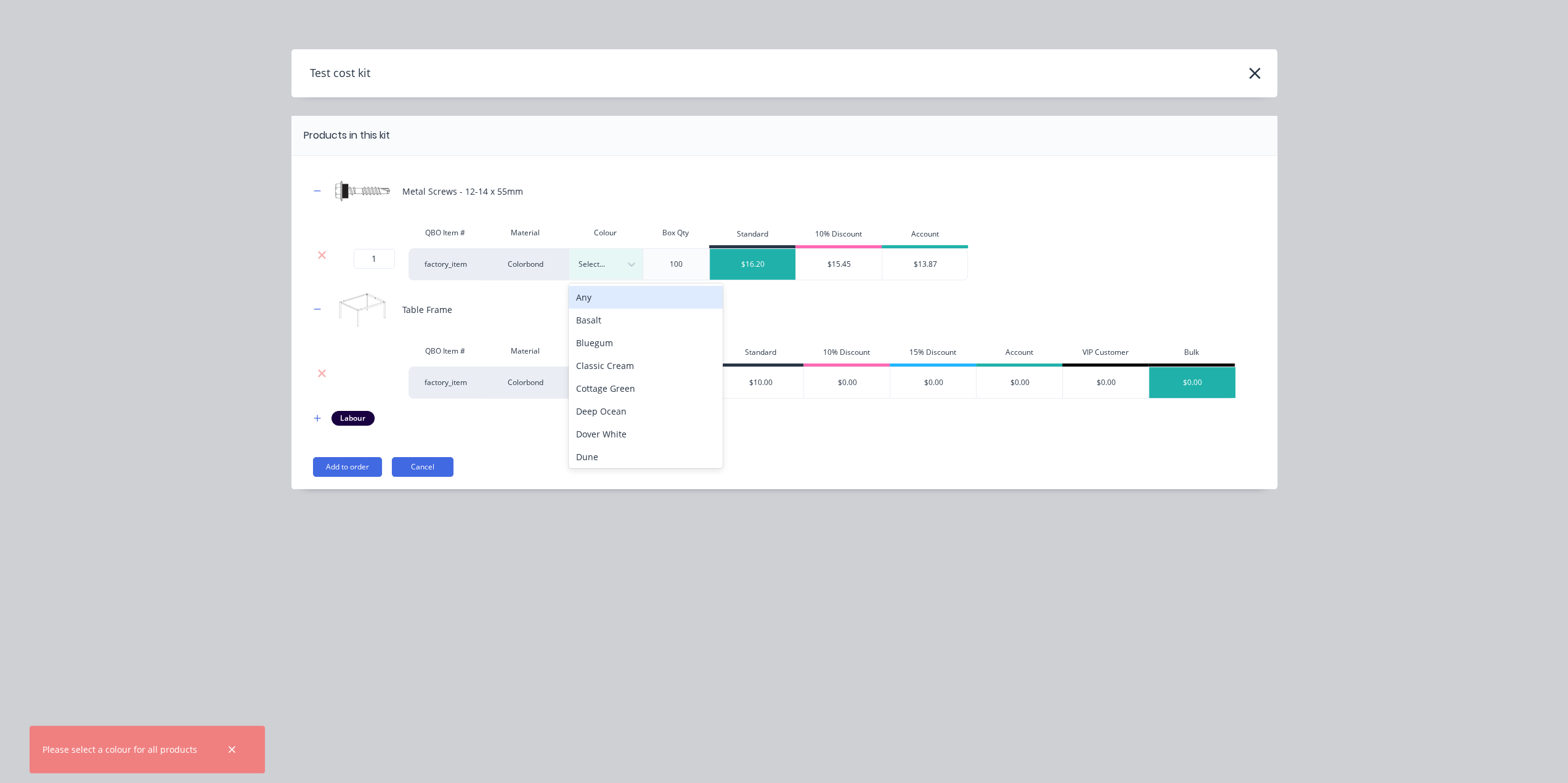
drag, startPoint x: 593, startPoint y: 261, endPoint x: 596, endPoint y: 279, distance: 18.2
click at [593, 263] on div at bounding box center [596, 264] width 37 height 13
click at [599, 320] on div "Basalt" at bounding box center [645, 320] width 154 height 23
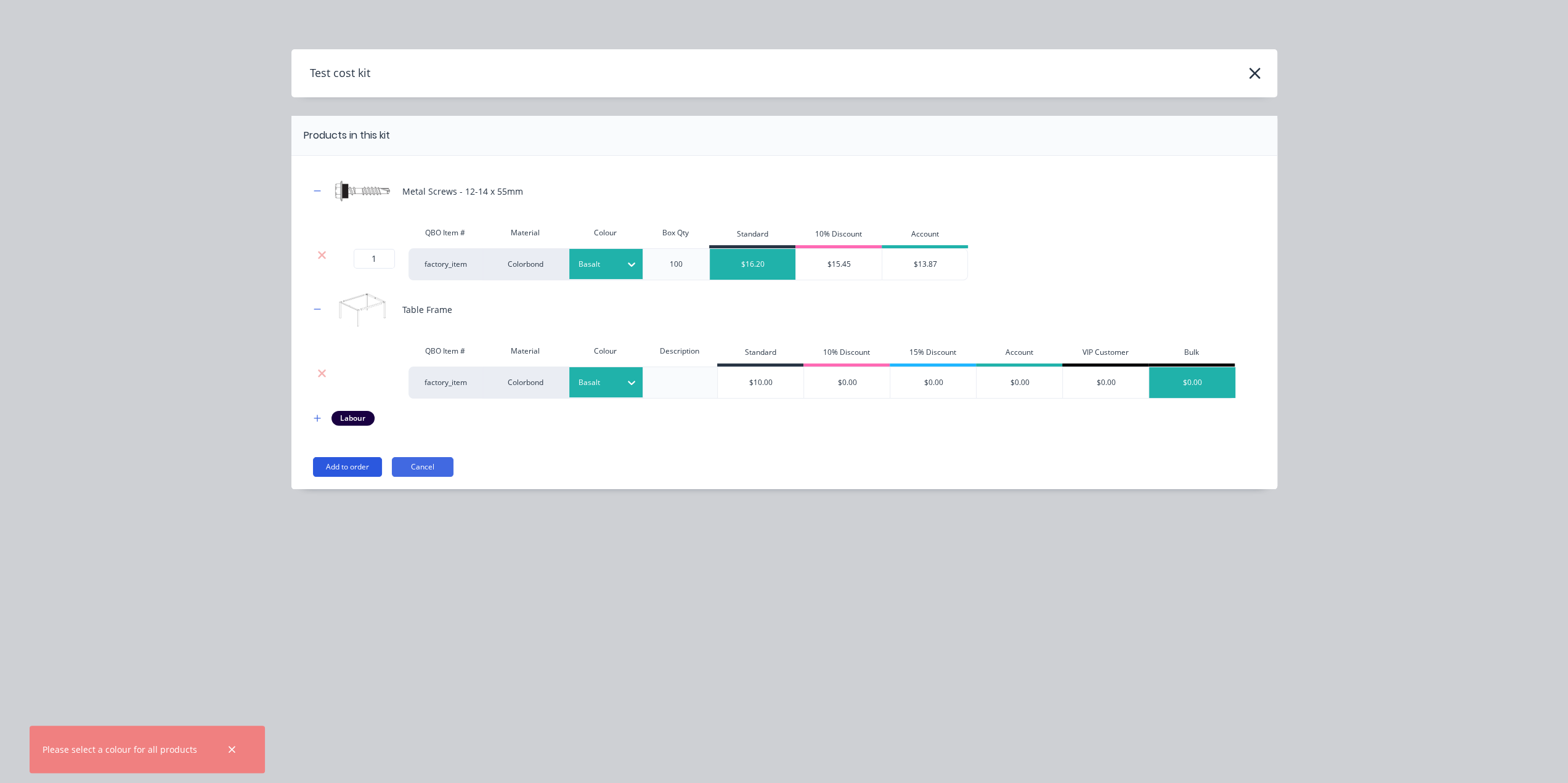
click at [355, 465] on button "Add to order" at bounding box center [347, 467] width 69 height 20
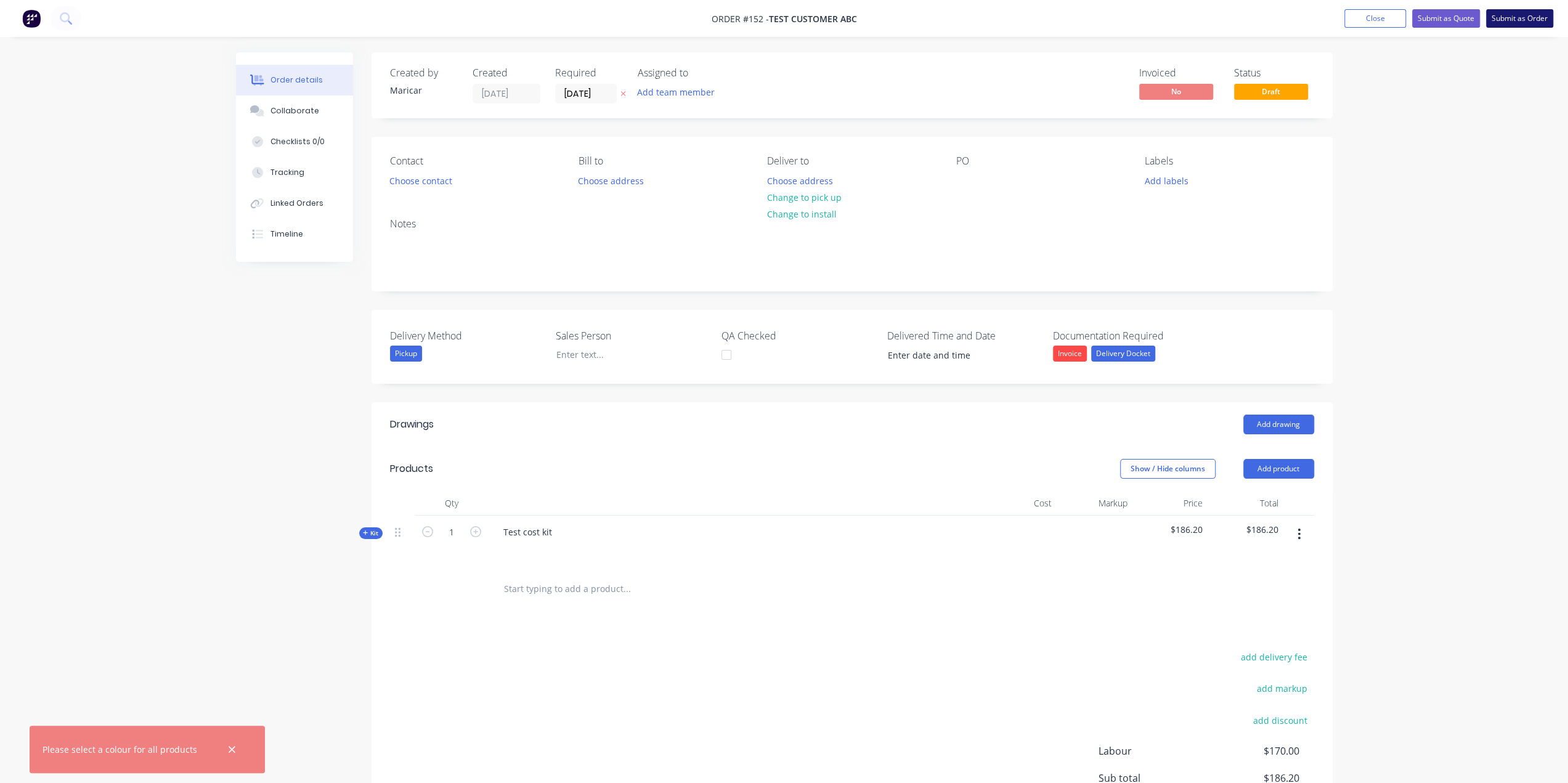
click at [1515, 19] on button "Submit as Order" at bounding box center [1519, 18] width 67 height 19
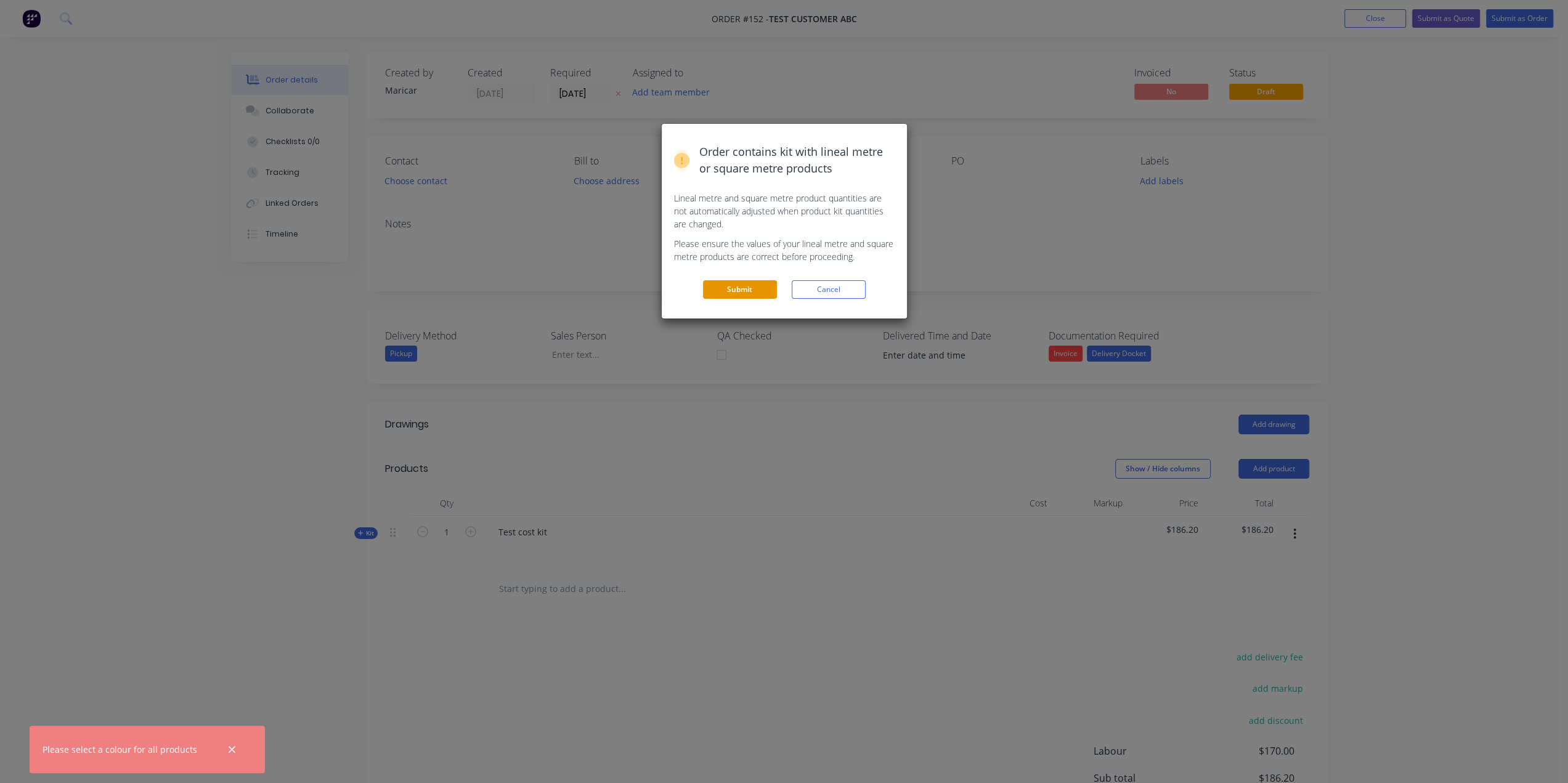
click at [734, 283] on button "Submit" at bounding box center [740, 289] width 74 height 19
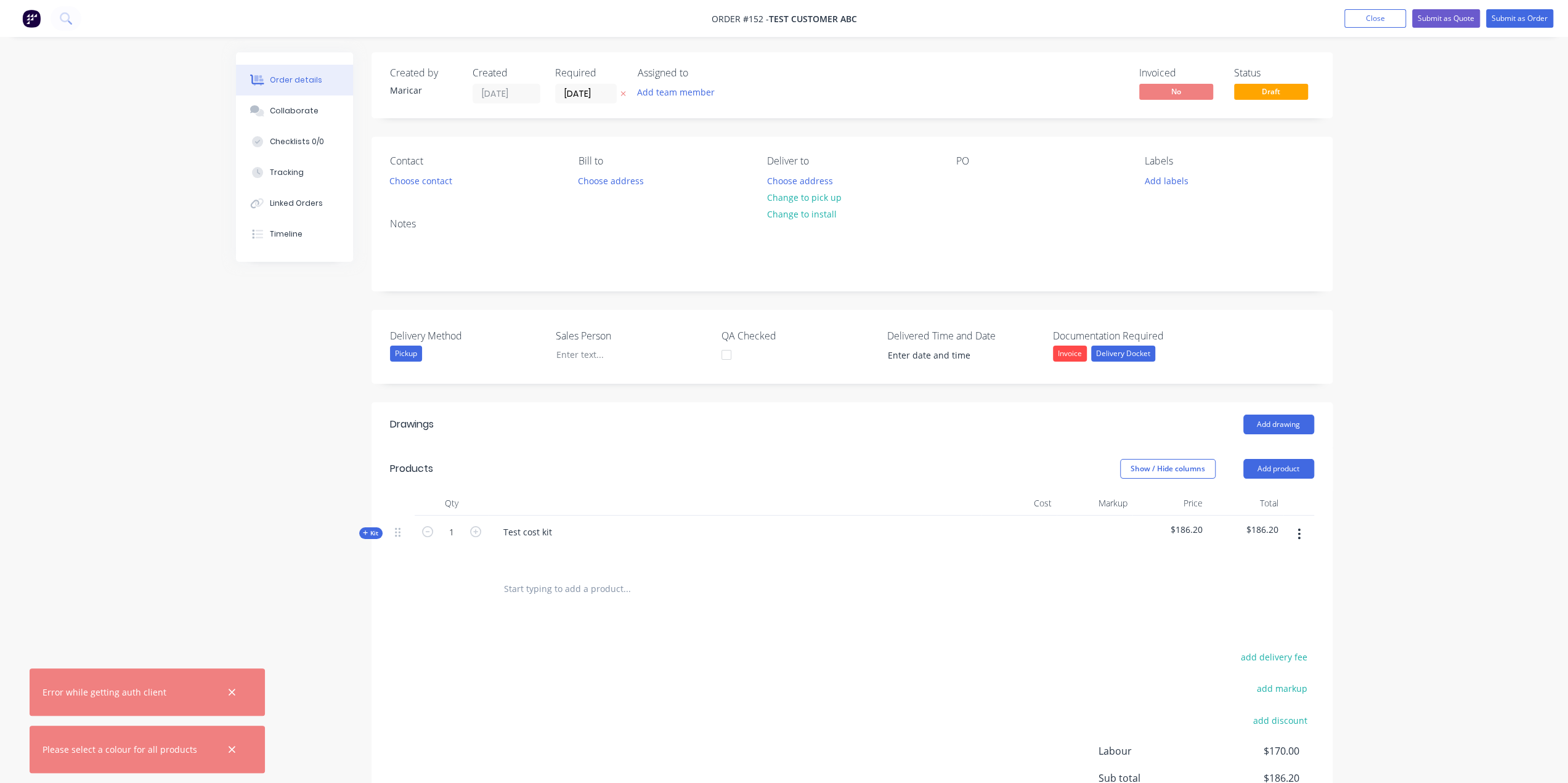
drag, startPoint x: 228, startPoint y: 693, endPoint x: 228, endPoint y: 713, distance: 20.0
click at [228, 697] on icon "button" at bounding box center [231, 692] width 8 height 11
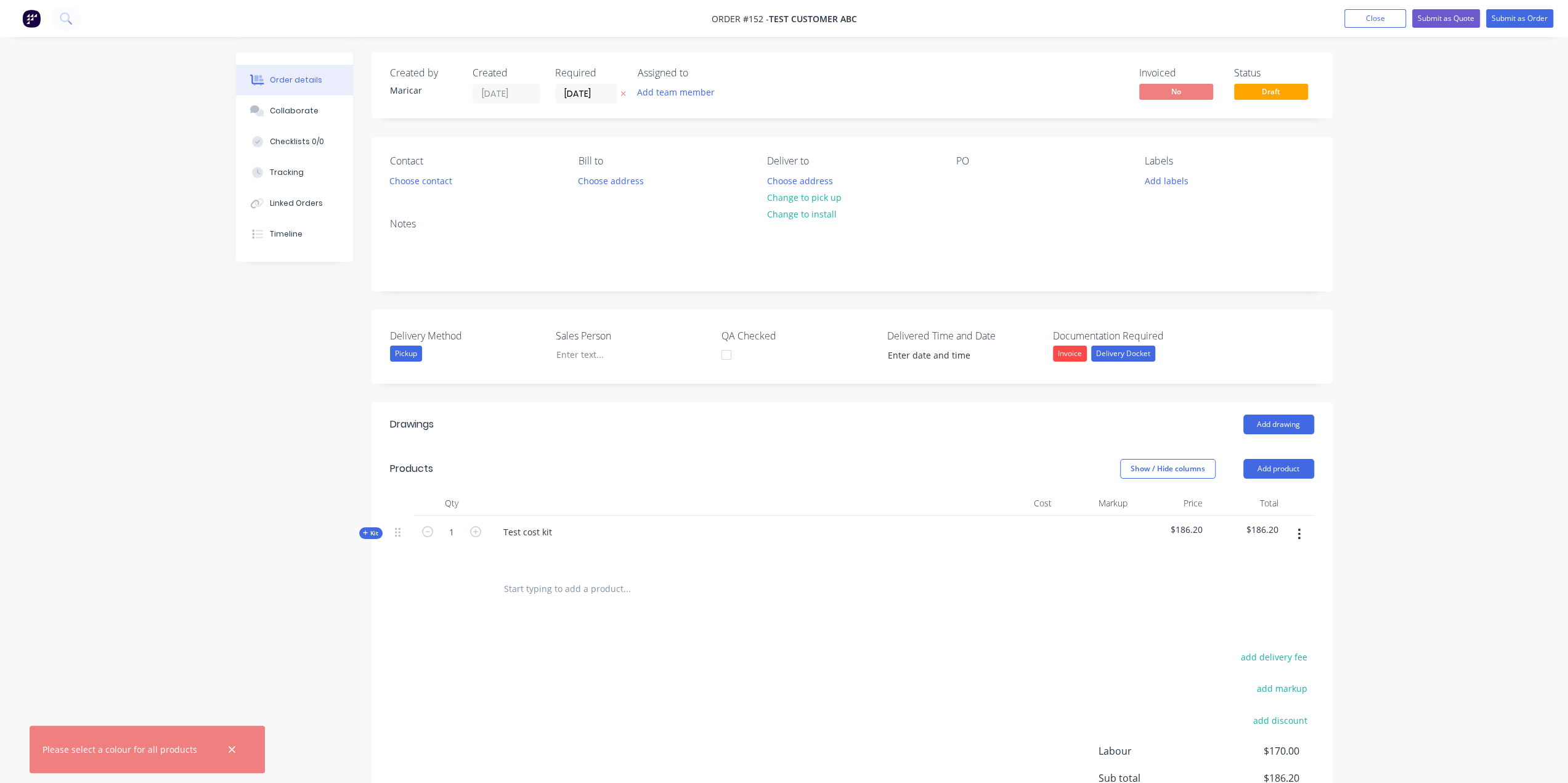
click at [228, 752] on icon "button" at bounding box center [231, 750] width 8 height 11
click at [1560, 18] on ul "Add product Close Submit as Quote Submit as Order" at bounding box center [1448, 18] width 238 height 19
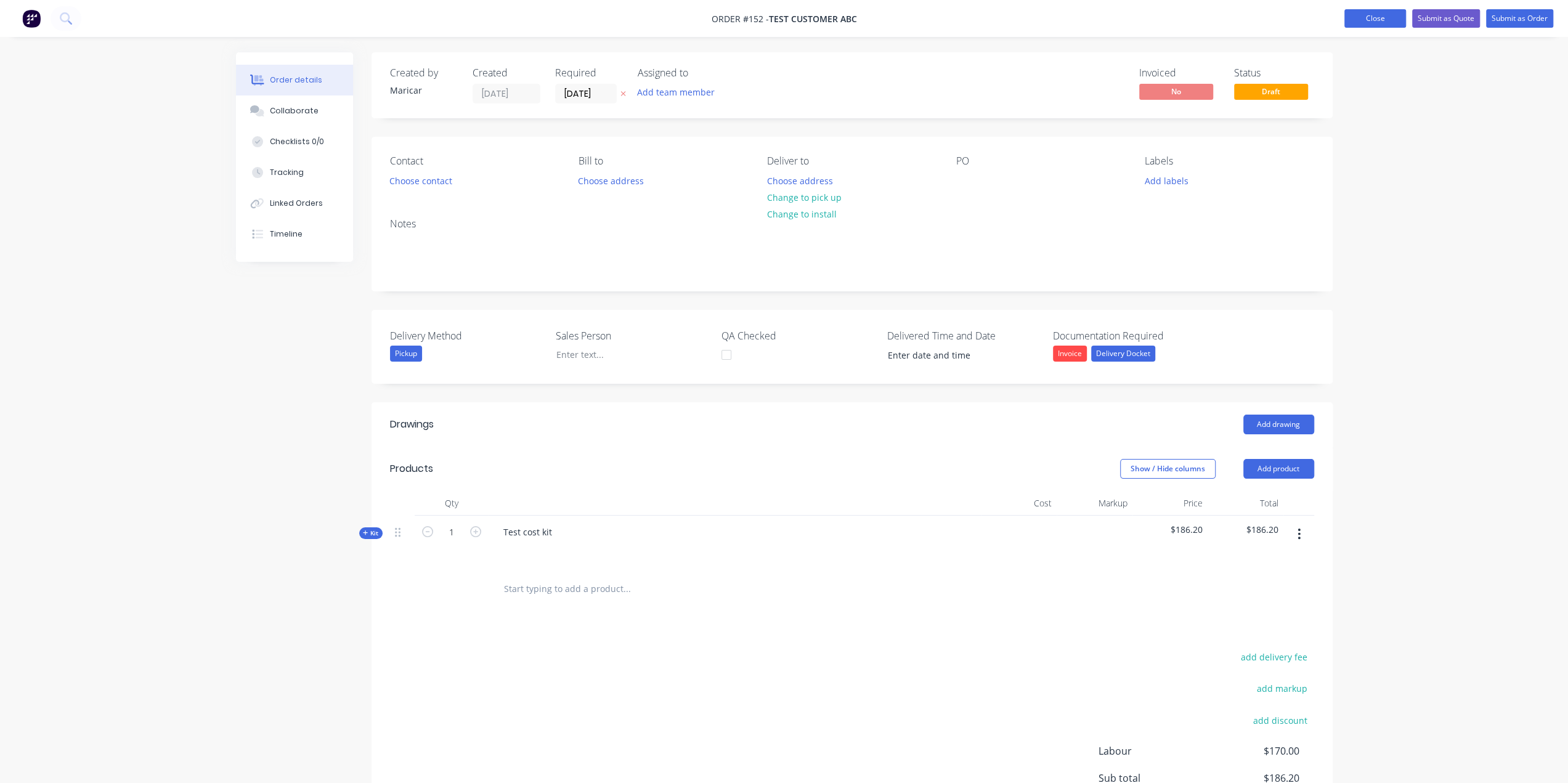
click at [1379, 24] on button "Close" at bounding box center [1375, 18] width 61 height 19
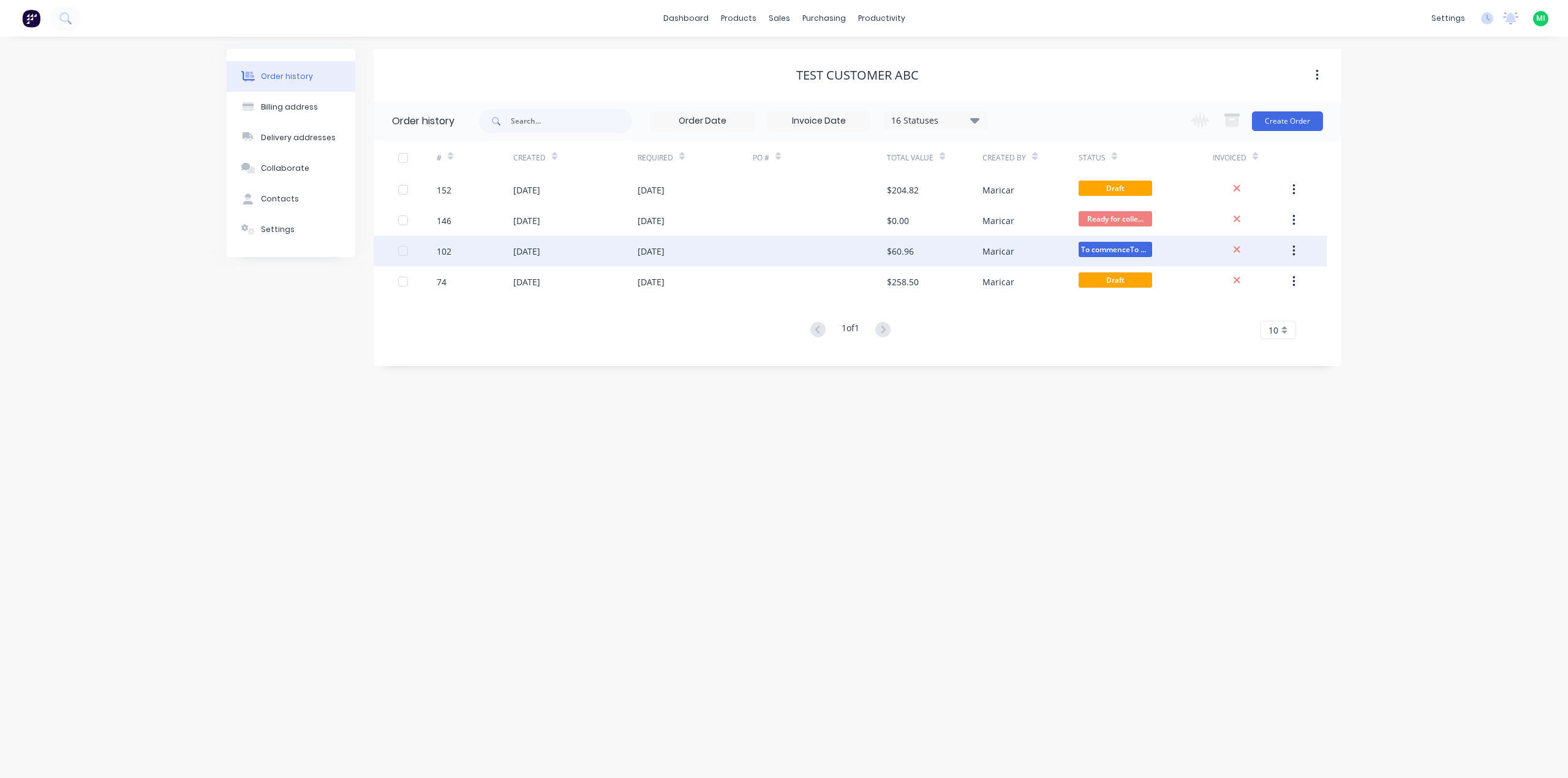
click at [884, 257] on div at bounding box center [820, 251] width 134 height 30
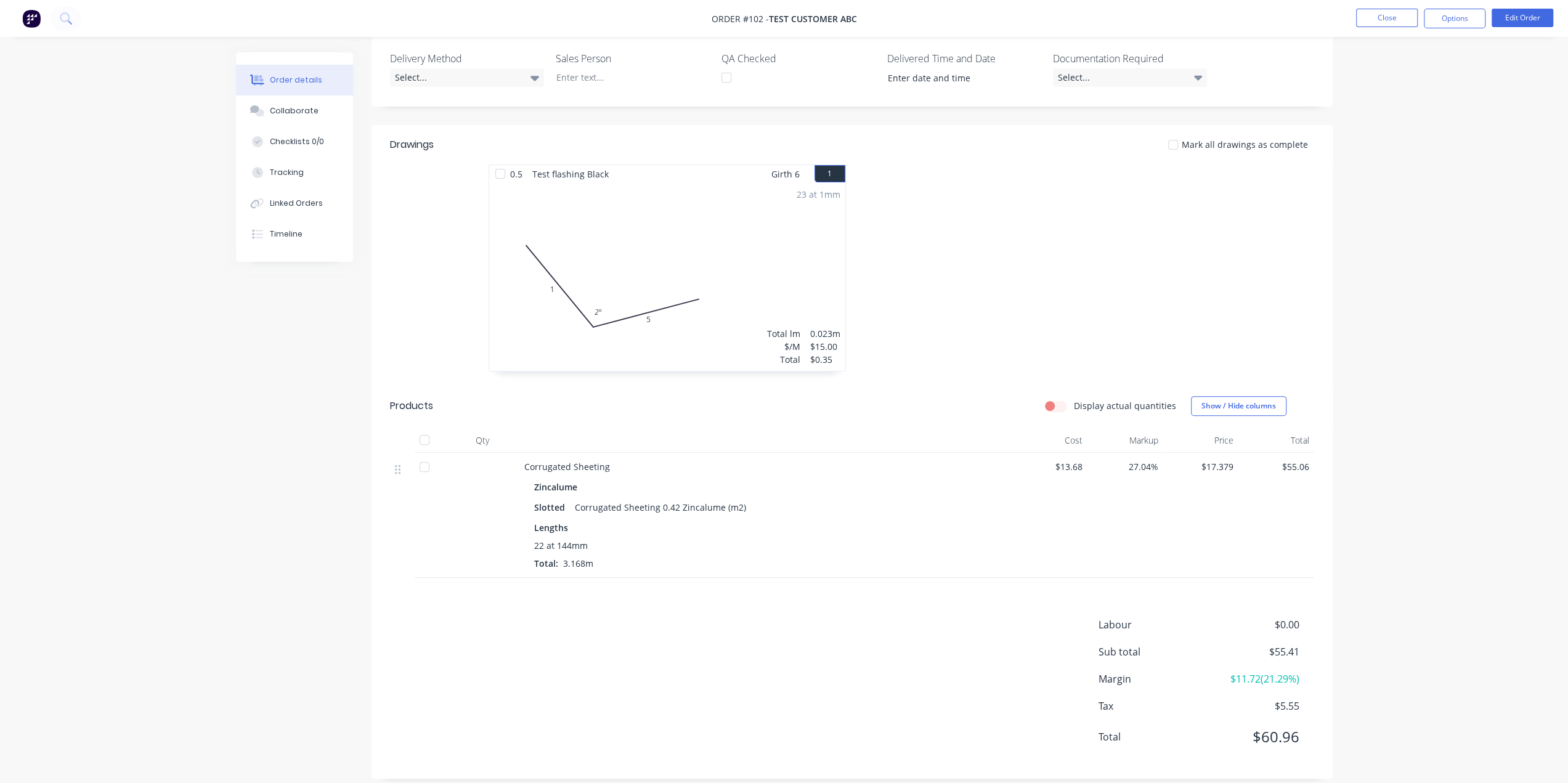
scroll to position [288, 0]
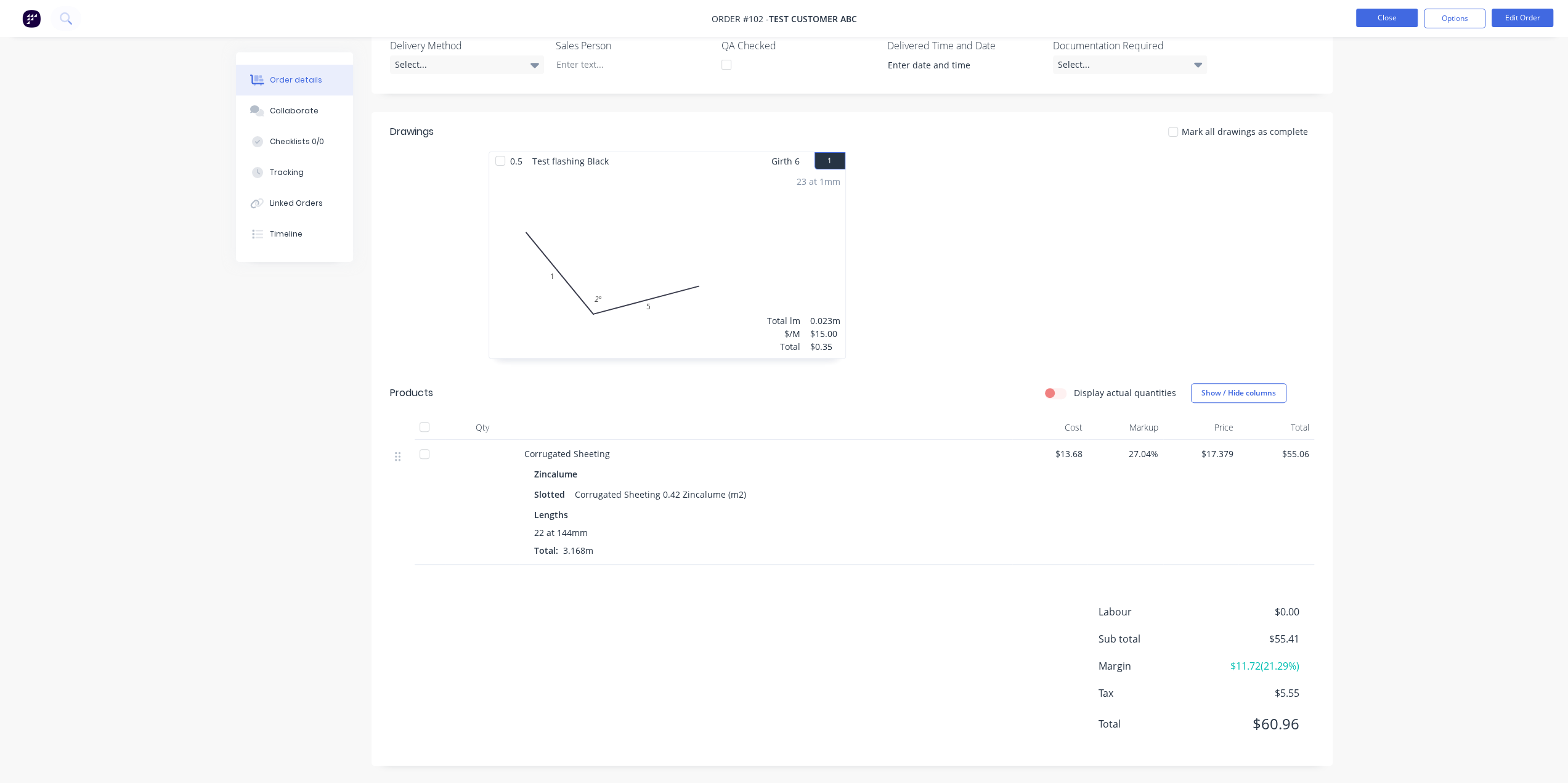
click at [1385, 24] on button "Close" at bounding box center [1386, 17] width 61 height 19
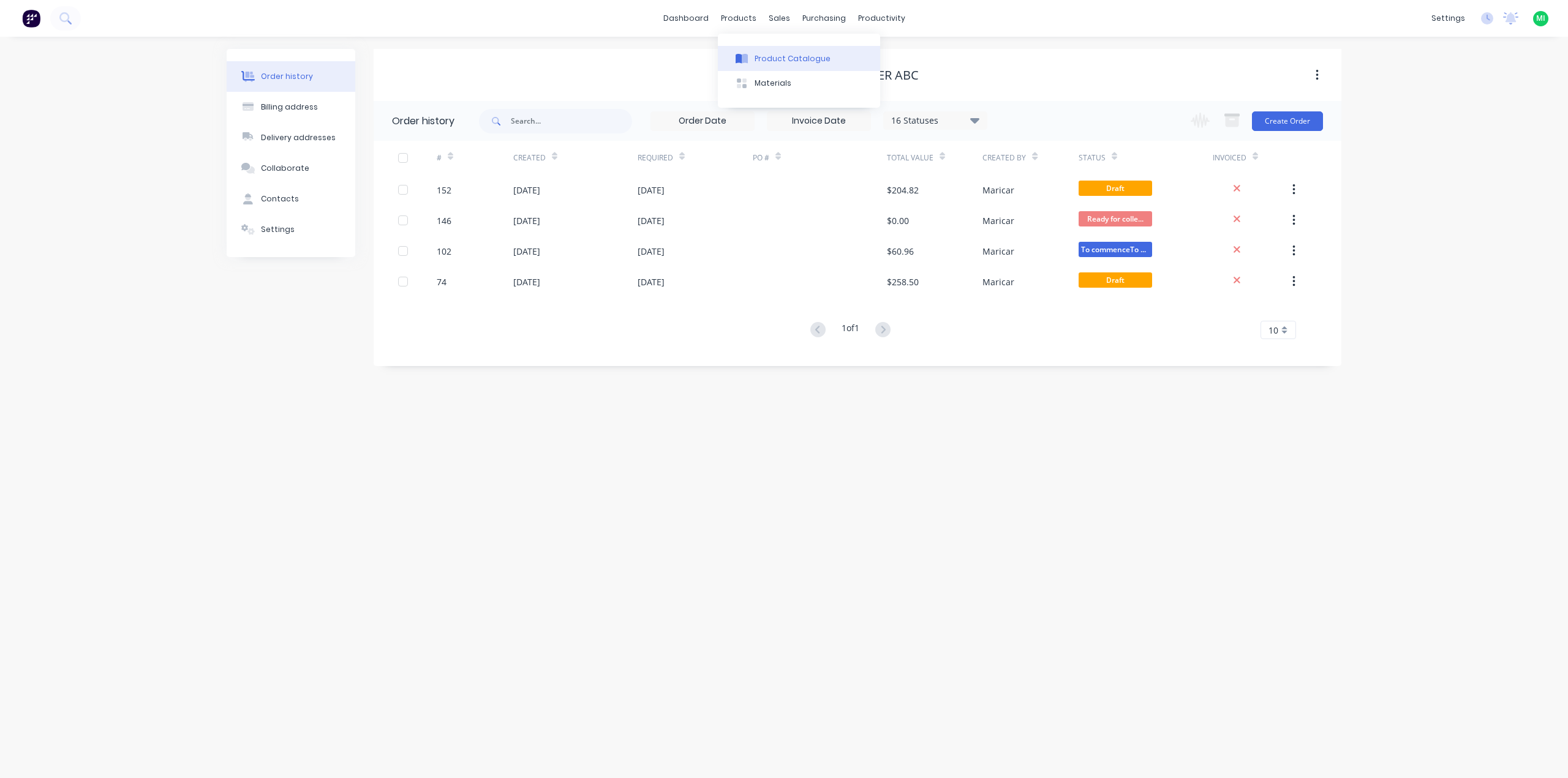
click at [763, 58] on div "Product Catalogue" at bounding box center [793, 59] width 76 height 11
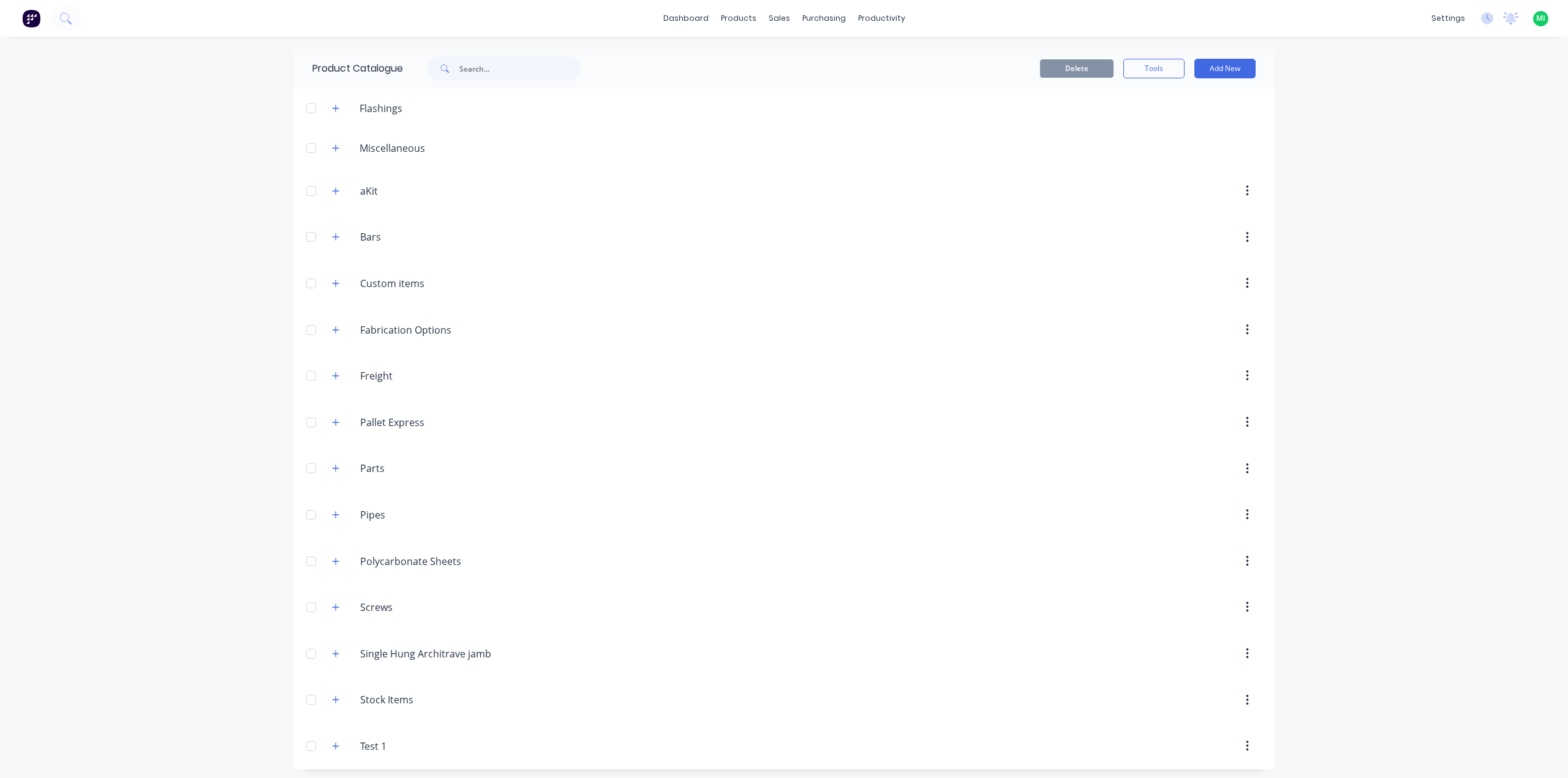
click at [335, 158] on header "Miscellaneous" at bounding box center [783, 147] width 980 height 39
click at [335, 150] on icon "button" at bounding box center [335, 148] width 8 height 8
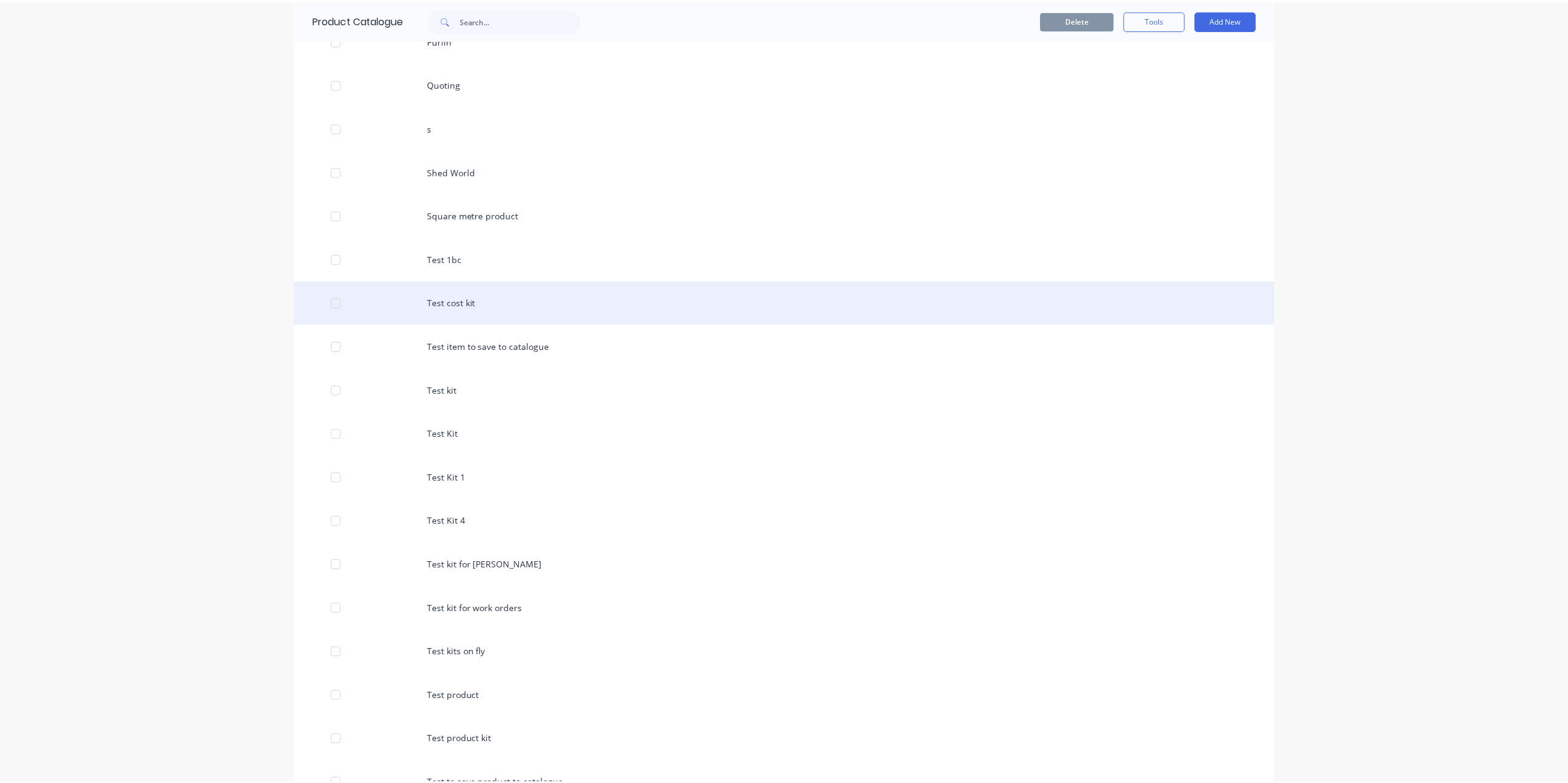
scroll to position [862, 0]
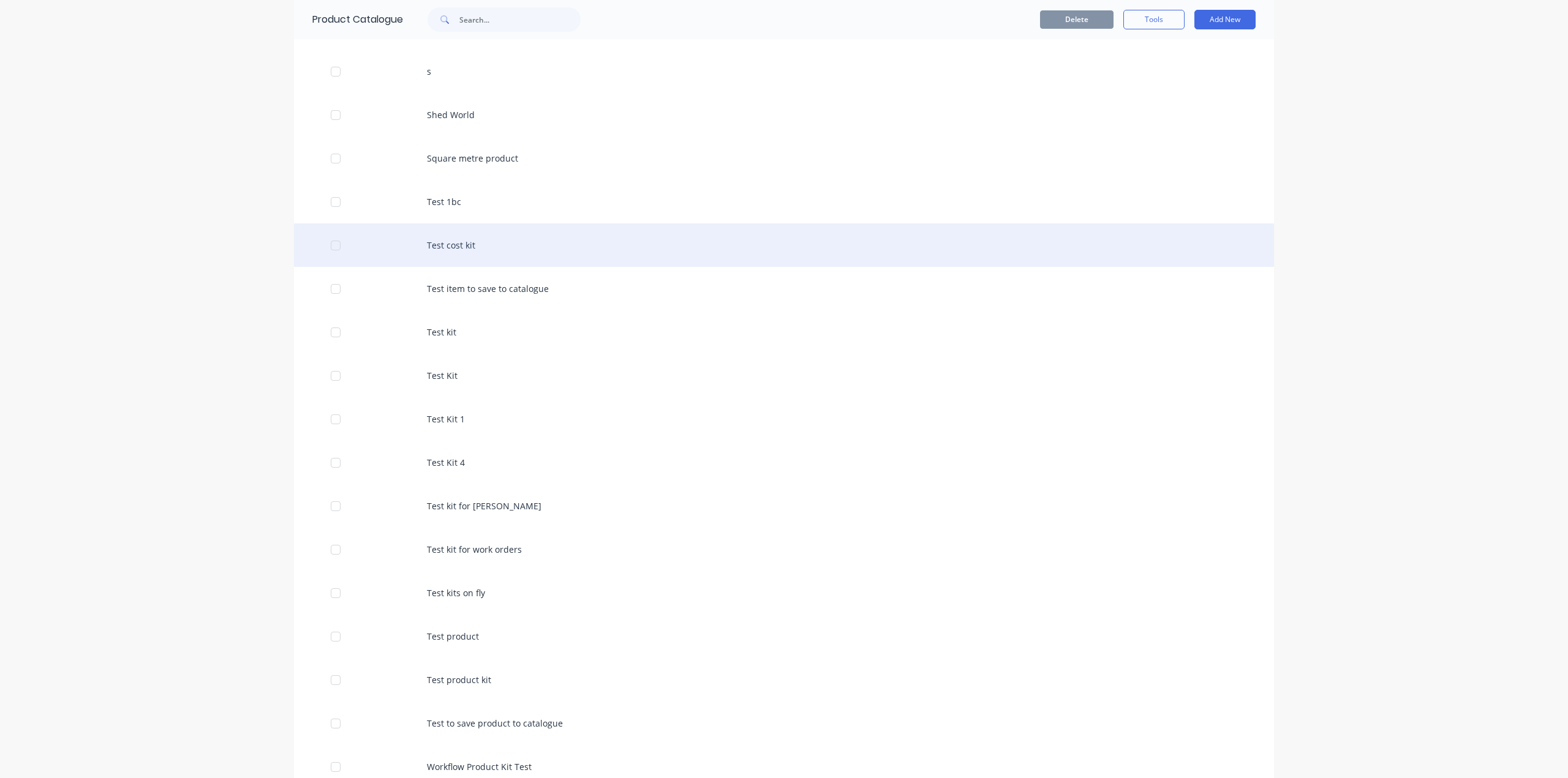
click at [562, 236] on div "Test cost kit" at bounding box center [783, 245] width 980 height 44
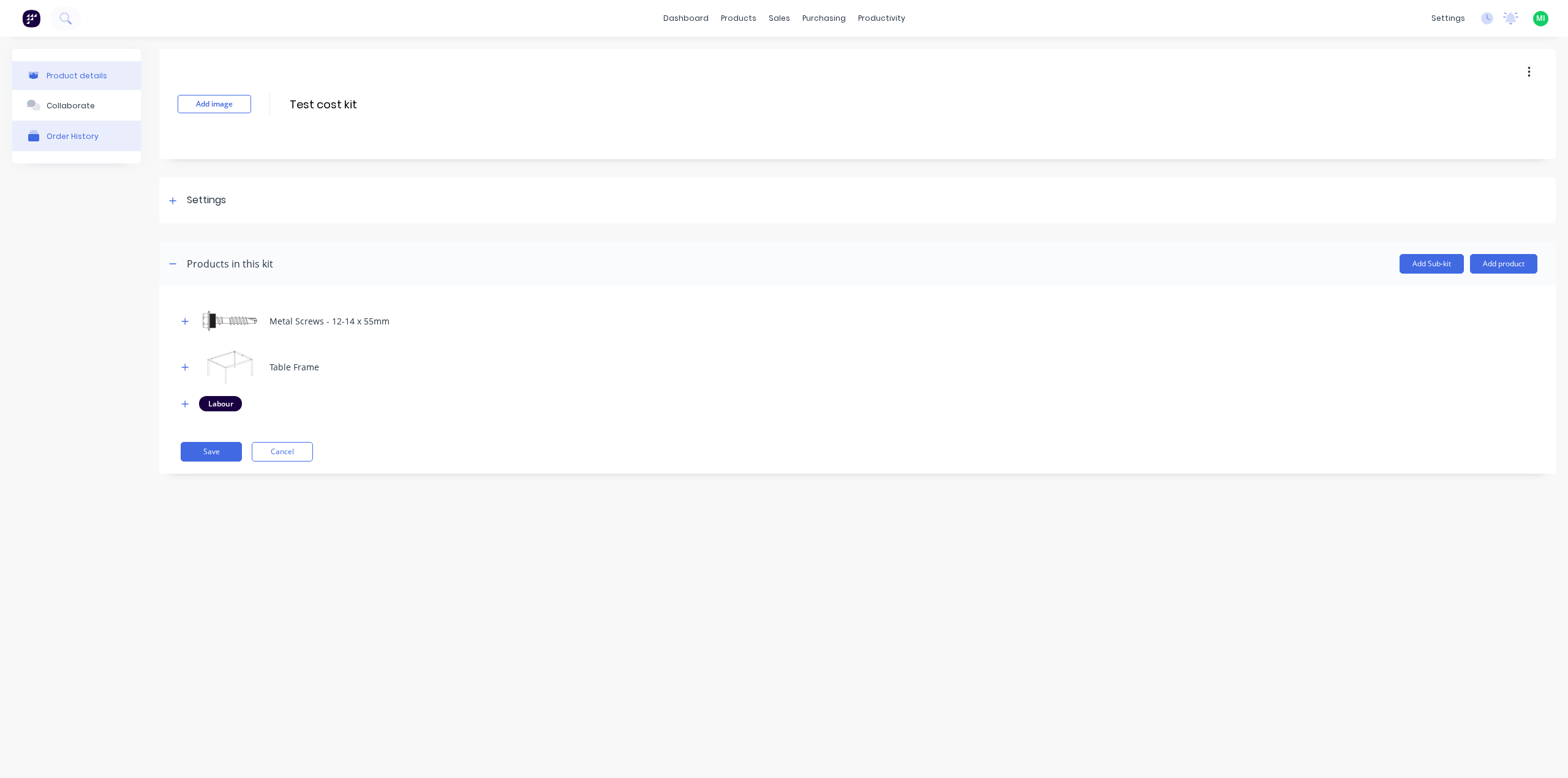
click at [99, 141] on button "Order History" at bounding box center [77, 136] width 129 height 30
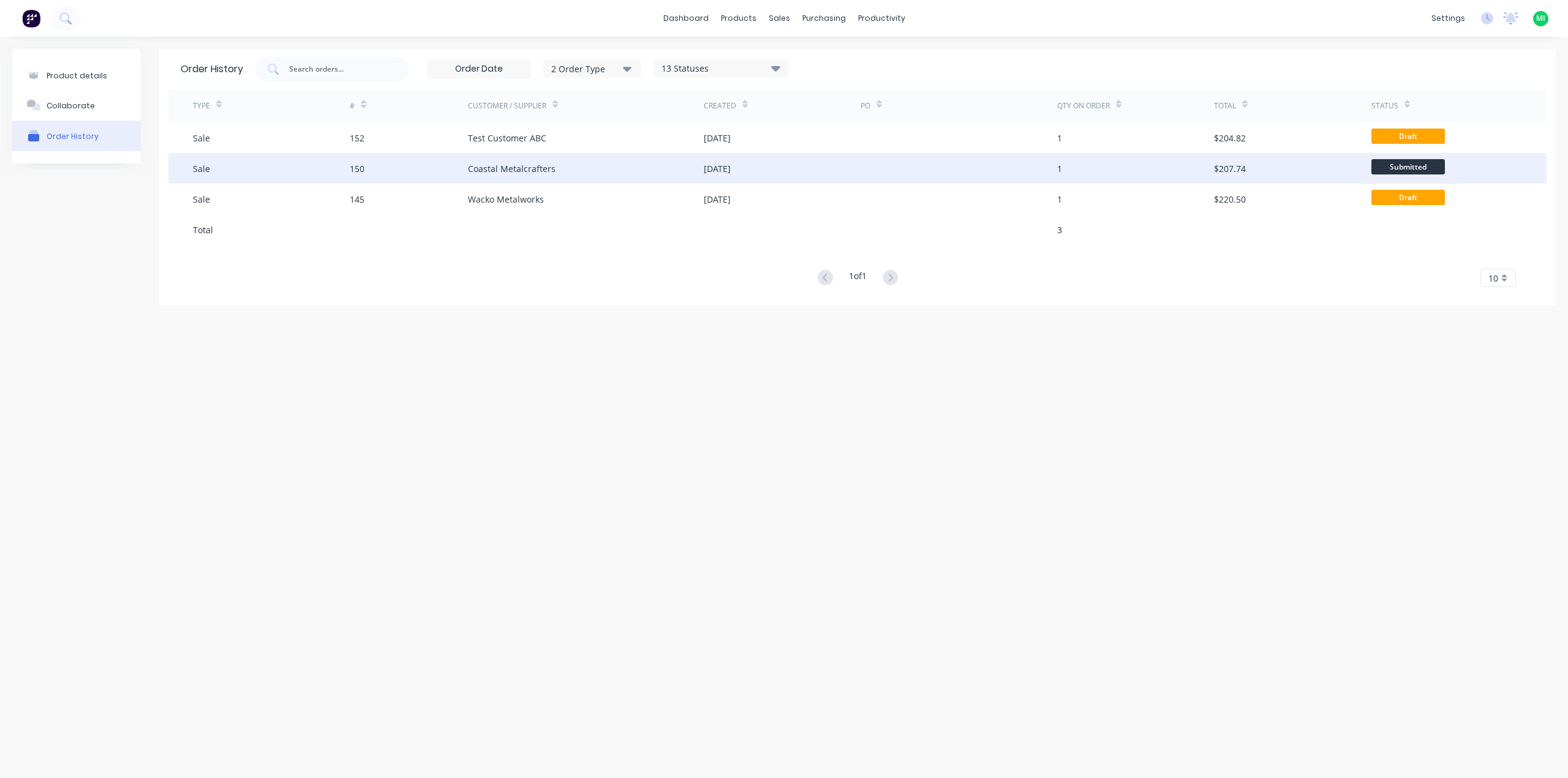
click at [373, 170] on div "150" at bounding box center [409, 168] width 118 height 30
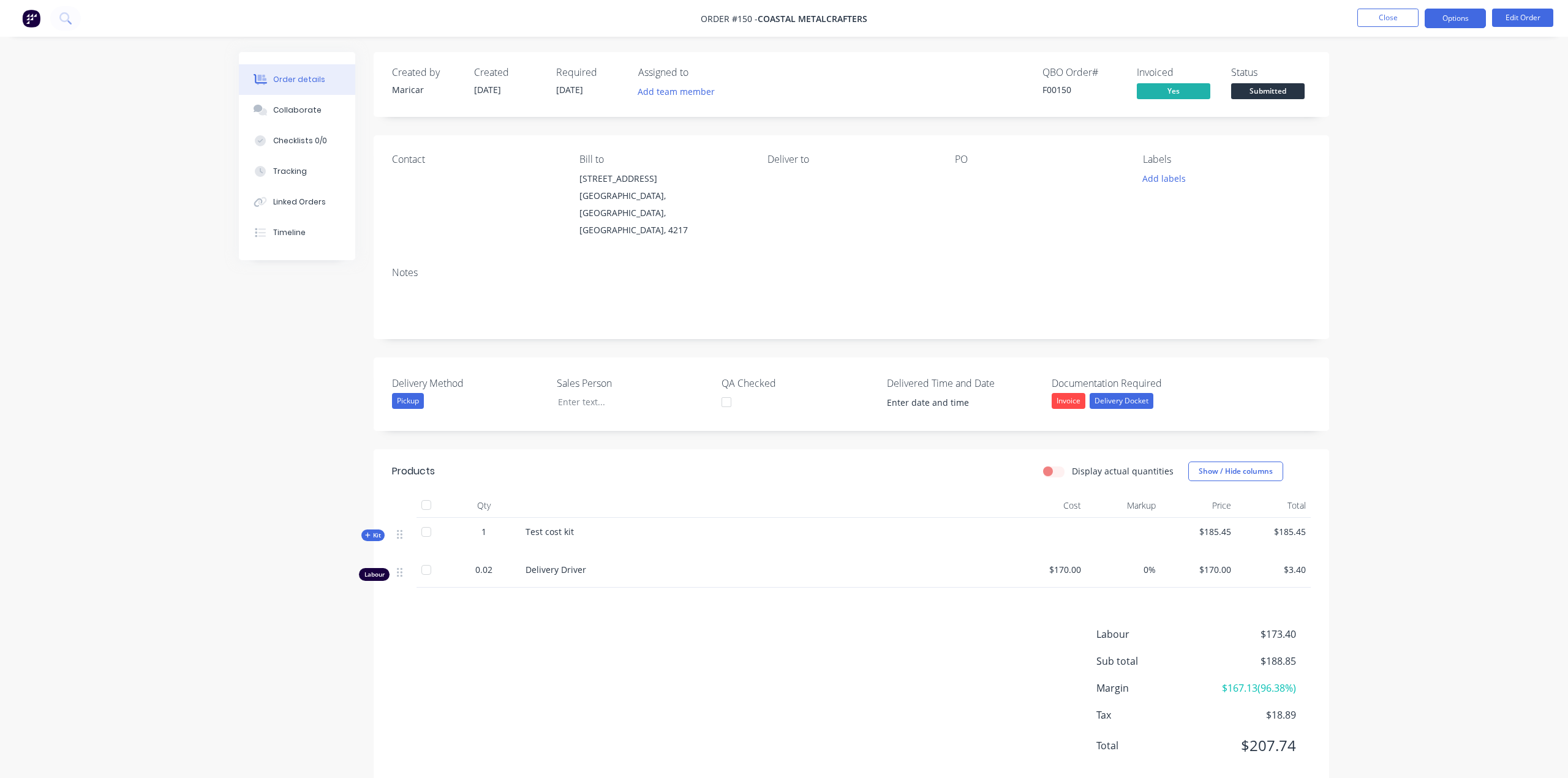
click at [1470, 20] on button "Options" at bounding box center [1455, 18] width 61 height 19
click at [1414, 218] on div "Purchase Products" at bounding box center [1418, 221] width 113 height 18
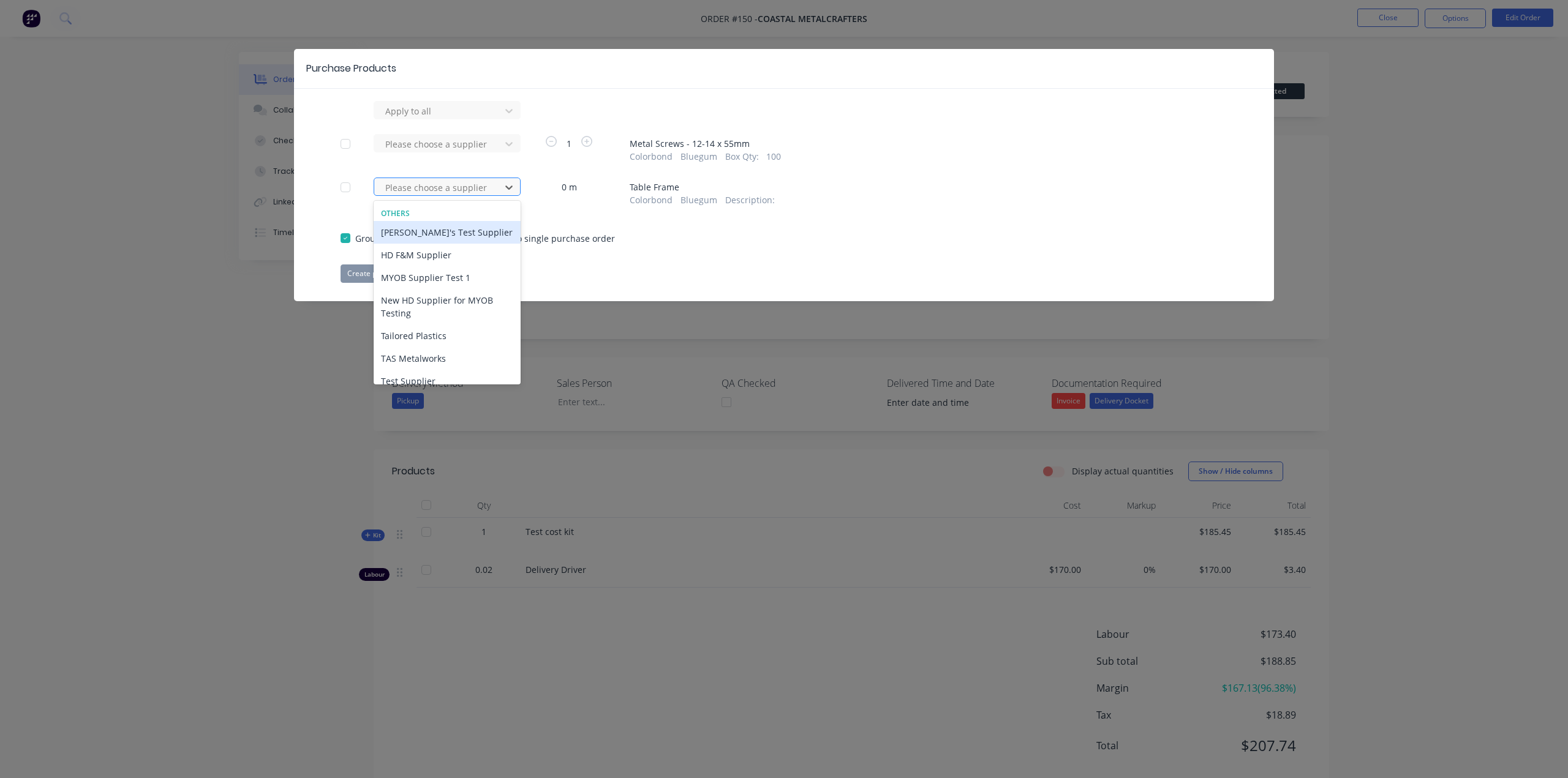
click at [431, 193] on div at bounding box center [438, 188] width 110 height 15
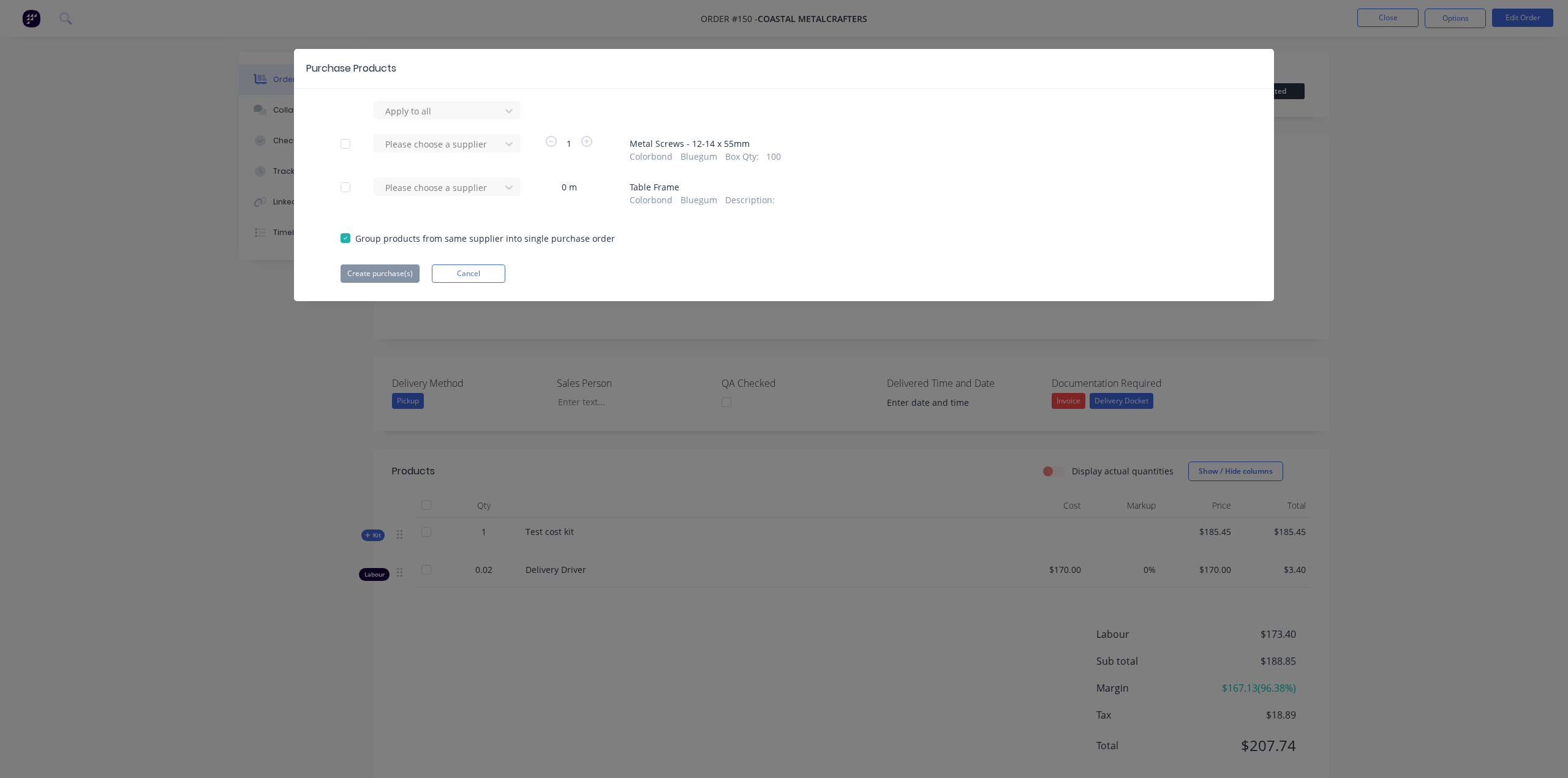
click at [649, 251] on div "Apply to all Please choose a supplier 1 Metal Screws - 12-14 x 55mm Colorbond B…" at bounding box center [783, 192] width 980 height 182
click at [347, 145] on div at bounding box center [345, 143] width 24 height 24
click at [339, 188] on div at bounding box center [345, 187] width 24 height 24
click at [449, 102] on div "Apply to all" at bounding box center [439, 111] width 118 height 19
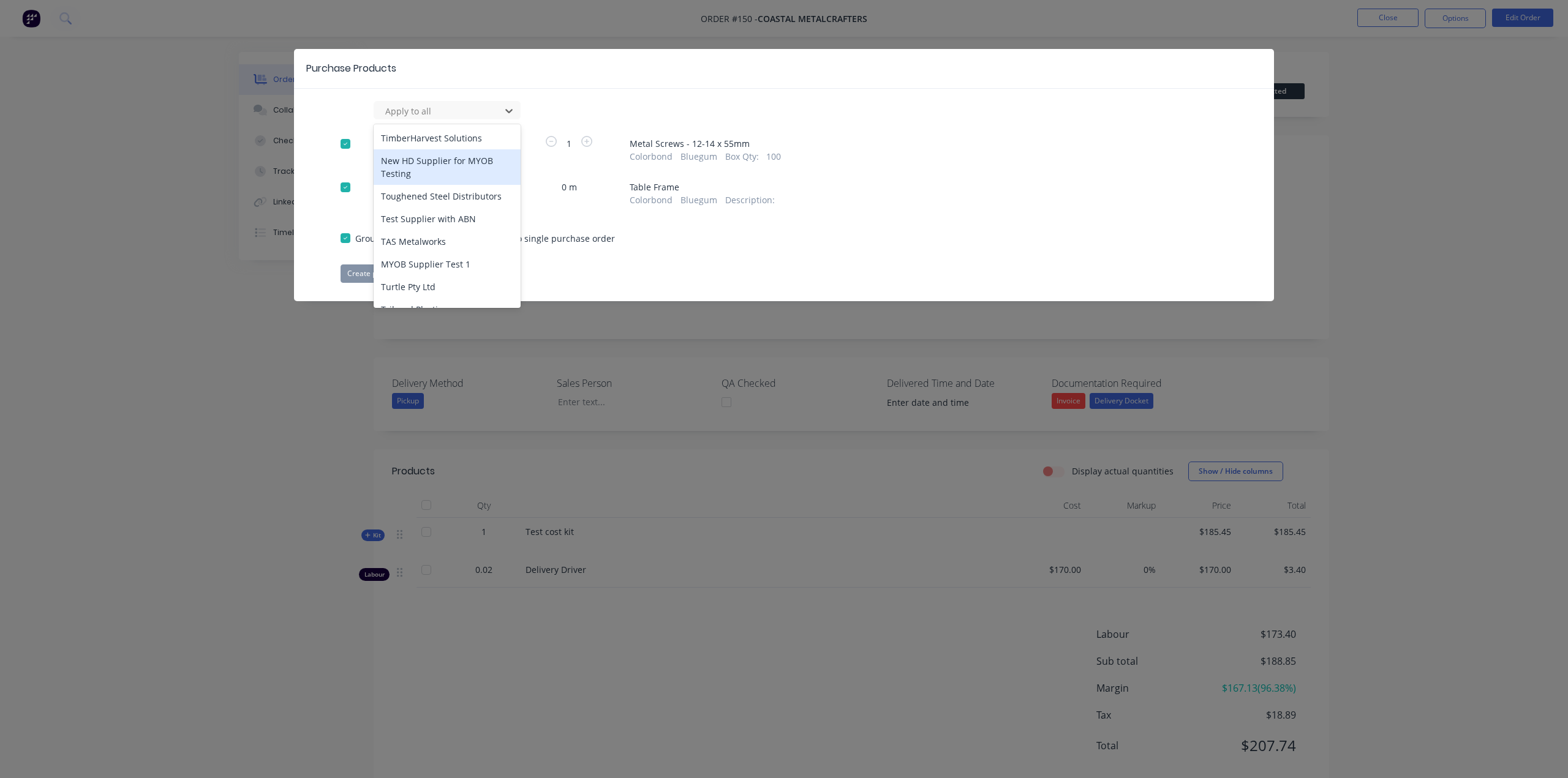
click at [422, 156] on div "New HD Supplier for MYOB Testing" at bounding box center [447, 167] width 147 height 35
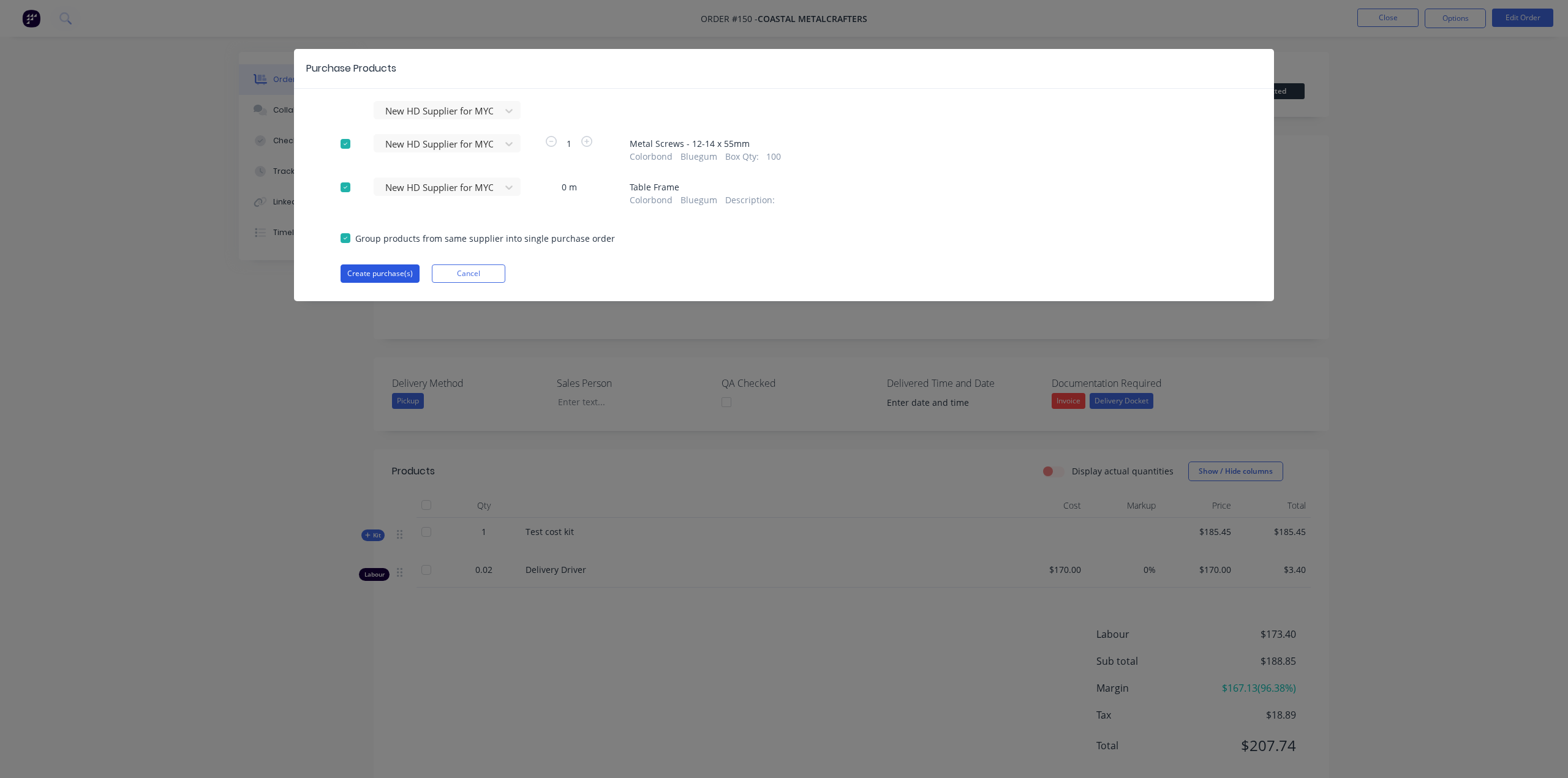
click at [384, 273] on button "Create purchase(s)" at bounding box center [380, 273] width 79 height 19
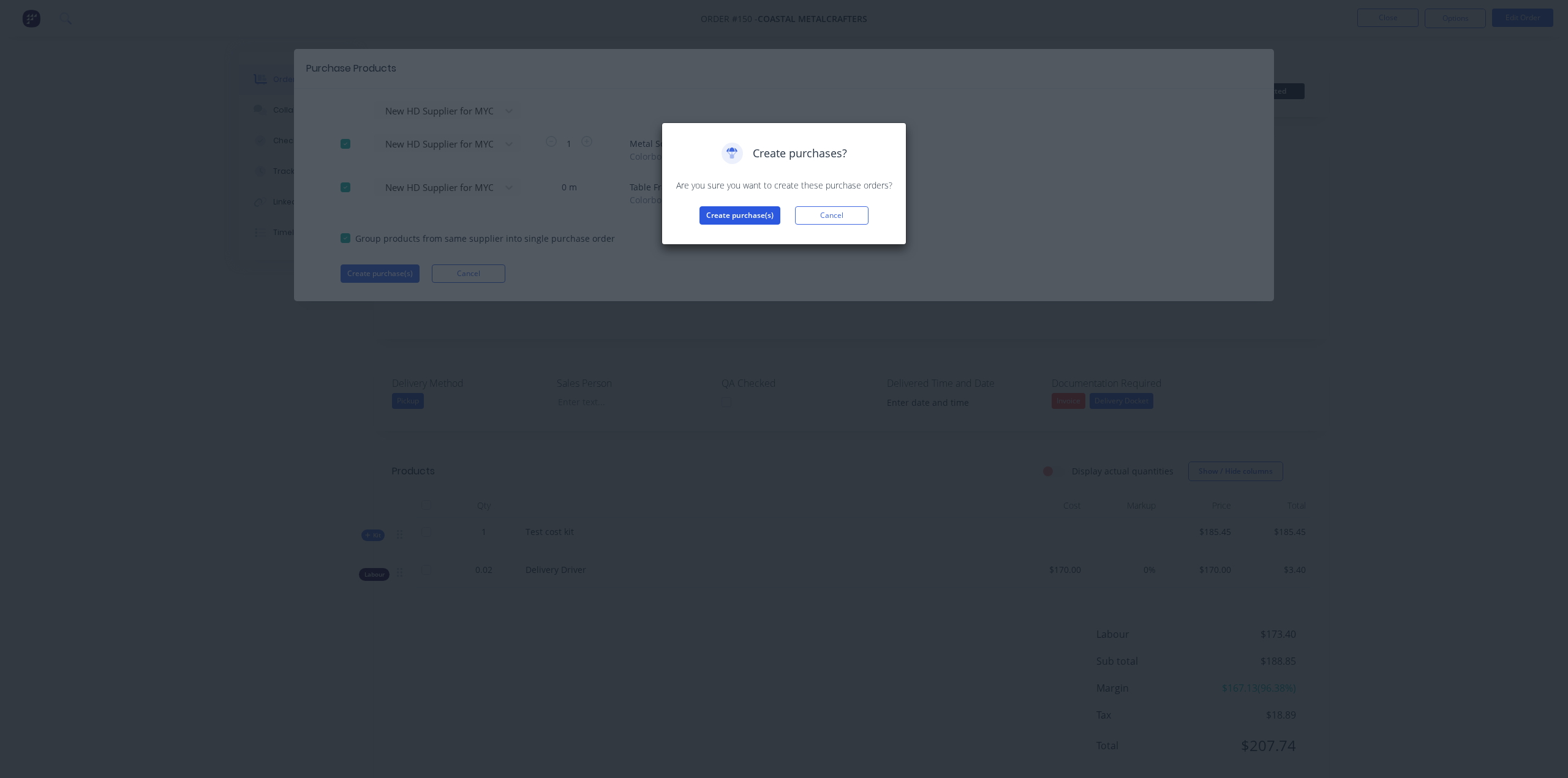
click at [730, 217] on button "Create purchase(s)" at bounding box center [740, 215] width 81 height 19
click at [741, 242] on button "View purchase(s)" at bounding box center [740, 235] width 73 height 19
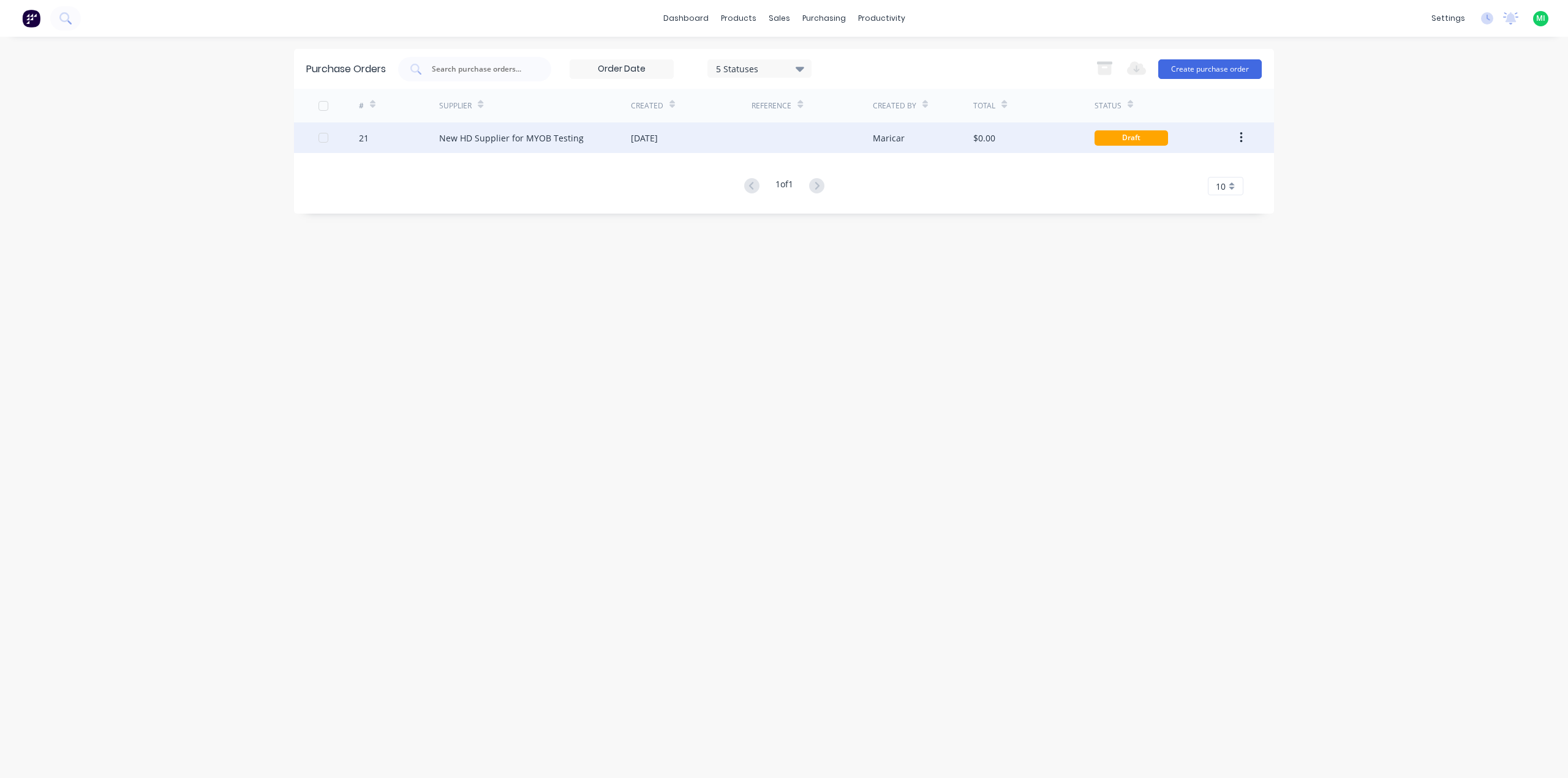
click at [588, 139] on div "New HD Supplier for MYOB Testing" at bounding box center [535, 138] width 192 height 30
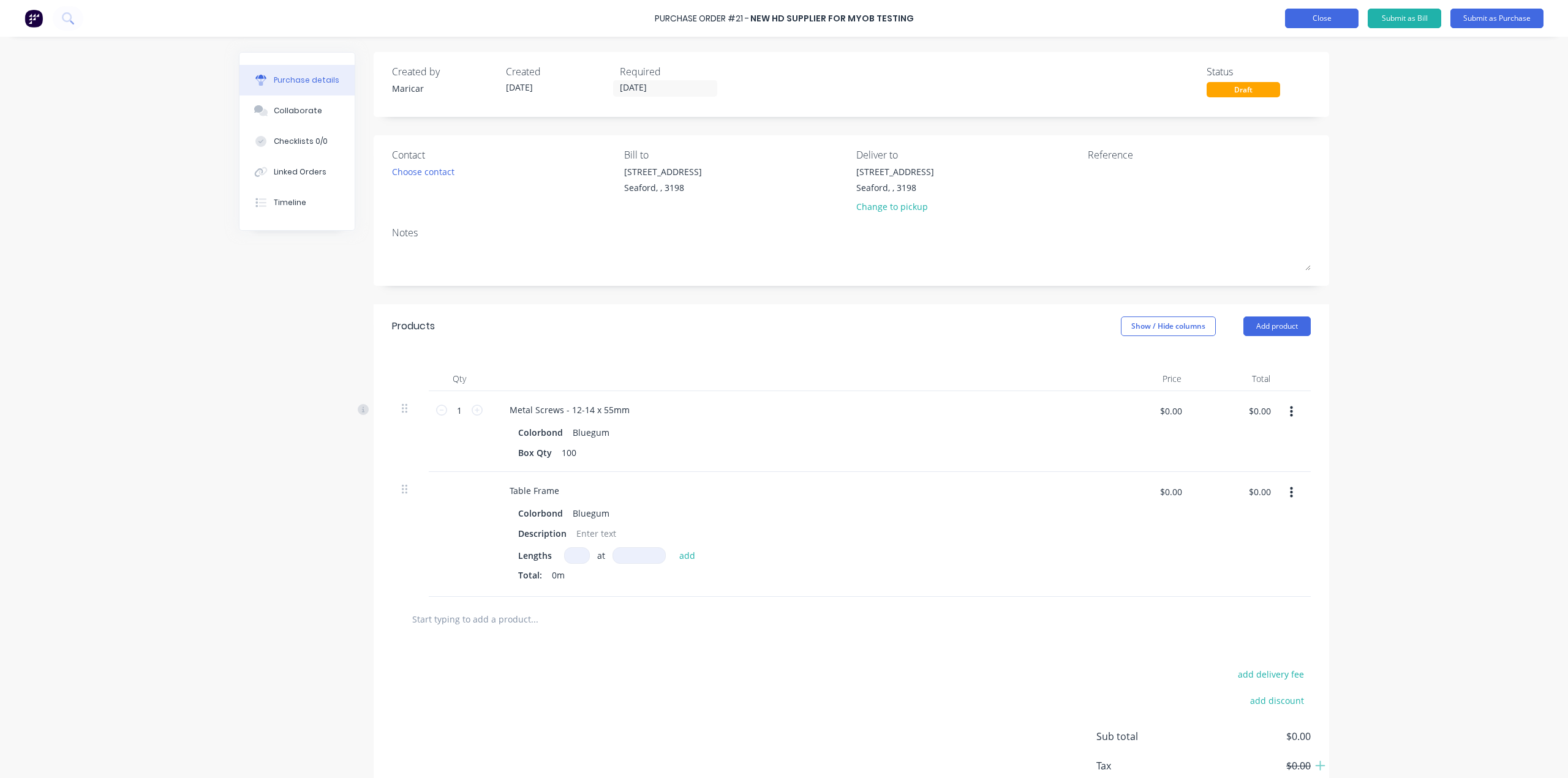
click at [1348, 21] on button "Close" at bounding box center [1321, 18] width 73 height 19
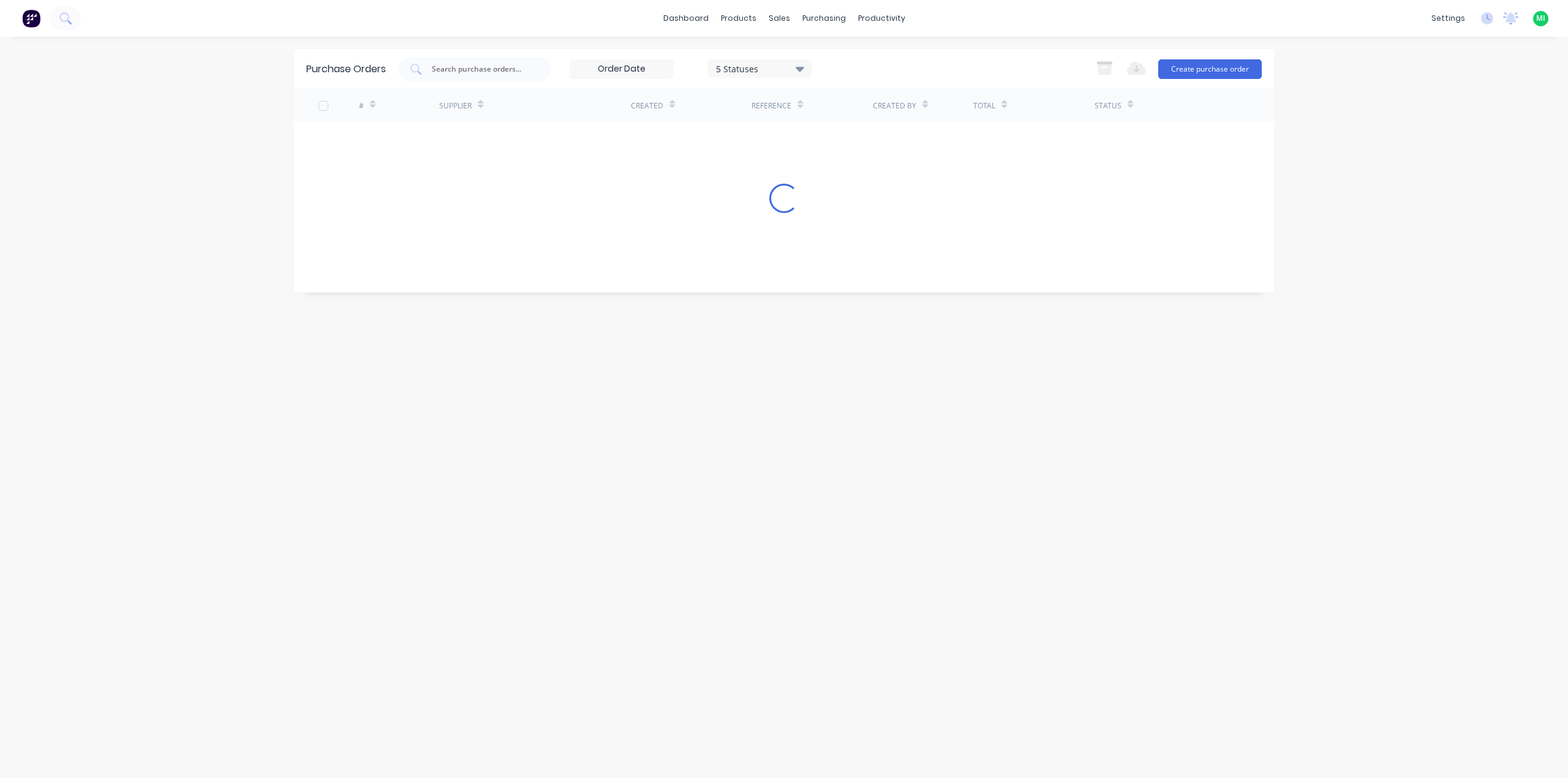
click at [1539, 15] on span "MI" at bounding box center [1540, 19] width 9 height 11
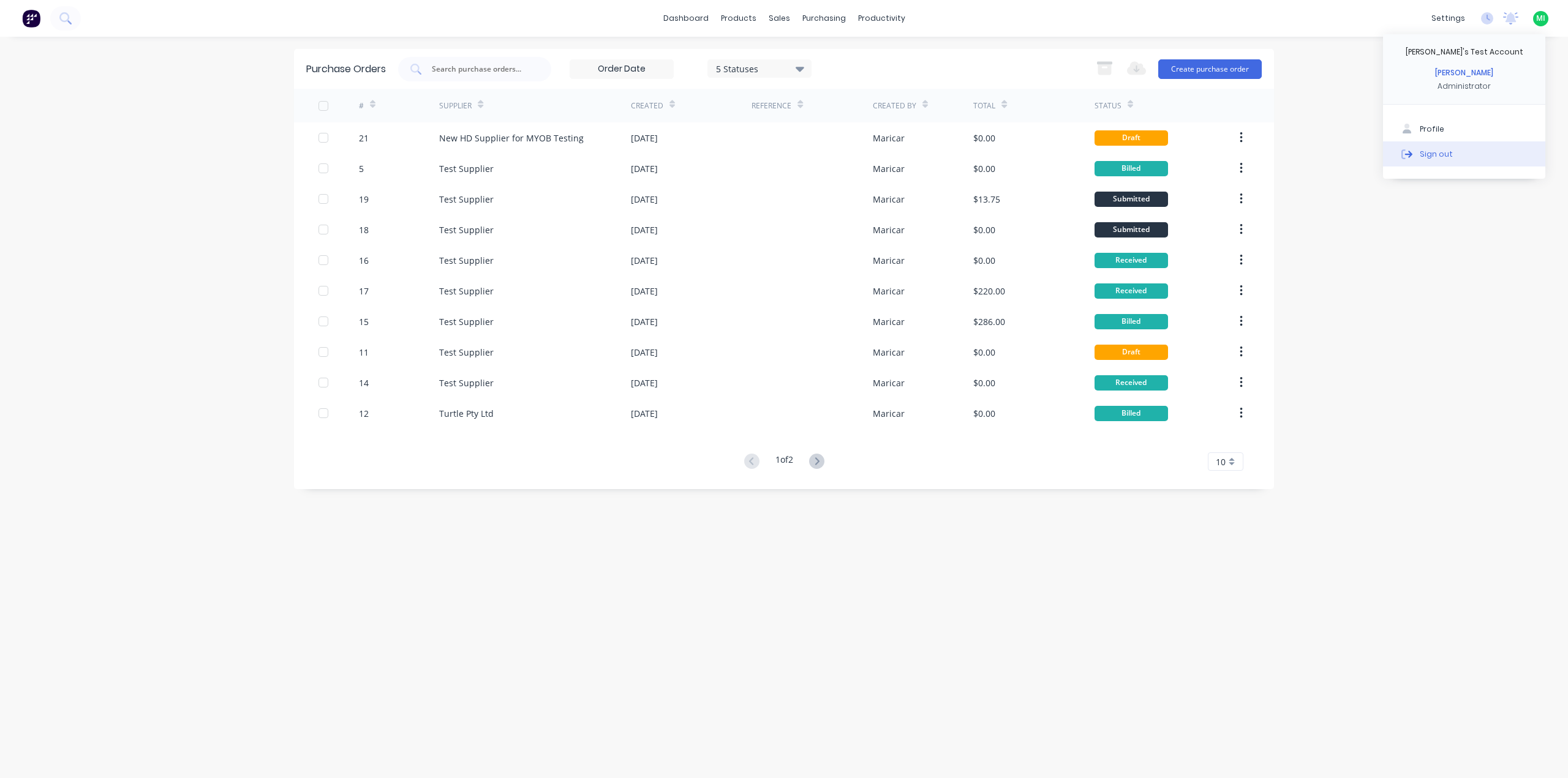
click at [1459, 148] on button "Sign out" at bounding box center [1464, 153] width 162 height 24
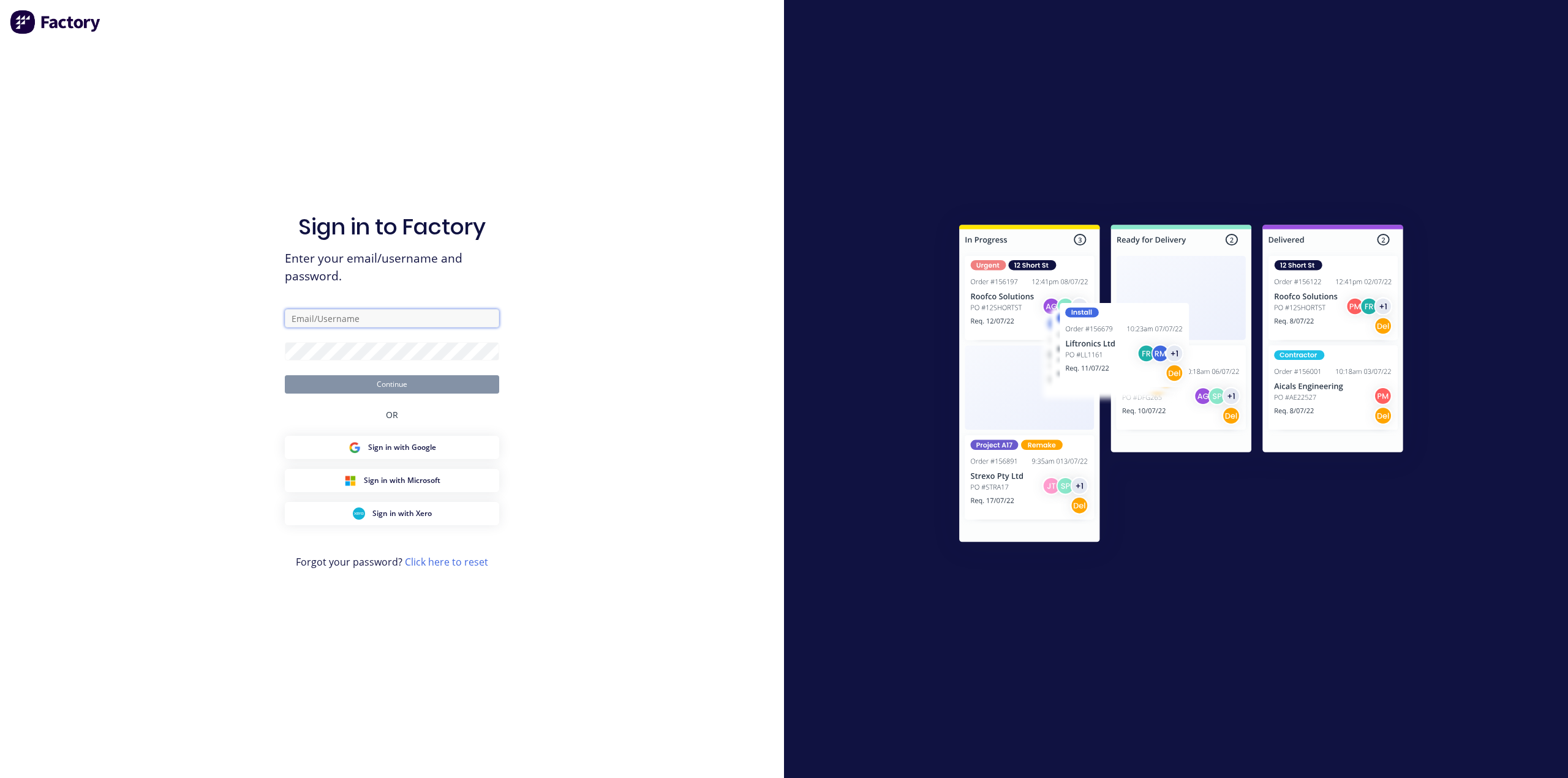
click at [368, 311] on input "text" at bounding box center [392, 318] width 215 height 19
paste input "[EMAIL_ADDRESS][DOMAIN_NAME]"
type input "[EMAIL_ADDRESS][DOMAIN_NAME]"
click at [285, 375] on button "Continue" at bounding box center [392, 384] width 215 height 19
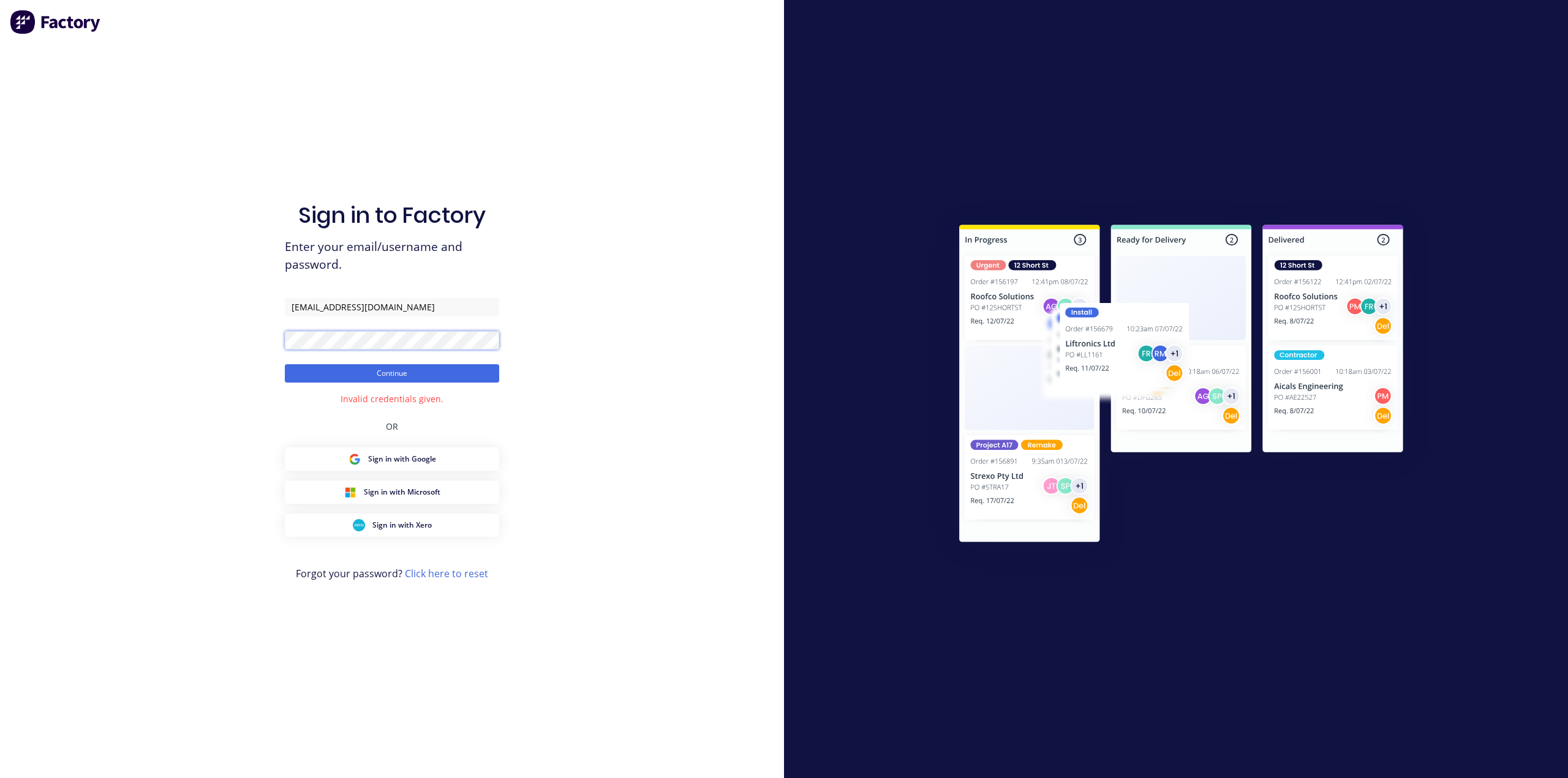
click at [121, 340] on div "Sign in to Factory Enter your email/username and password. [EMAIL_ADDRESS][DOMA…" at bounding box center [392, 389] width 784 height 778
click at [285, 364] on button "Continue" at bounding box center [392, 373] width 215 height 19
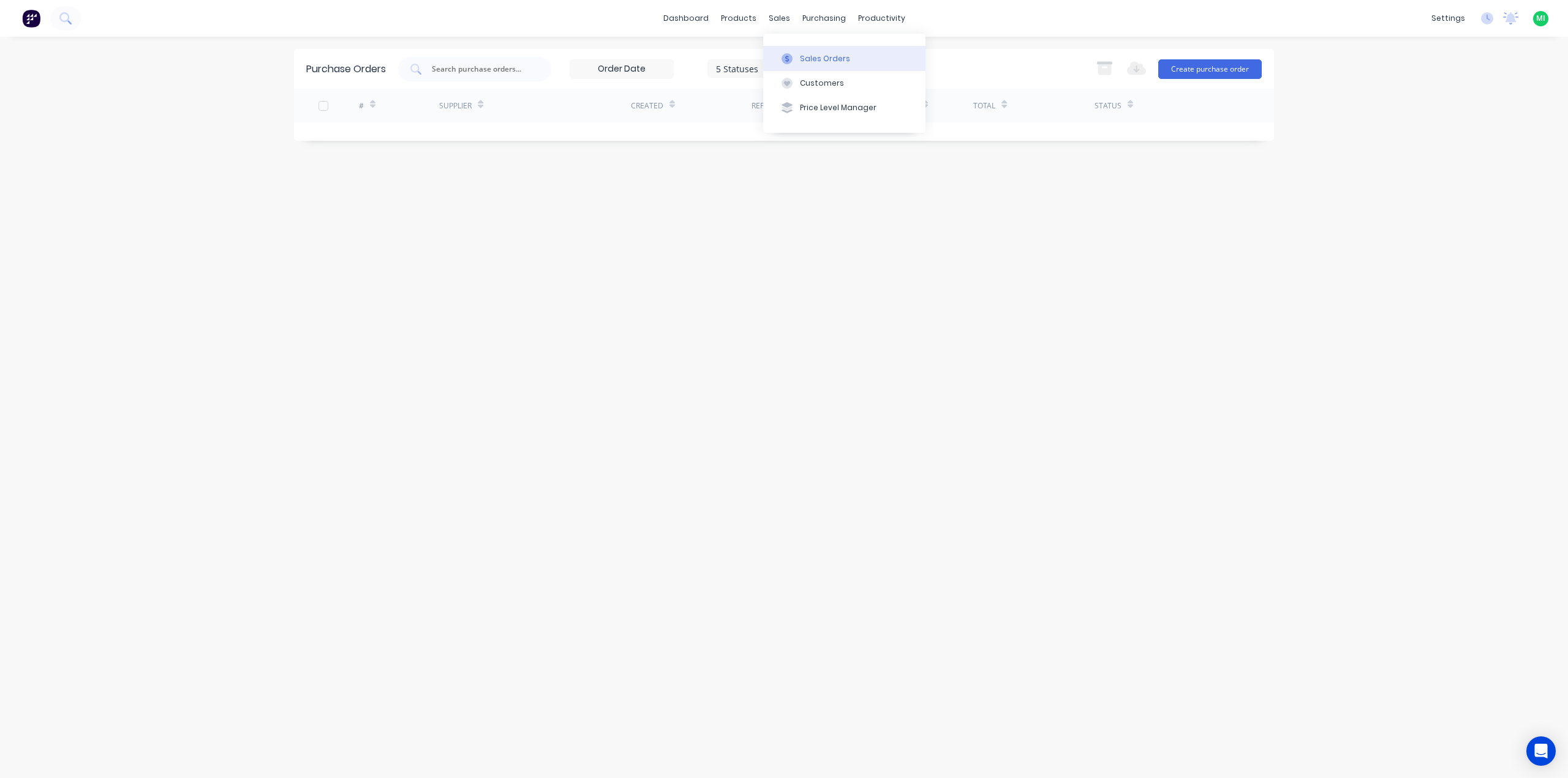
click at [825, 63] on div "Sales Orders" at bounding box center [825, 59] width 51 height 11
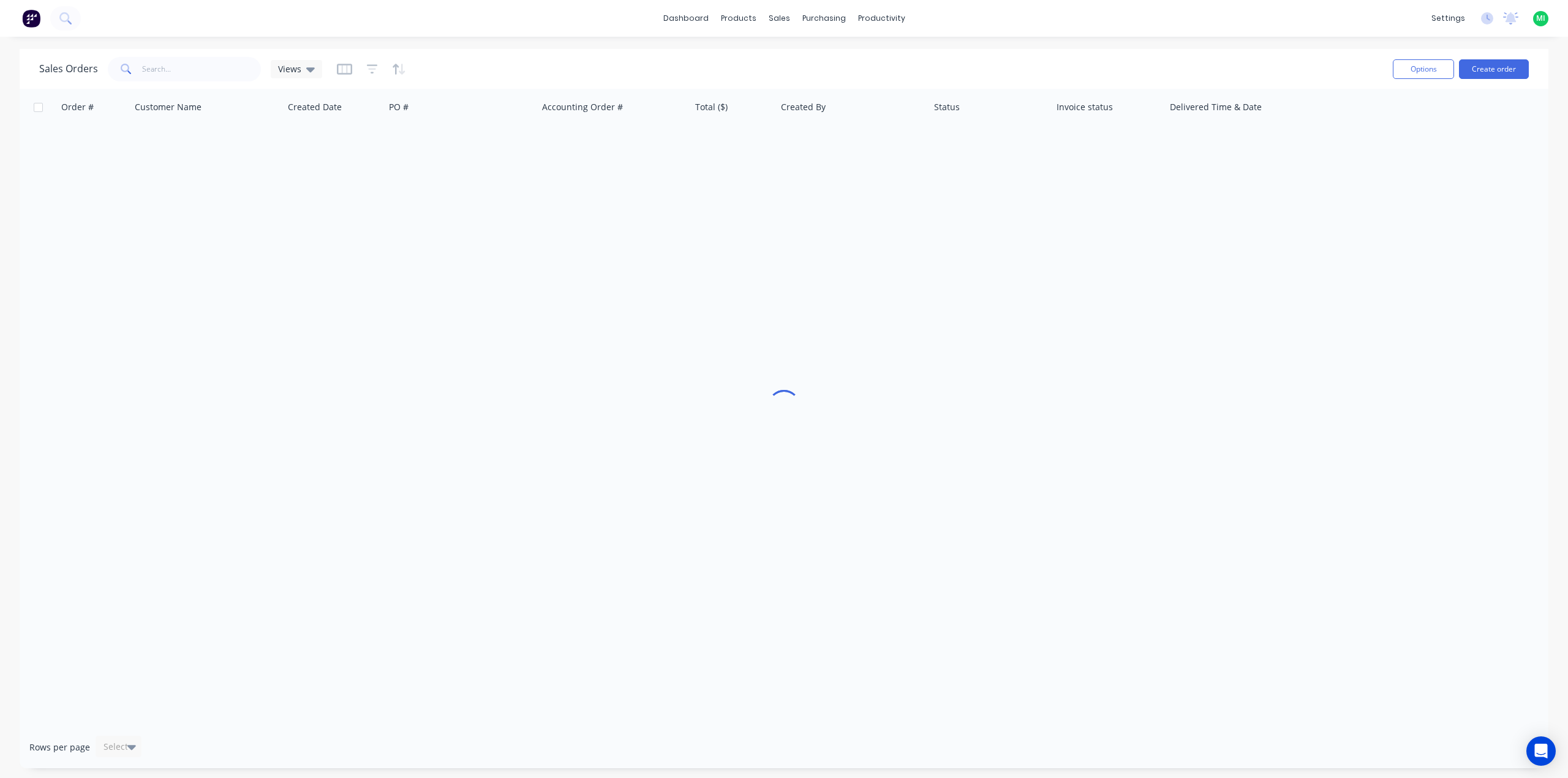
click at [148, 54] on div "Sales Orders Views" at bounding box center [711, 69] width 1344 height 30
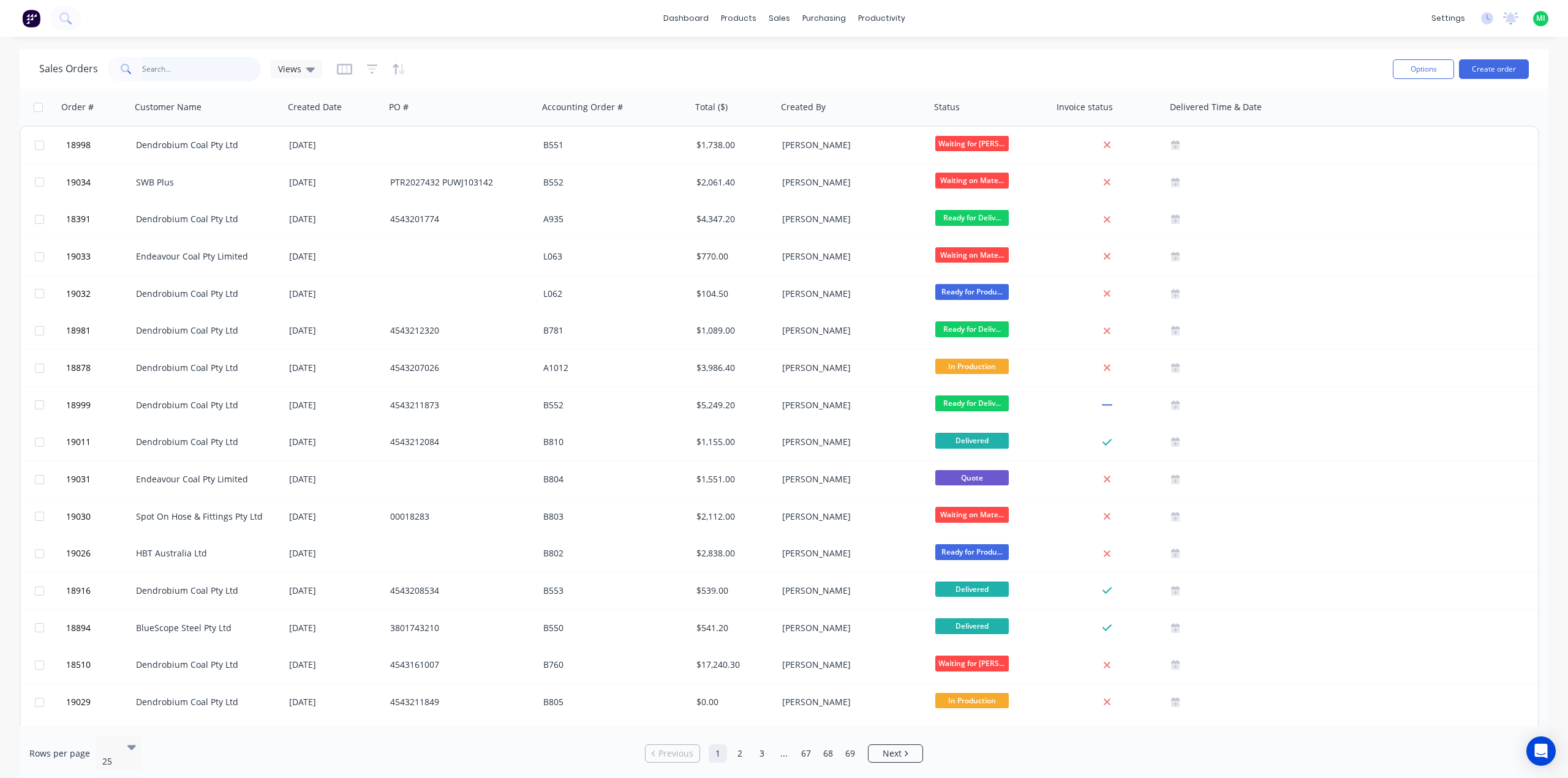
click at [154, 66] on input "text" at bounding box center [202, 69] width 119 height 24
paste input "18279"
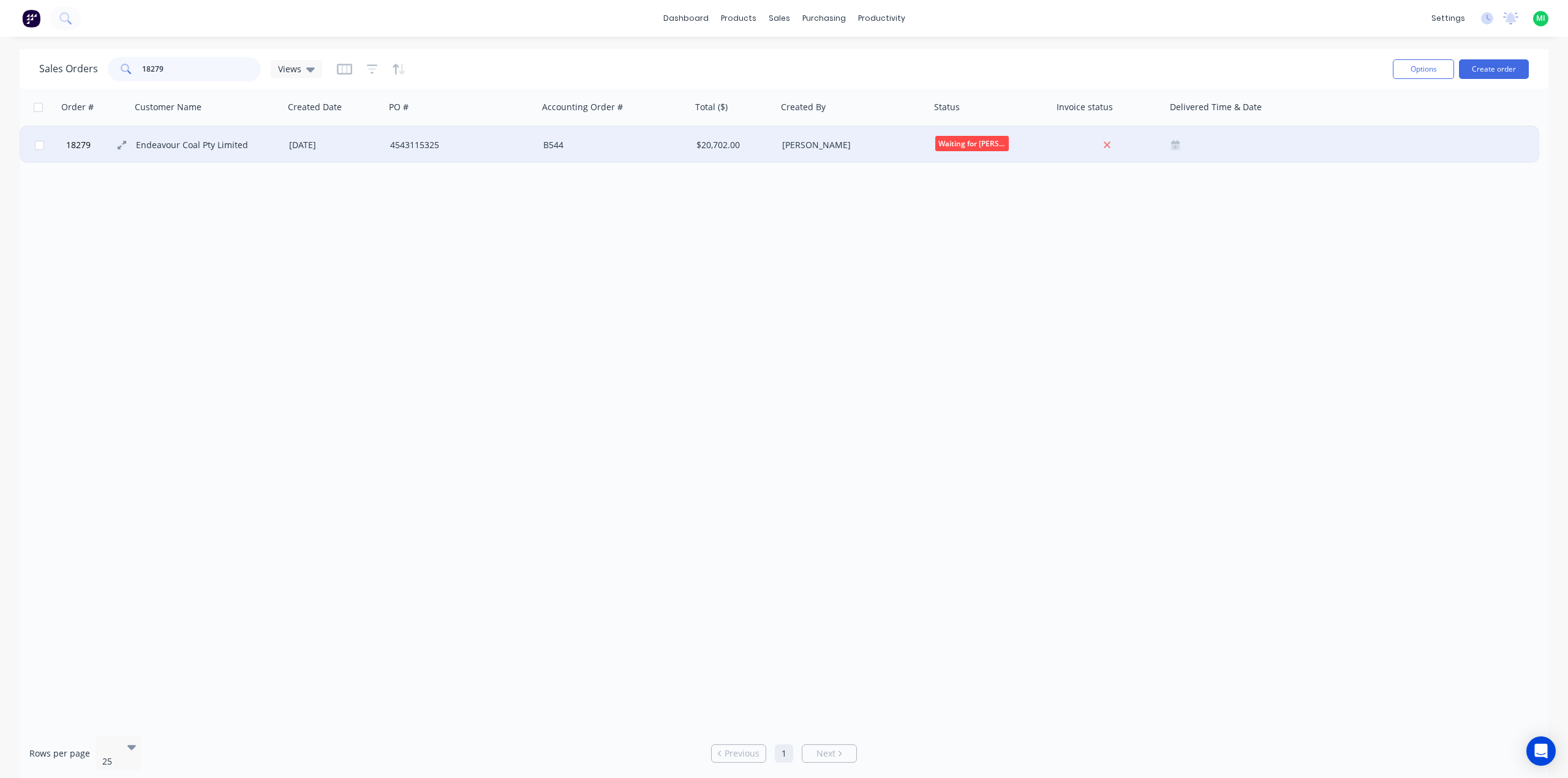
type input "18279"
click at [95, 145] on button "18279" at bounding box center [99, 145] width 73 height 37
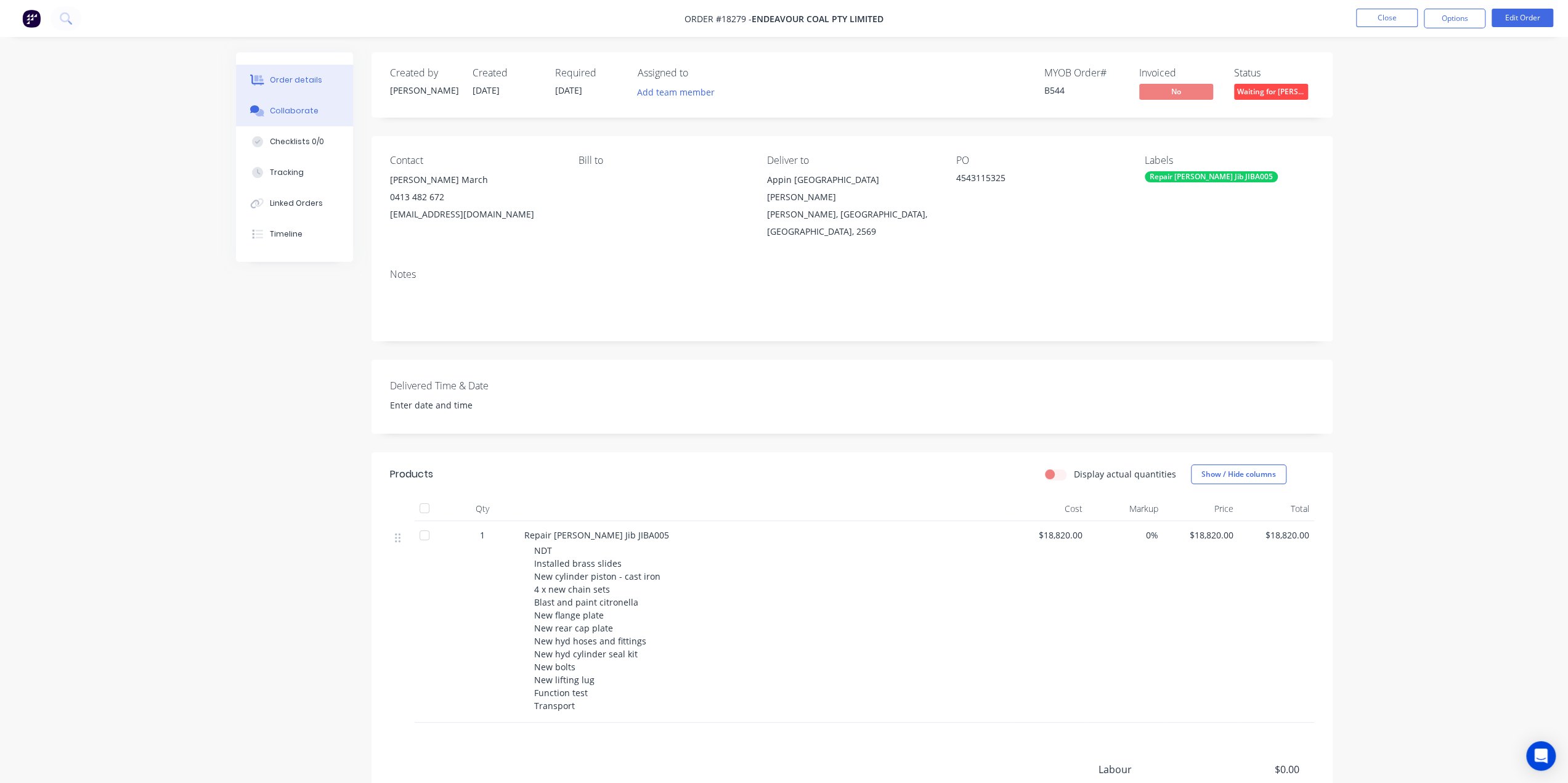
click at [308, 114] on div "Collaborate" at bounding box center [294, 111] width 49 height 11
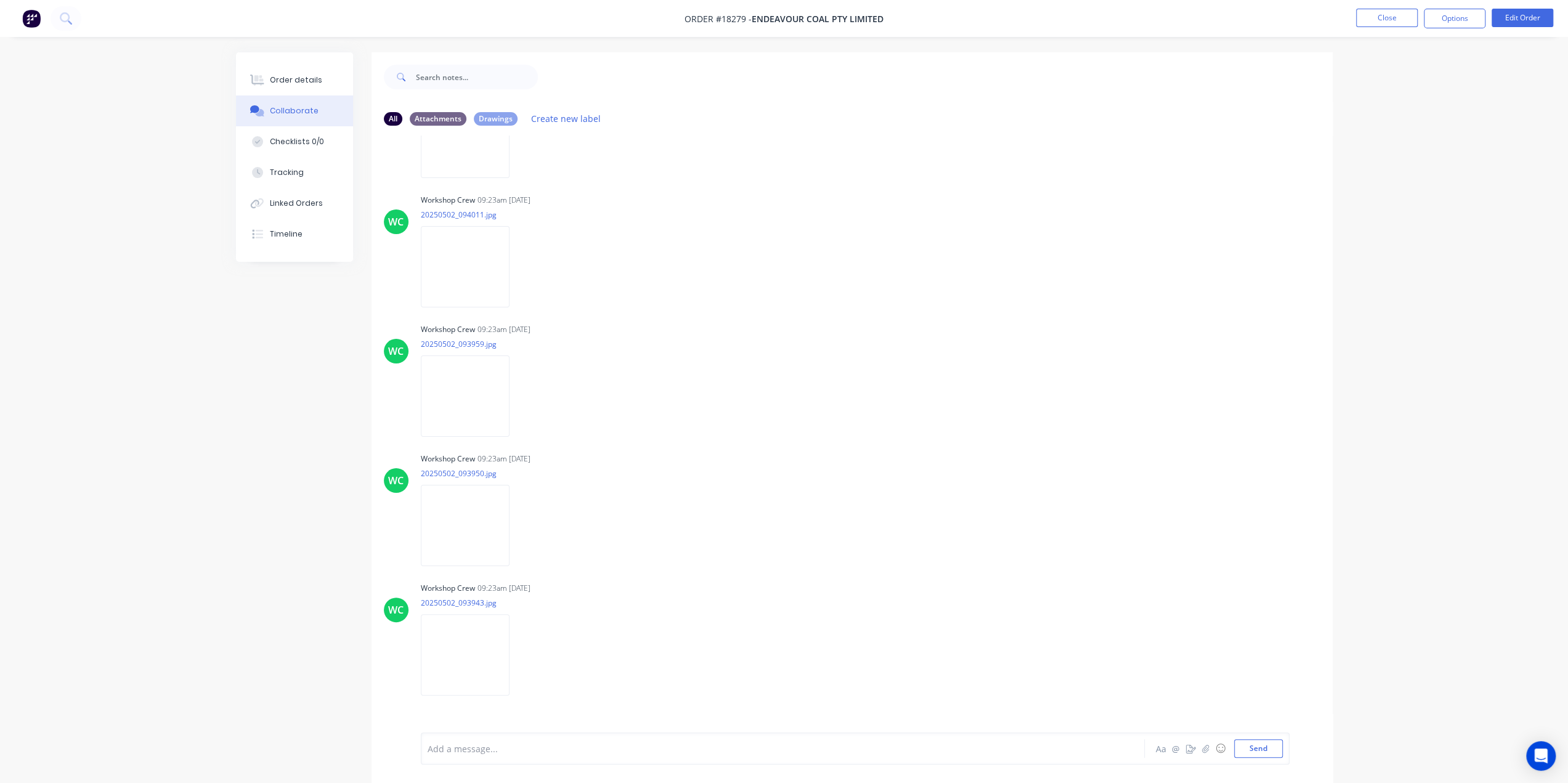
scroll to position [2341, 0]
